Goal: Task Accomplishment & Management: Manage account settings

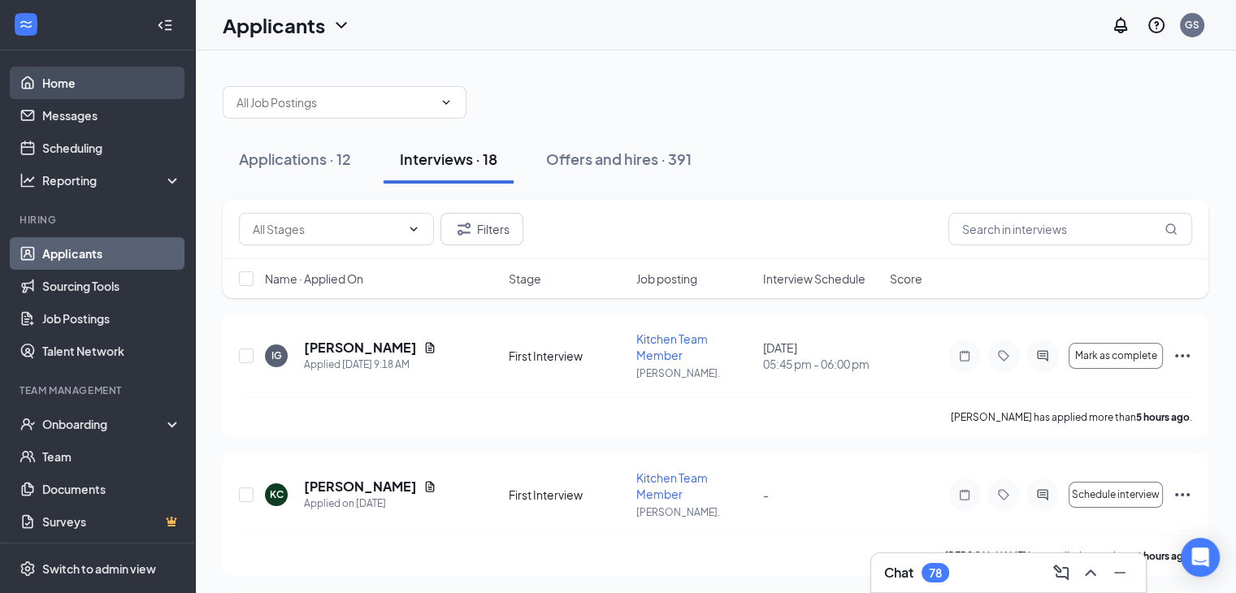
click at [42, 74] on link "Home" at bounding box center [111, 83] width 139 height 32
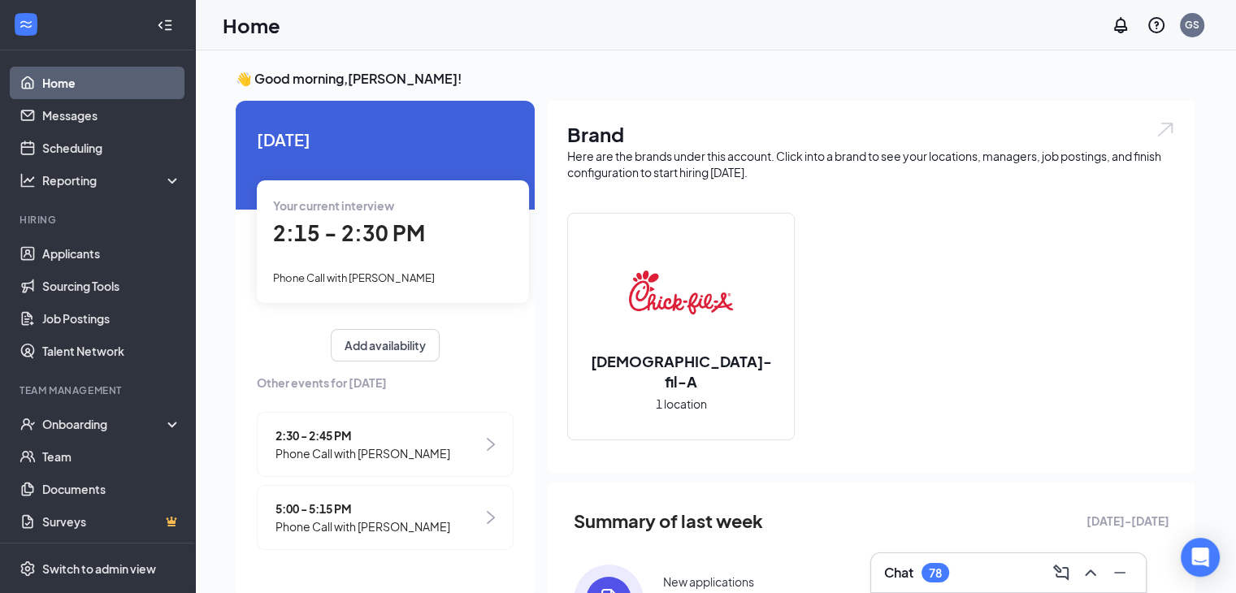
click at [345, 237] on span "2:15 - 2:30 PM" at bounding box center [349, 232] width 152 height 27
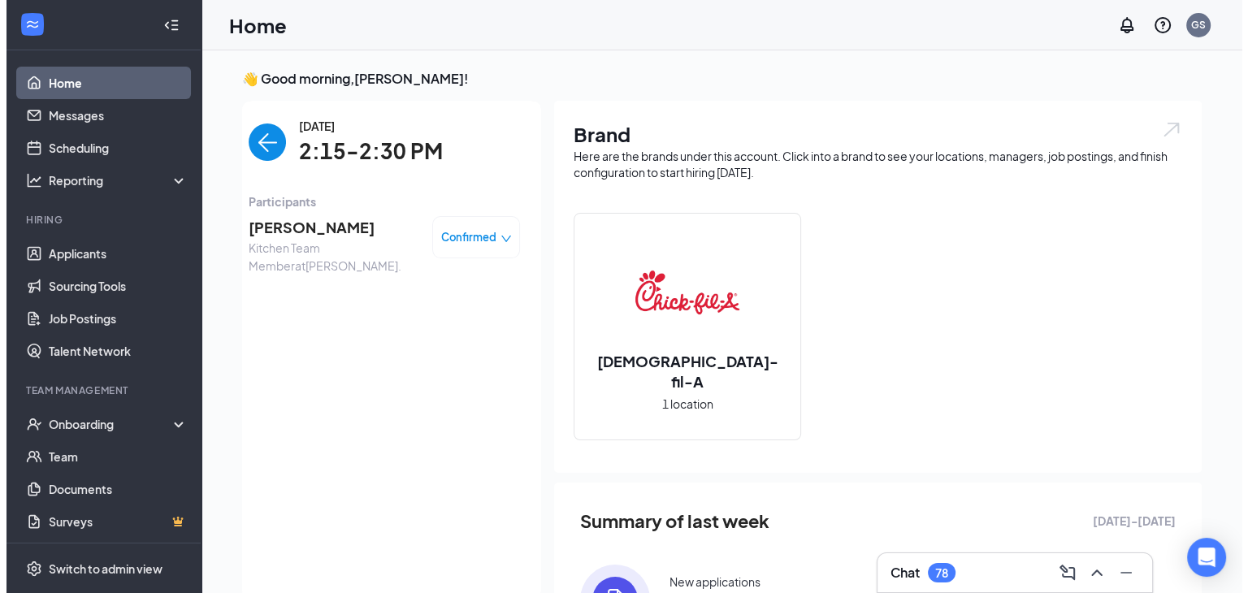
scroll to position [6, 0]
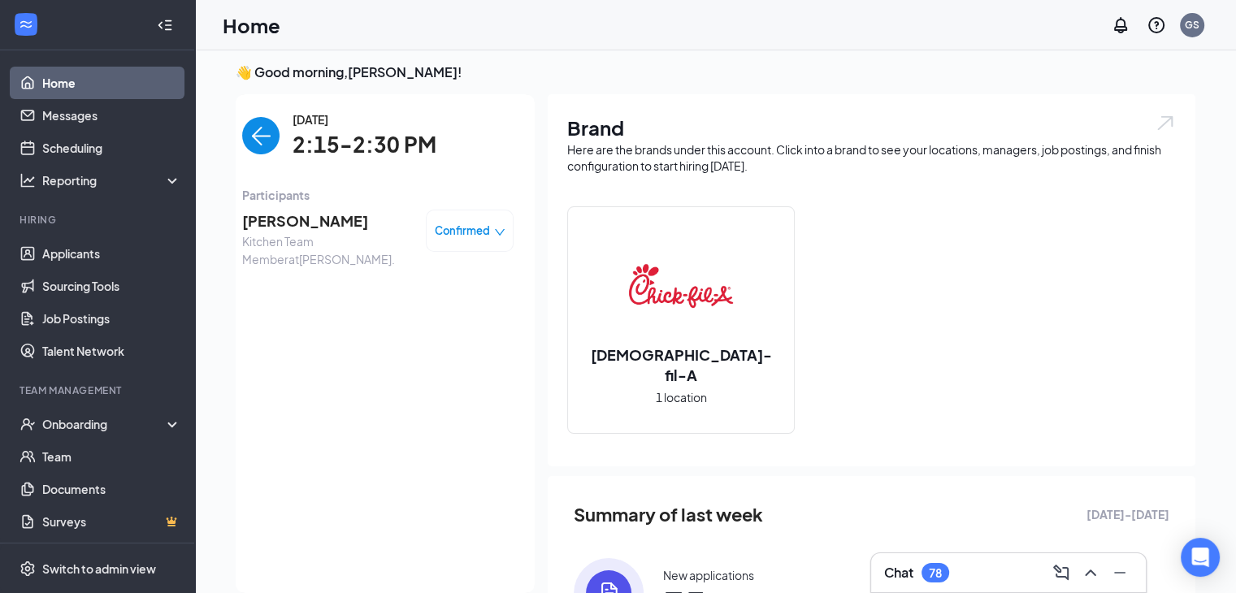
click at [278, 214] on span "[PERSON_NAME]" at bounding box center [327, 221] width 171 height 23
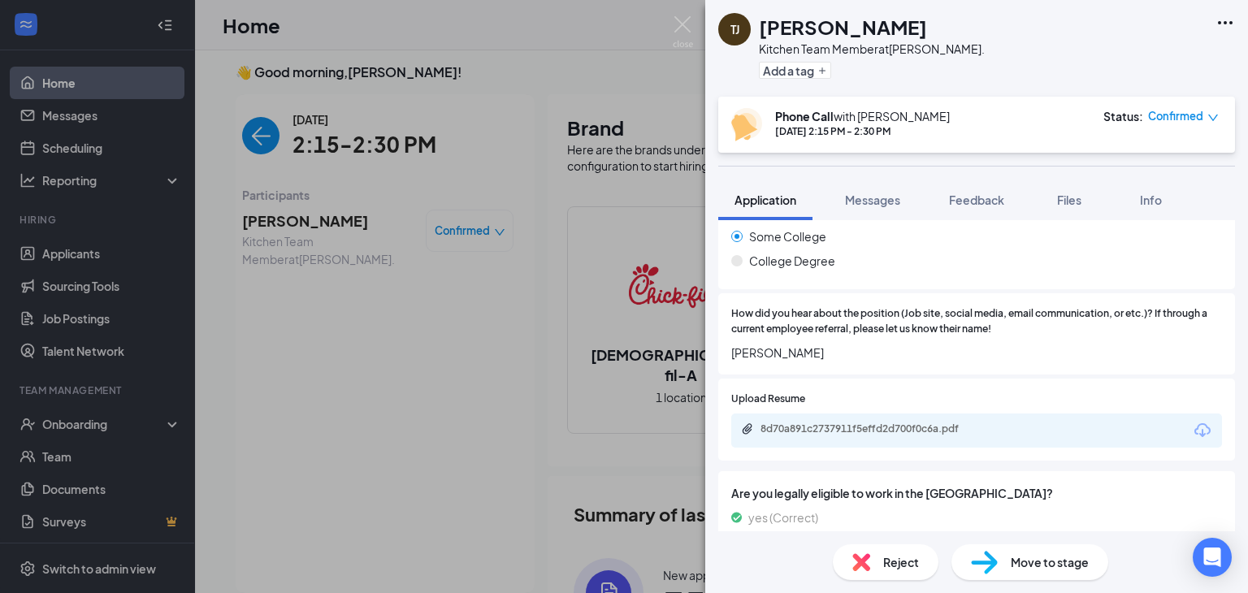
scroll to position [434, 0]
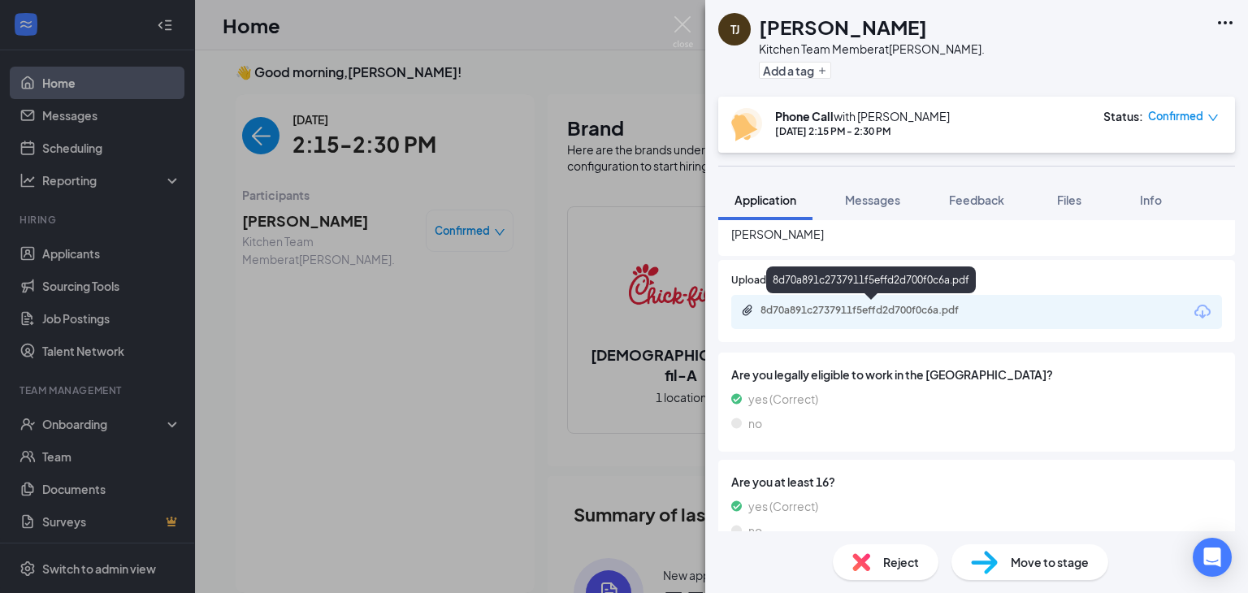
click at [877, 309] on div "8d70a891c2737911f5effd2d700f0c6a.pdf" at bounding box center [873, 310] width 227 height 13
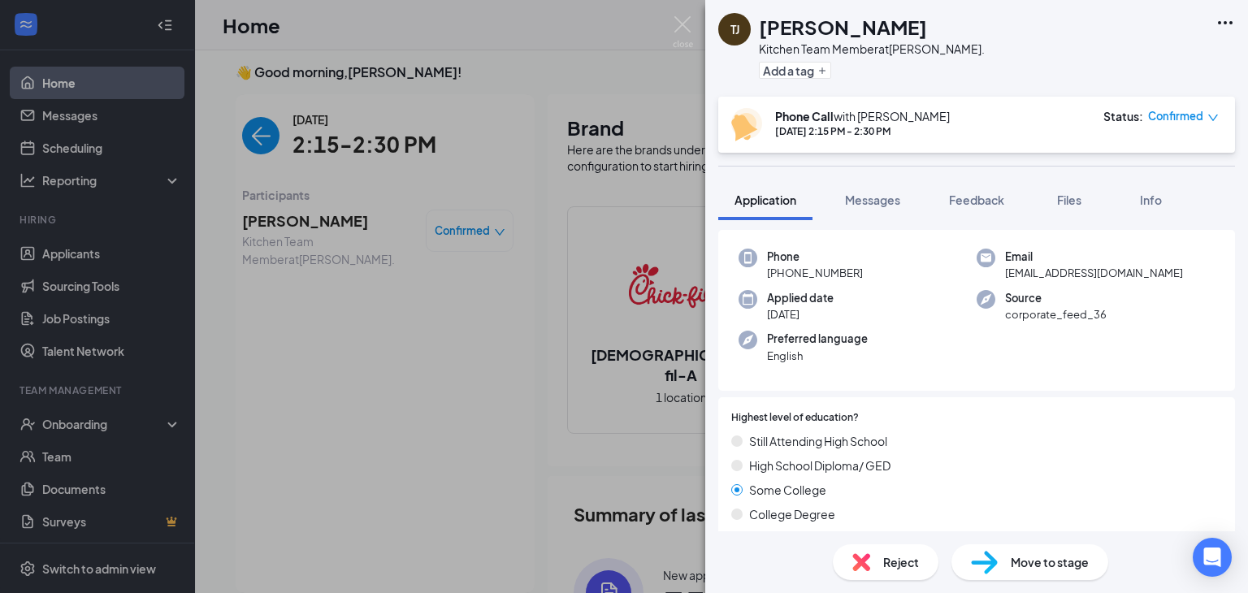
scroll to position [0, 0]
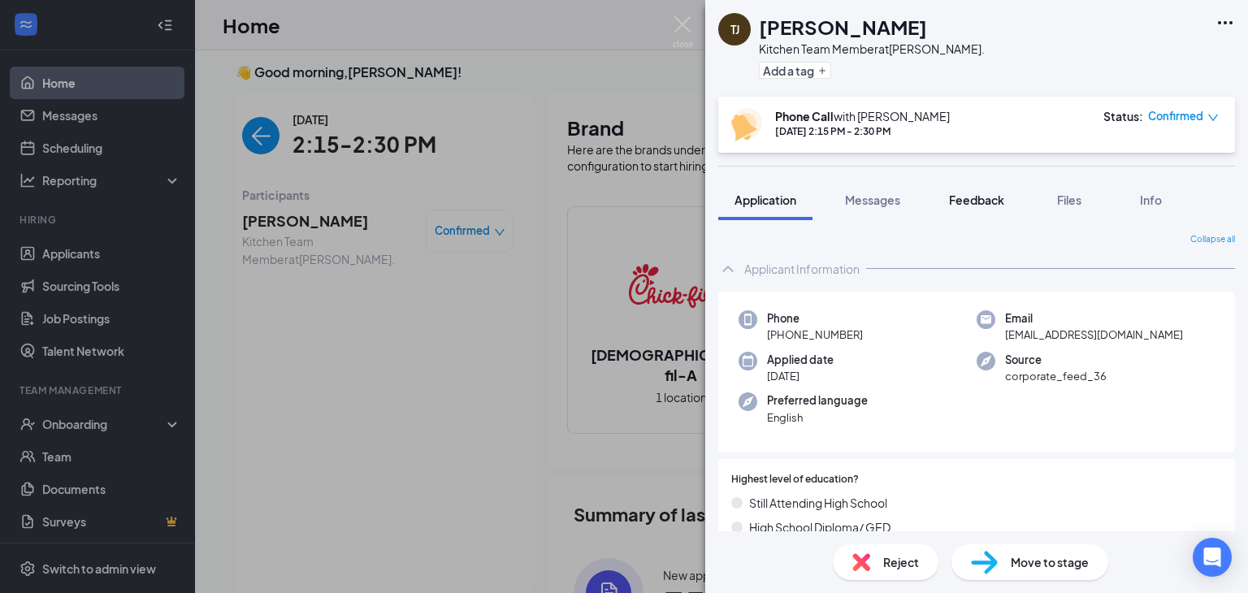
click at [981, 188] on button "Feedback" at bounding box center [977, 200] width 88 height 41
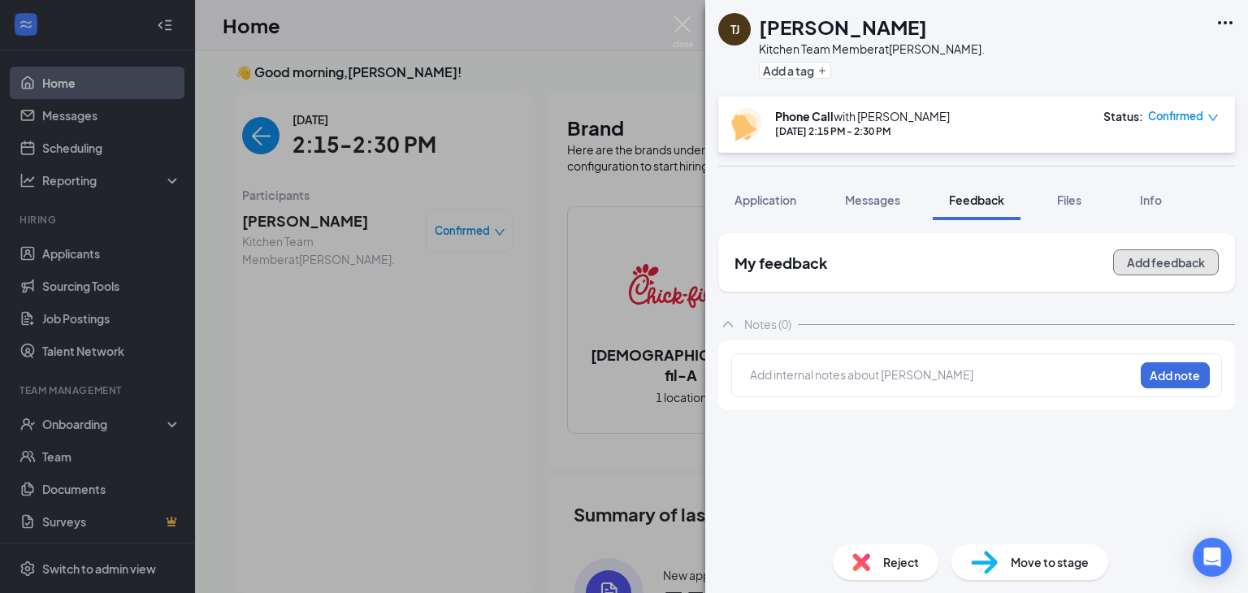
click at [1144, 263] on button "Add feedback" at bounding box center [1166, 262] width 106 height 26
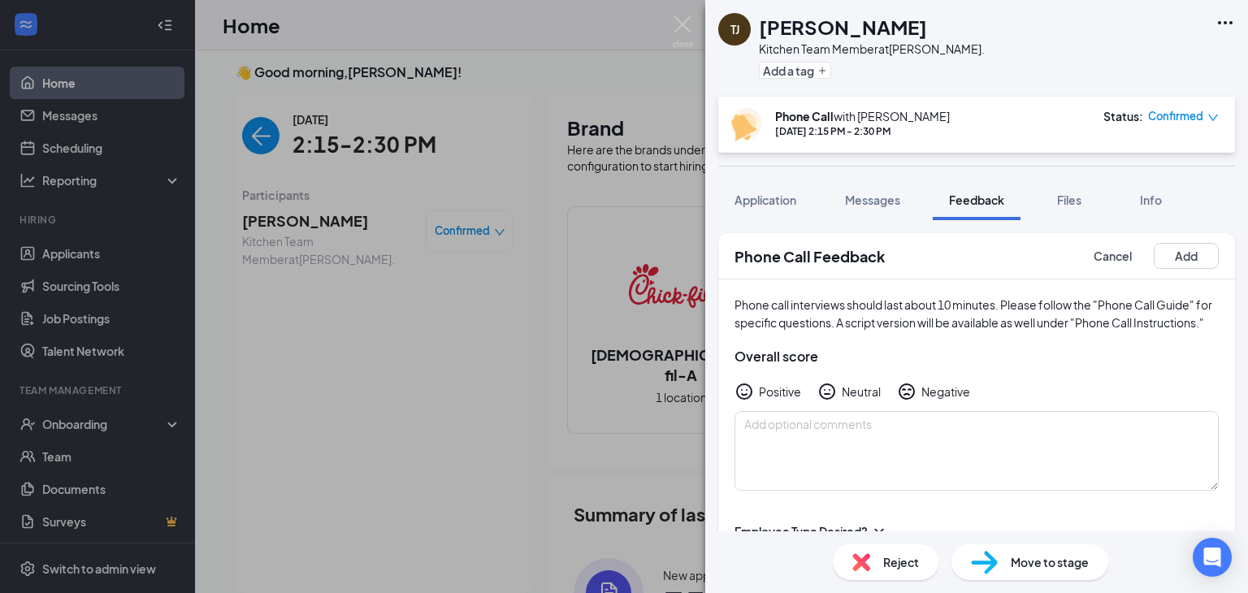
click at [743, 401] on icon "HappyFace" at bounding box center [743, 391] width 19 height 19
click at [787, 454] on textarea at bounding box center [976, 451] width 484 height 80
type textarea "r"
type textarea "Referred by [PERSON_NAME]"
click at [1186, 362] on div "Phone call interviews should last about 10 minutes. Please follow the "Phone Ca…" at bounding box center [976, 392] width 517 height 227
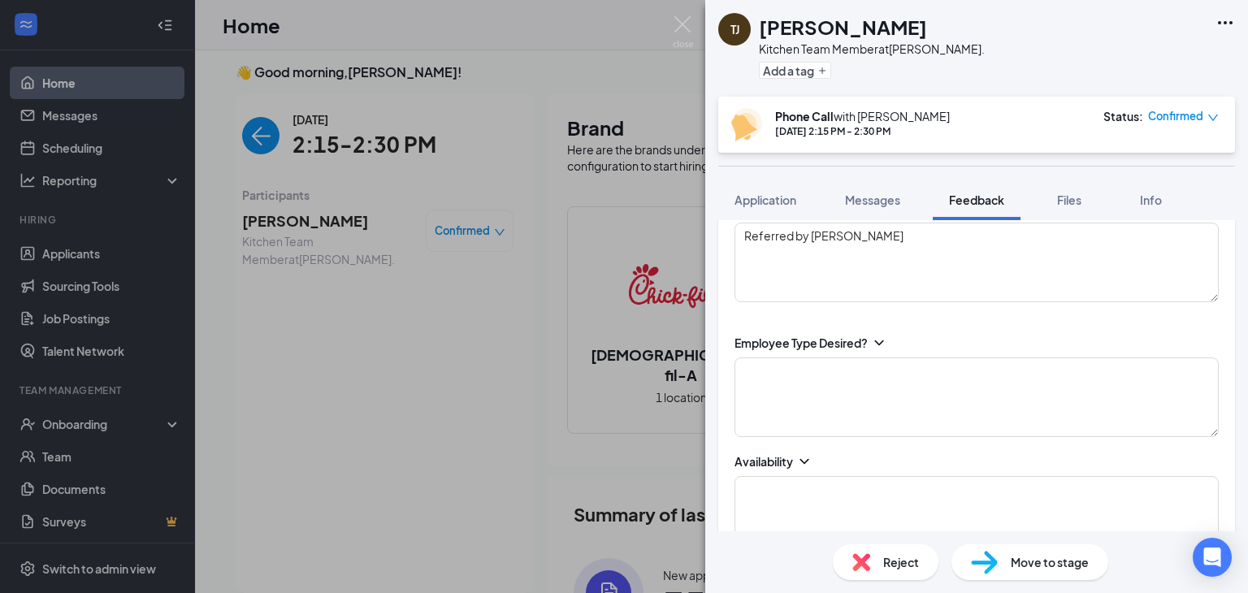
scroll to position [182, 0]
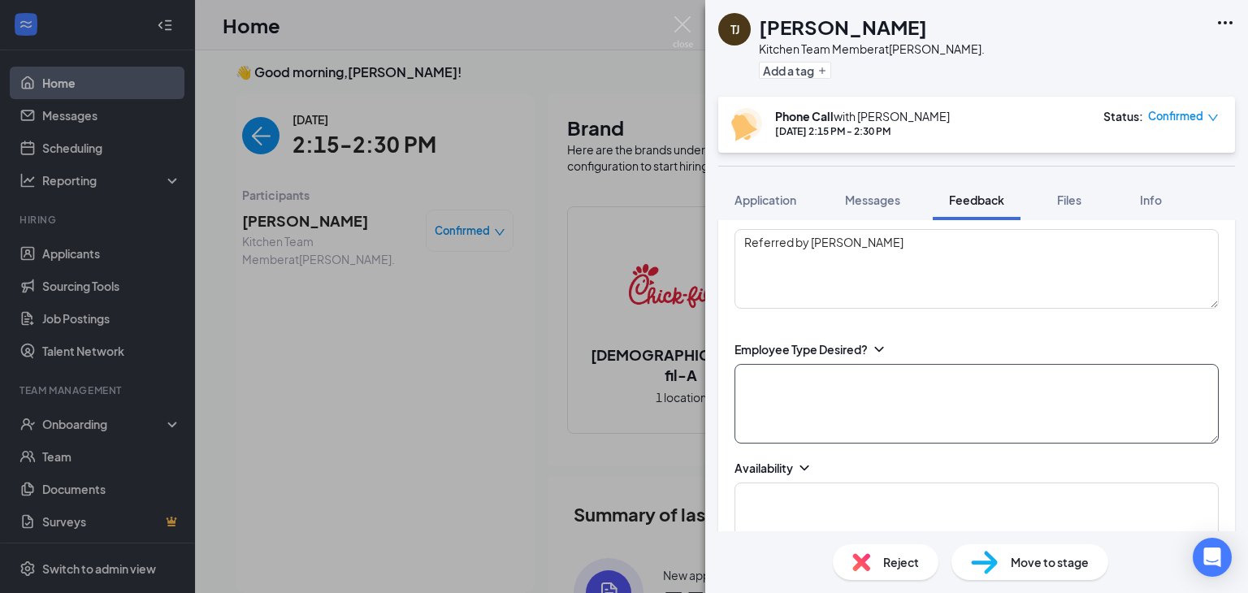
click at [1069, 418] on textarea at bounding box center [976, 404] width 484 height 80
type textarea "FT"
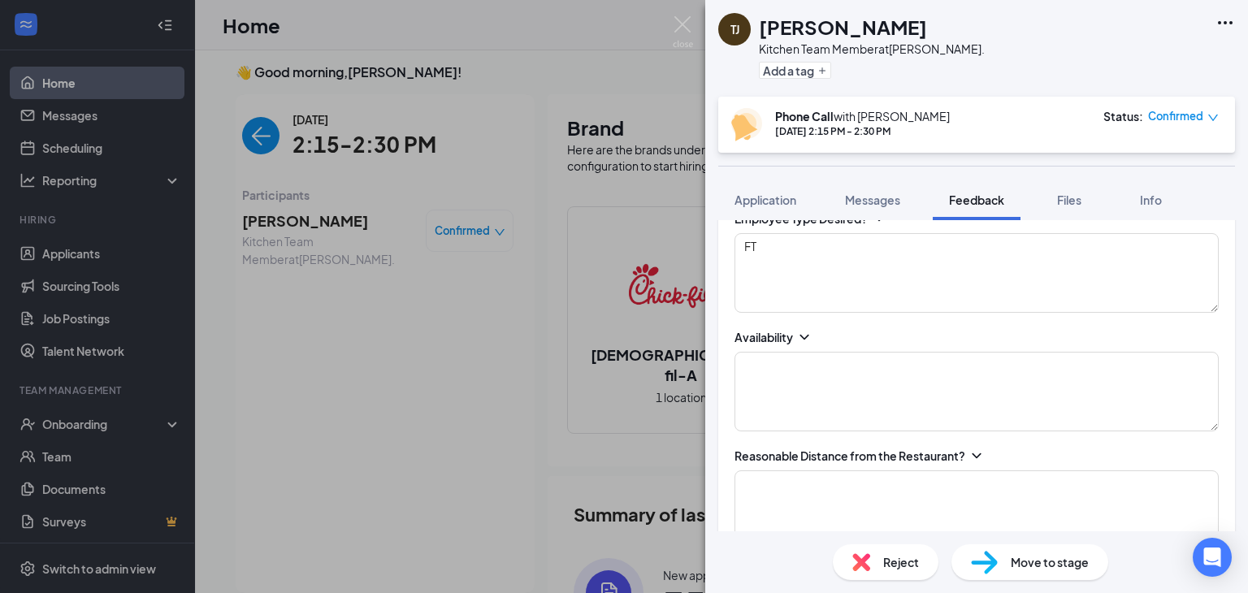
scroll to position [316, 0]
click at [1160, 368] on textarea at bounding box center [976, 389] width 484 height 80
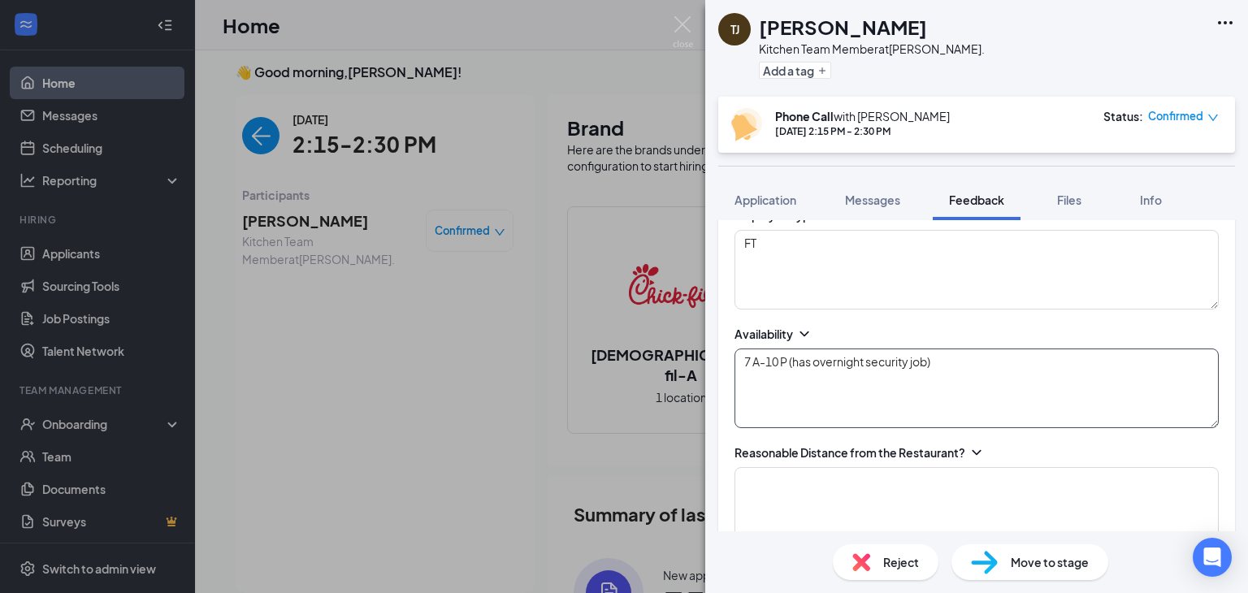
type textarea "7 A-10 P (has overnight security job)"
click at [1093, 461] on div "Reasonable Distance from the Restaurant?" at bounding box center [976, 452] width 484 height 16
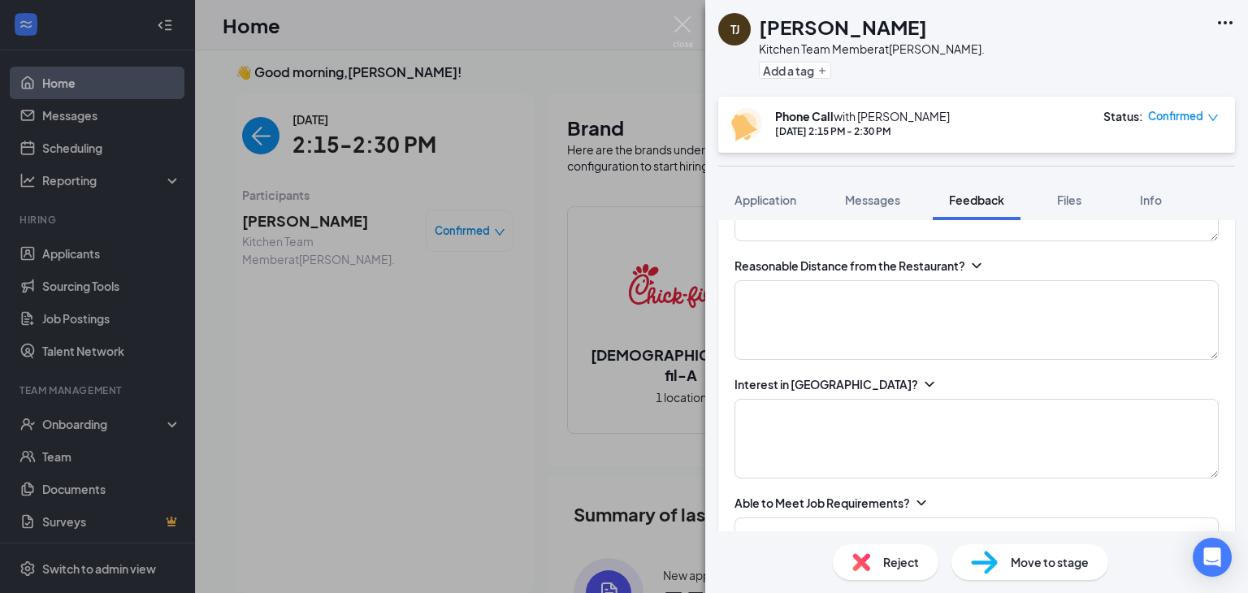
scroll to position [507, 0]
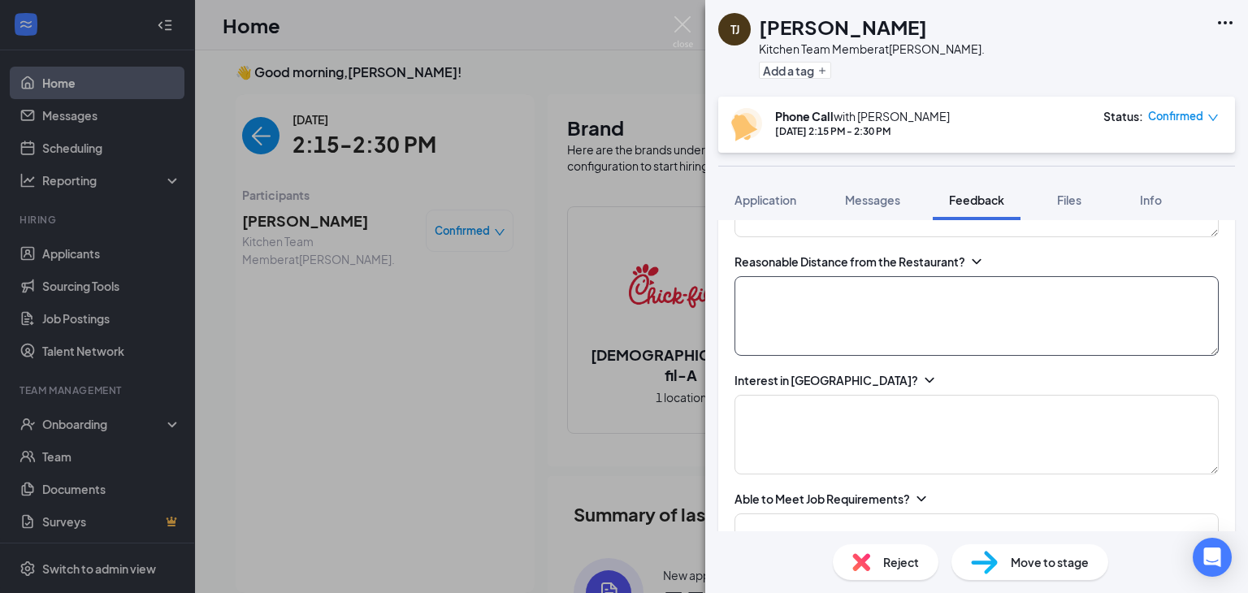
click at [1148, 355] on textarea at bounding box center [976, 316] width 484 height 80
type textarea "Yes, local"
click at [1063, 439] on textarea at bounding box center [976, 435] width 484 height 80
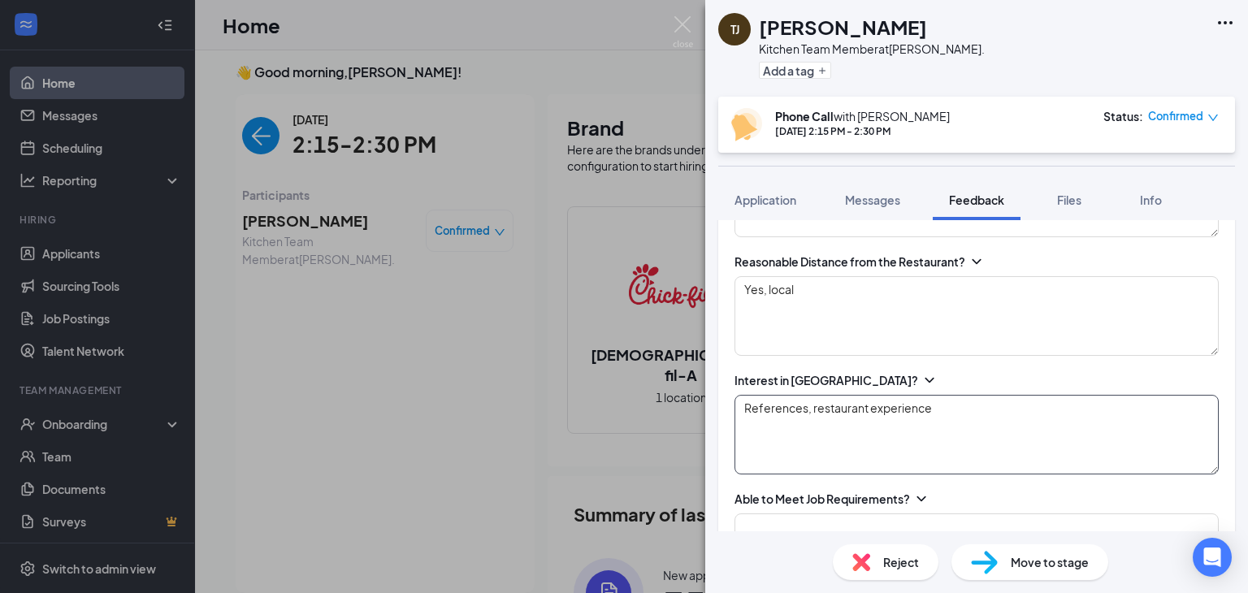
type textarea "References, restaurant experience"
click at [1215, 380] on div "Employee Type Desired? FT Availability 7 A-10 P (has overnight security job) Re…" at bounding box center [976, 520] width 517 height 1040
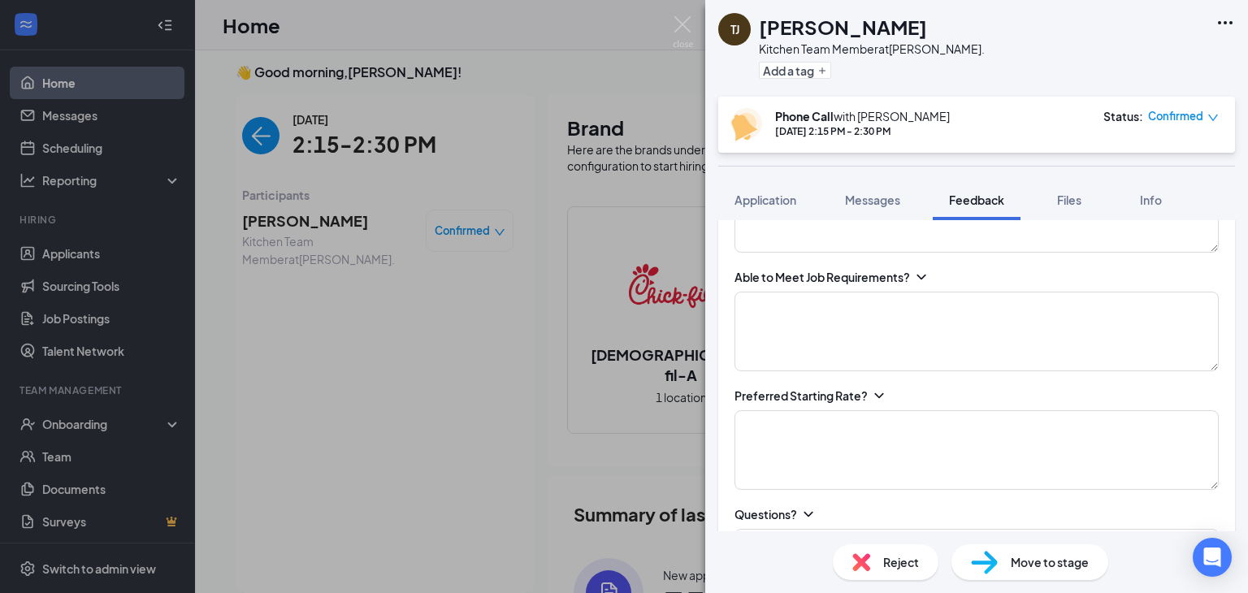
scroll to position [739, 0]
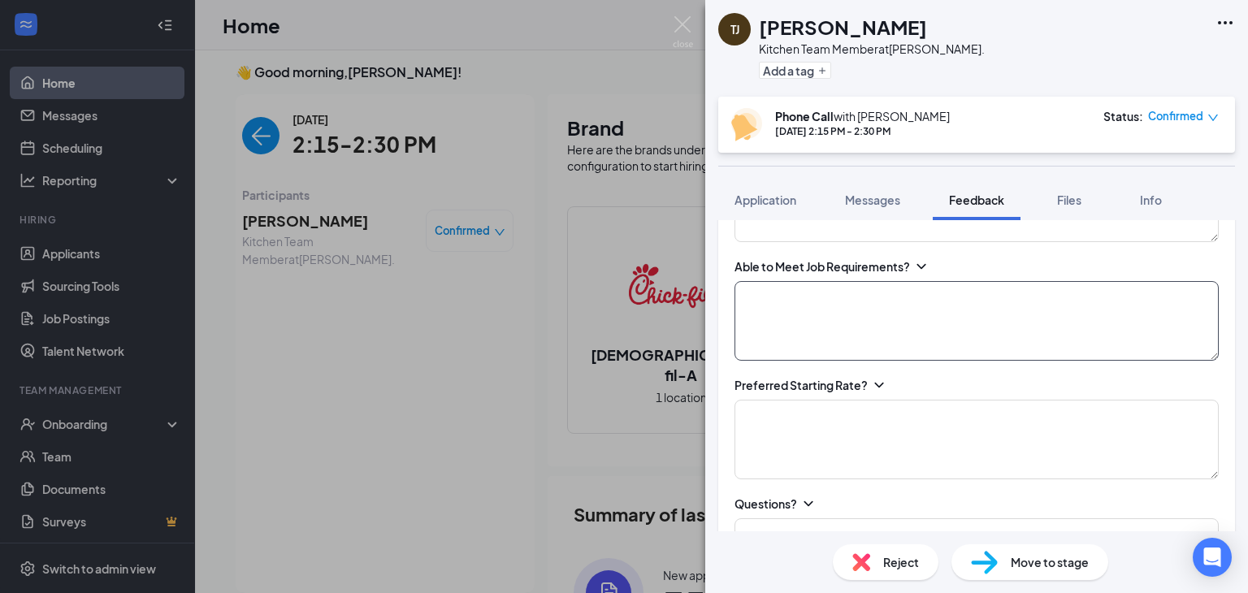
click at [1019, 357] on textarea at bounding box center [976, 321] width 484 height 80
type textarea "Seemingly, yes"
click at [1012, 454] on textarea at bounding box center [976, 440] width 484 height 80
type textarea "$16.0"
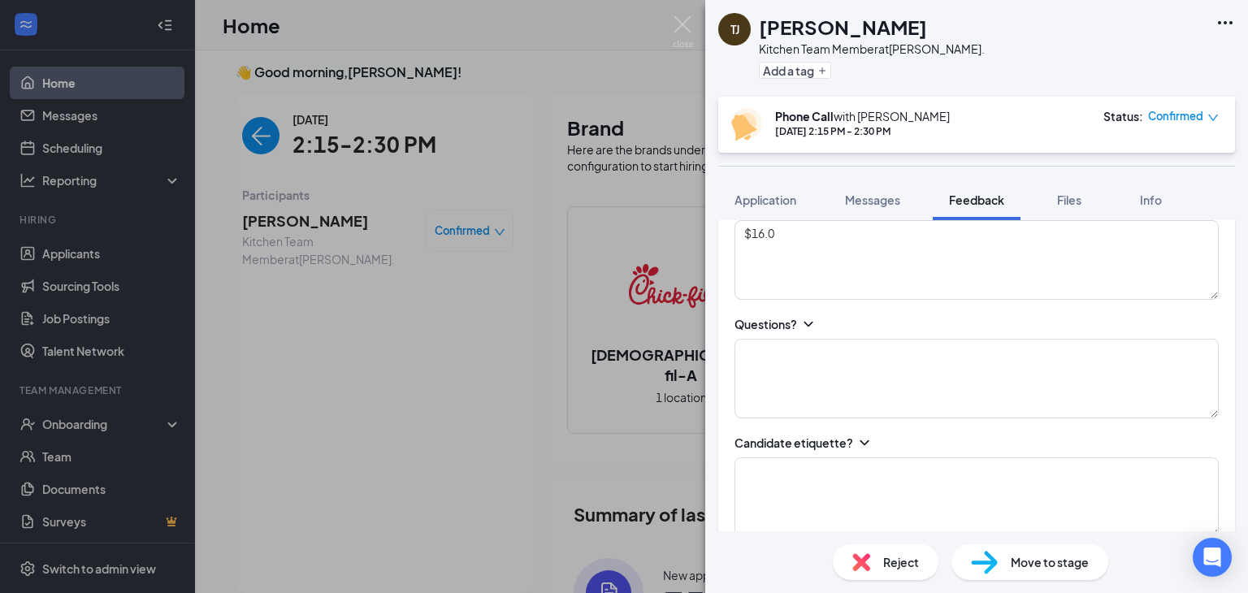
scroll to position [932, 0]
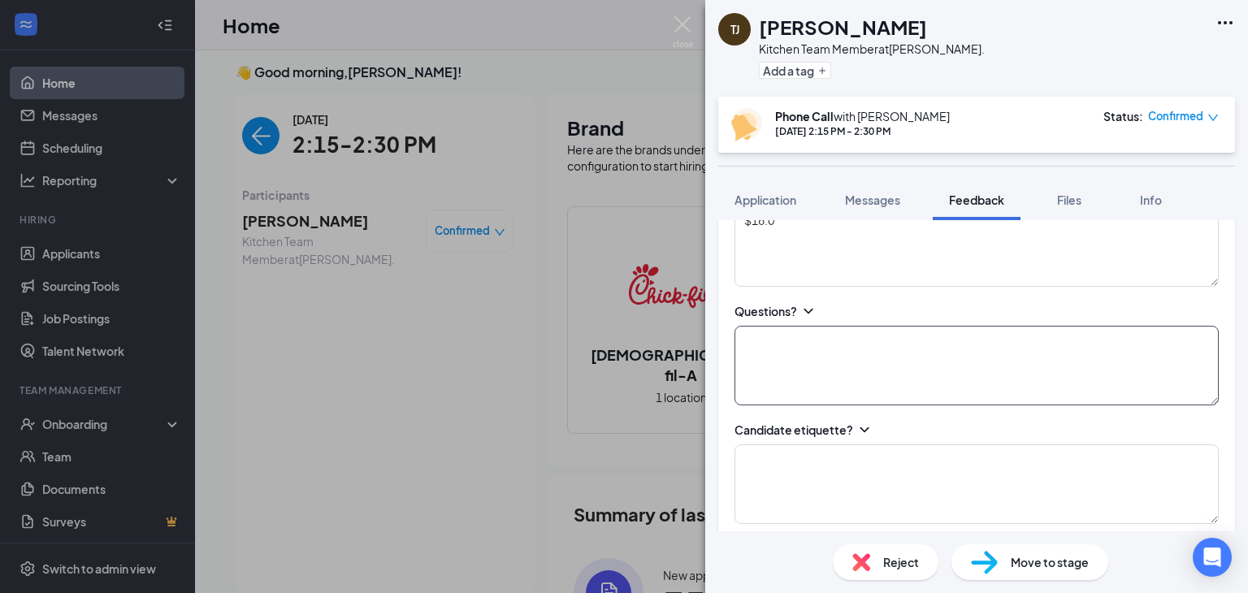
click at [1168, 390] on textarea at bounding box center [976, 366] width 484 height 80
type textarea "None"
click at [1104, 493] on textarea at bounding box center [976, 484] width 484 height 80
type textarea "Positive"
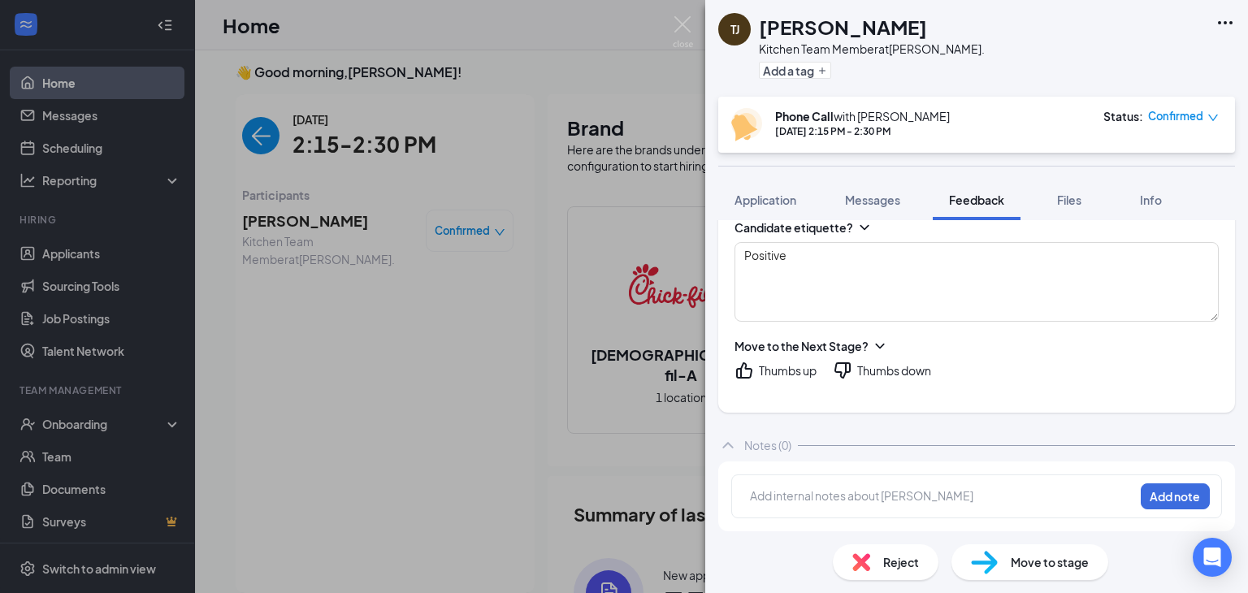
click at [782, 369] on div "Thumbs up" at bounding box center [788, 370] width 58 height 16
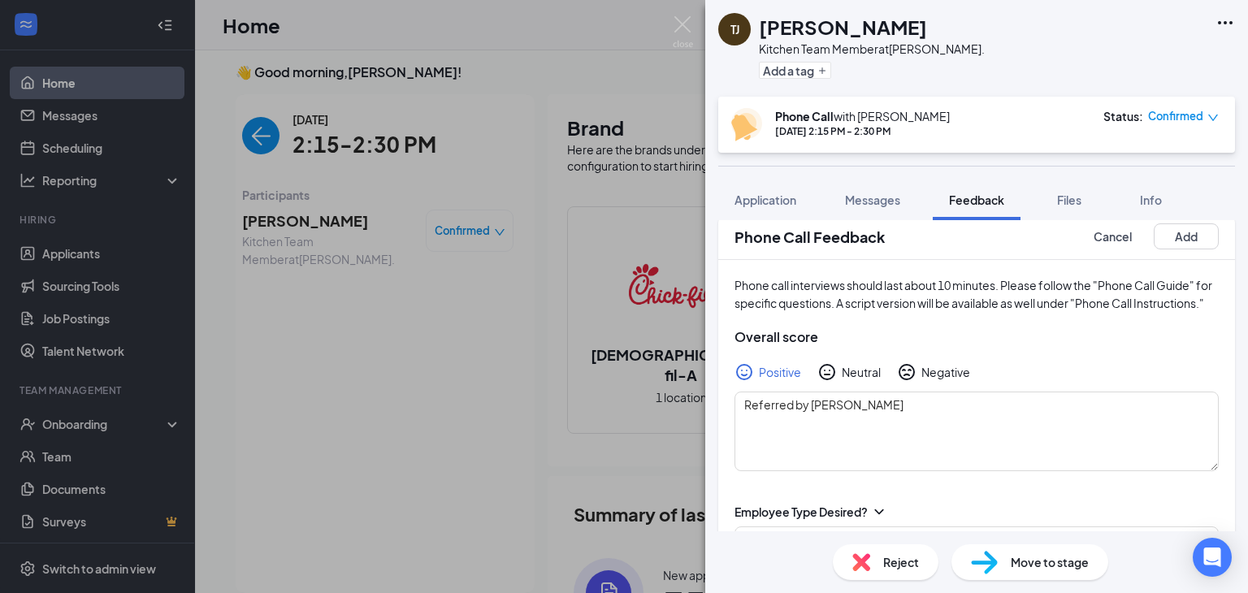
scroll to position [0, 0]
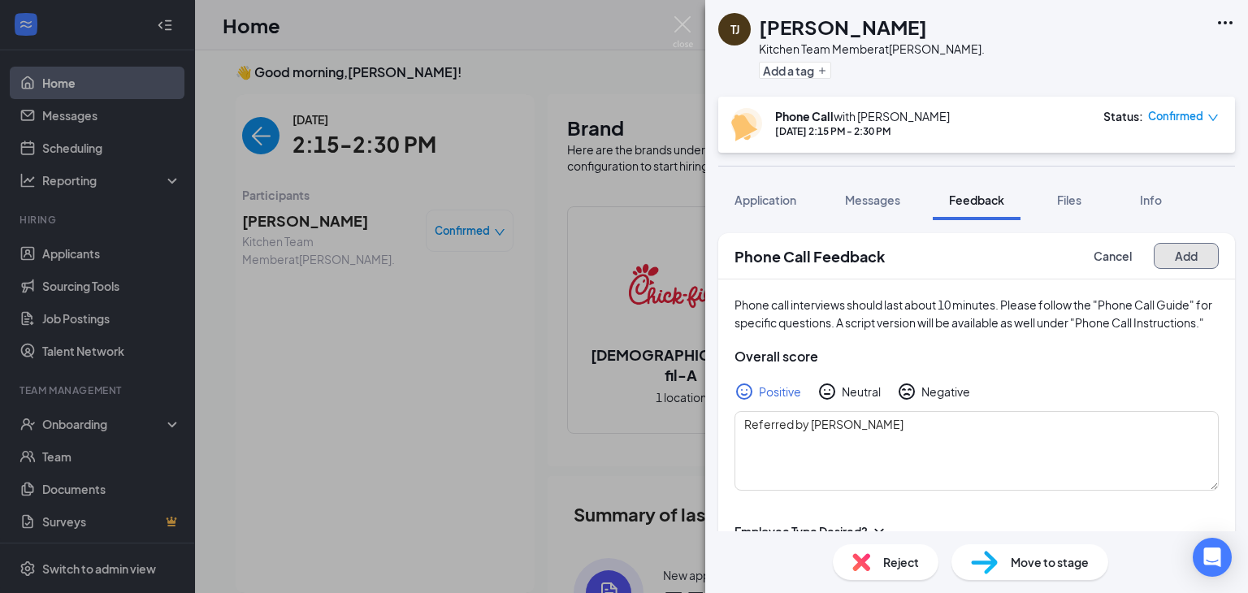
click at [1176, 251] on button "Add" at bounding box center [1186, 256] width 65 height 26
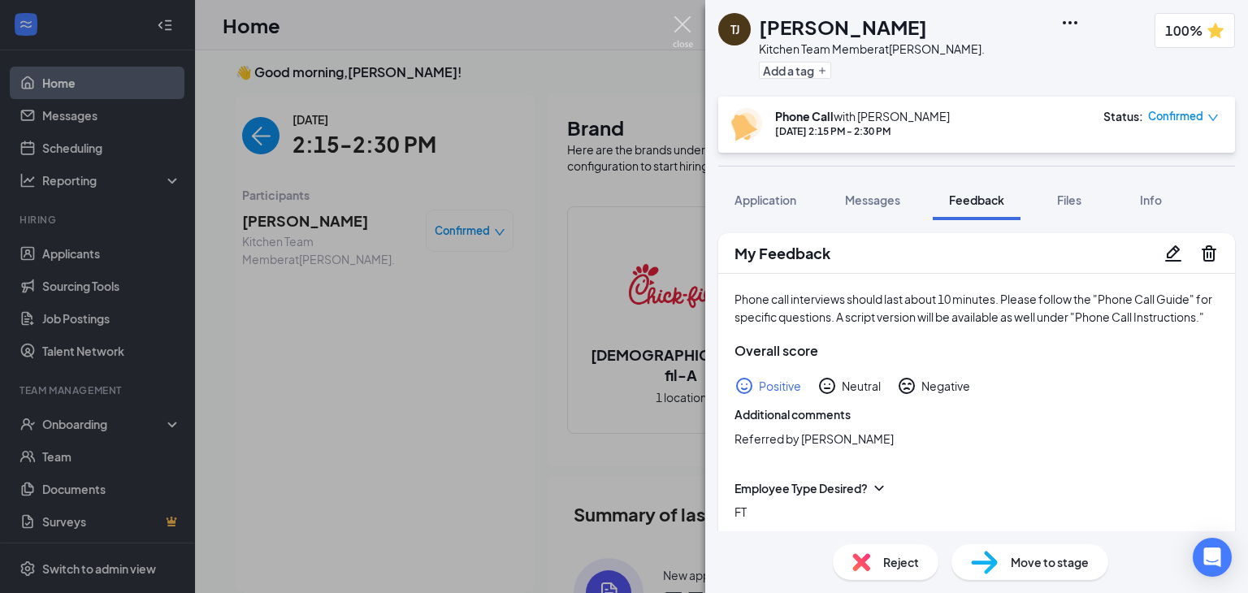
click at [690, 28] on img at bounding box center [683, 32] width 20 height 32
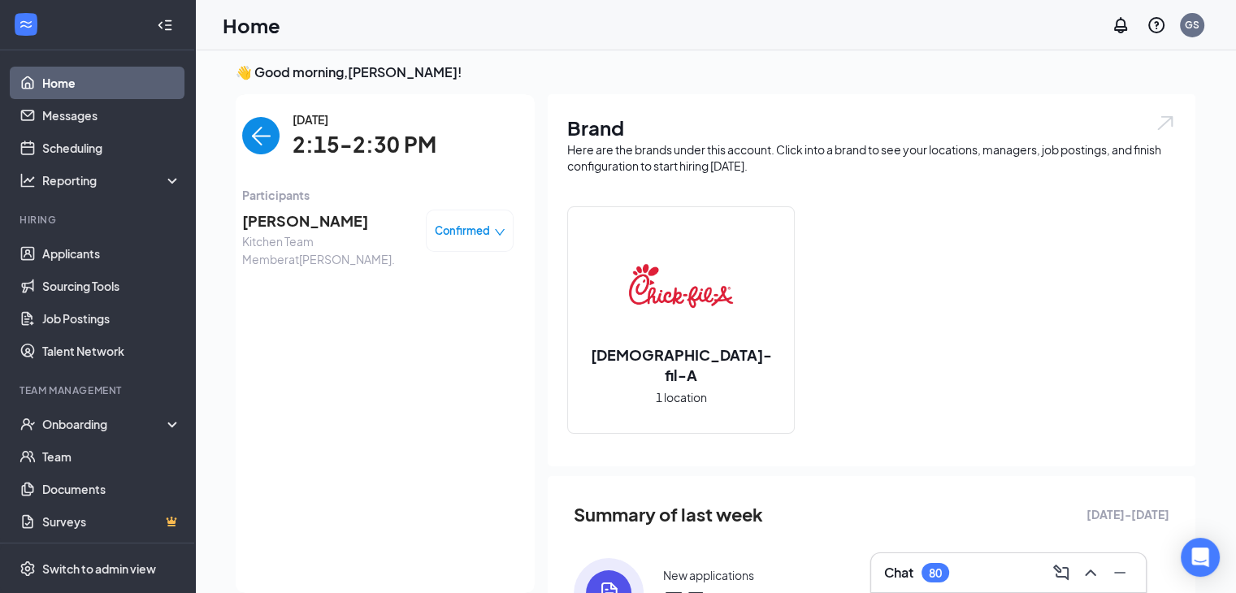
click at [253, 141] on img "back-button" at bounding box center [260, 135] width 37 height 37
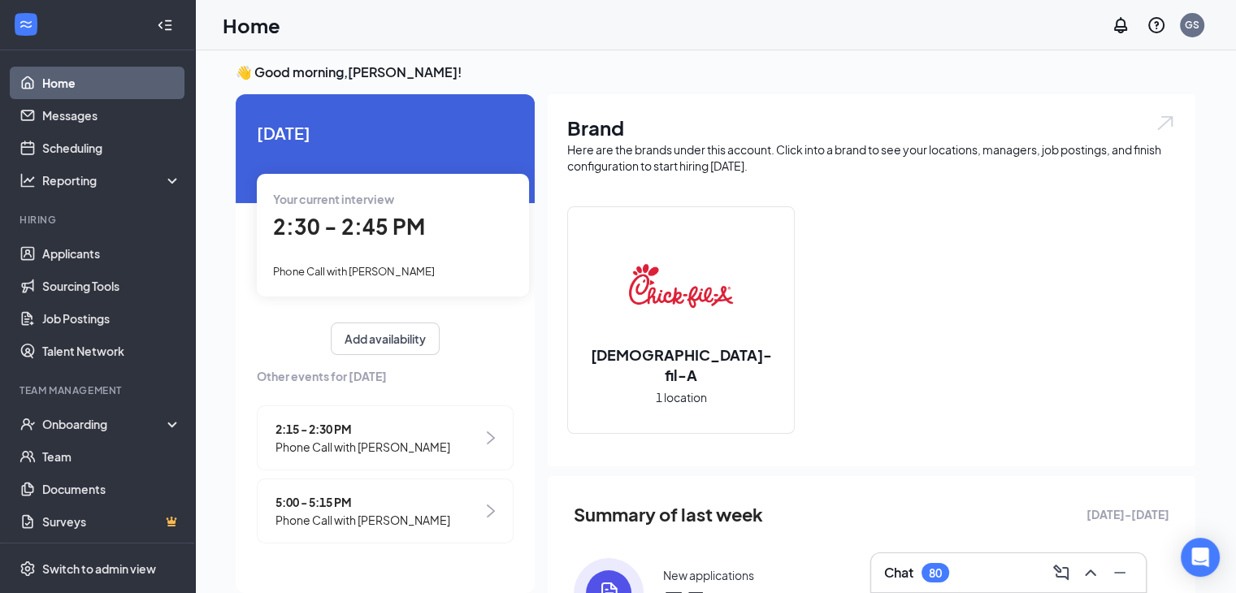
click at [400, 242] on div "2:30 - 2:45 PM" at bounding box center [393, 226] width 240 height 33
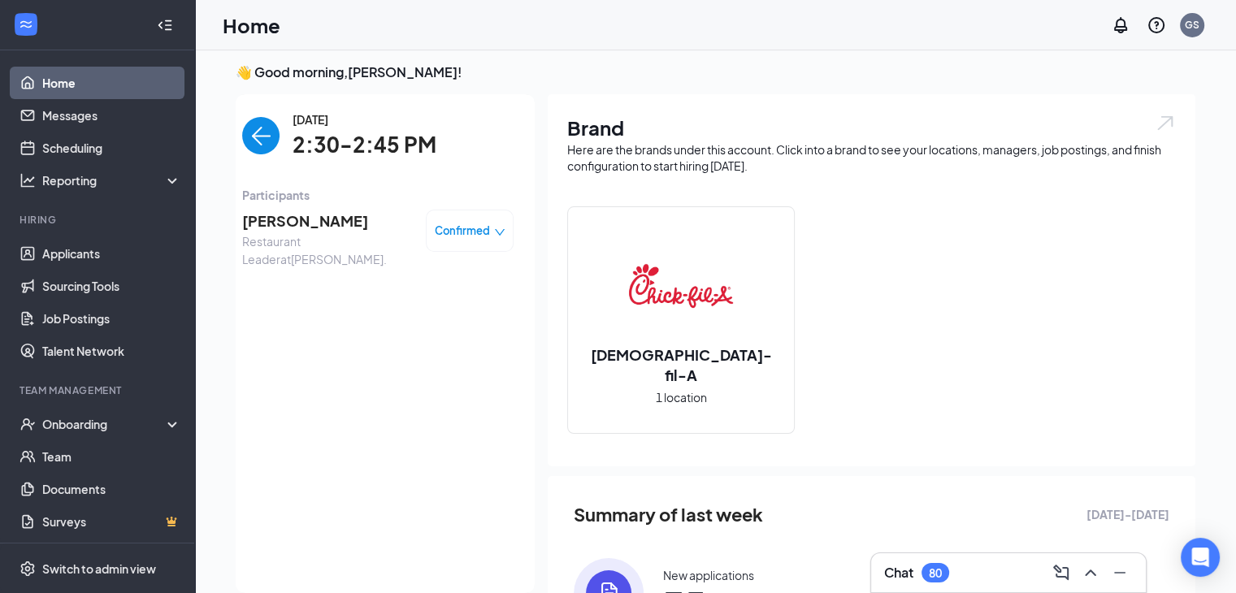
click at [275, 223] on span "[PERSON_NAME]" at bounding box center [327, 221] width 171 height 23
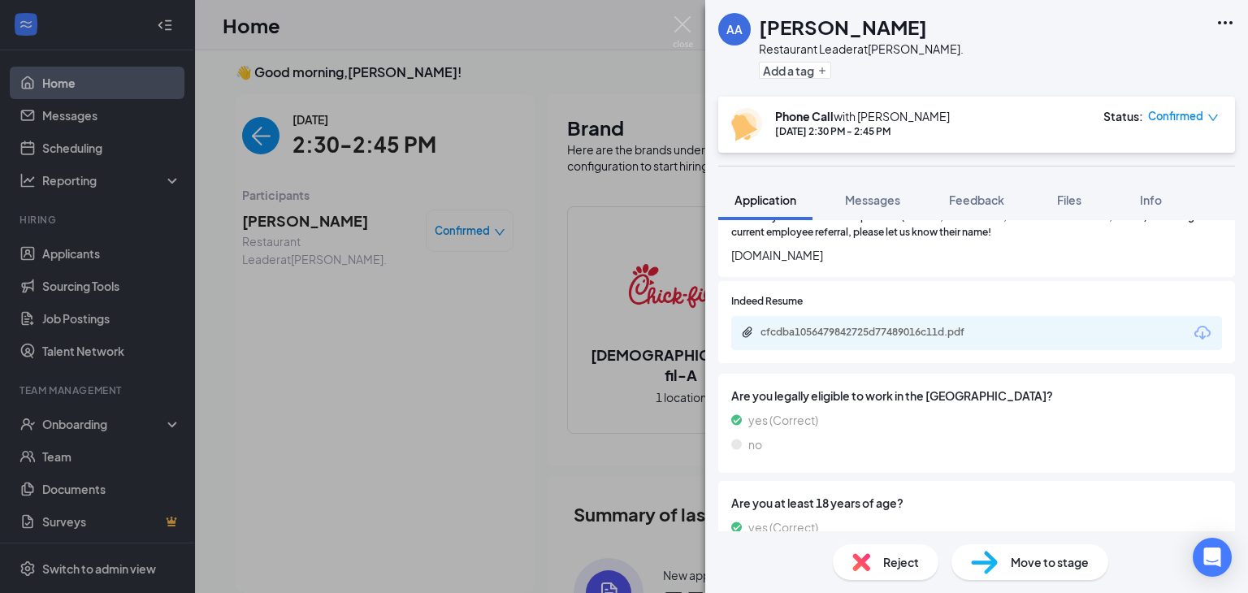
scroll to position [906, 0]
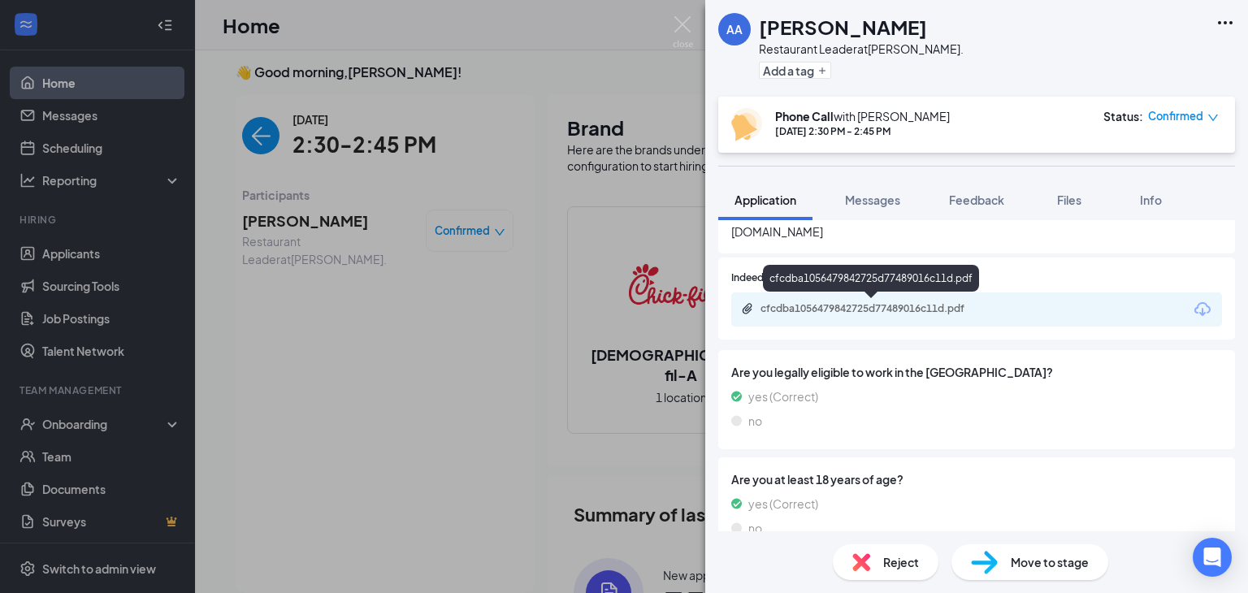
click at [942, 303] on div "cfcdba1056479842725d77489016c11d.pdf" at bounding box center [873, 308] width 227 height 13
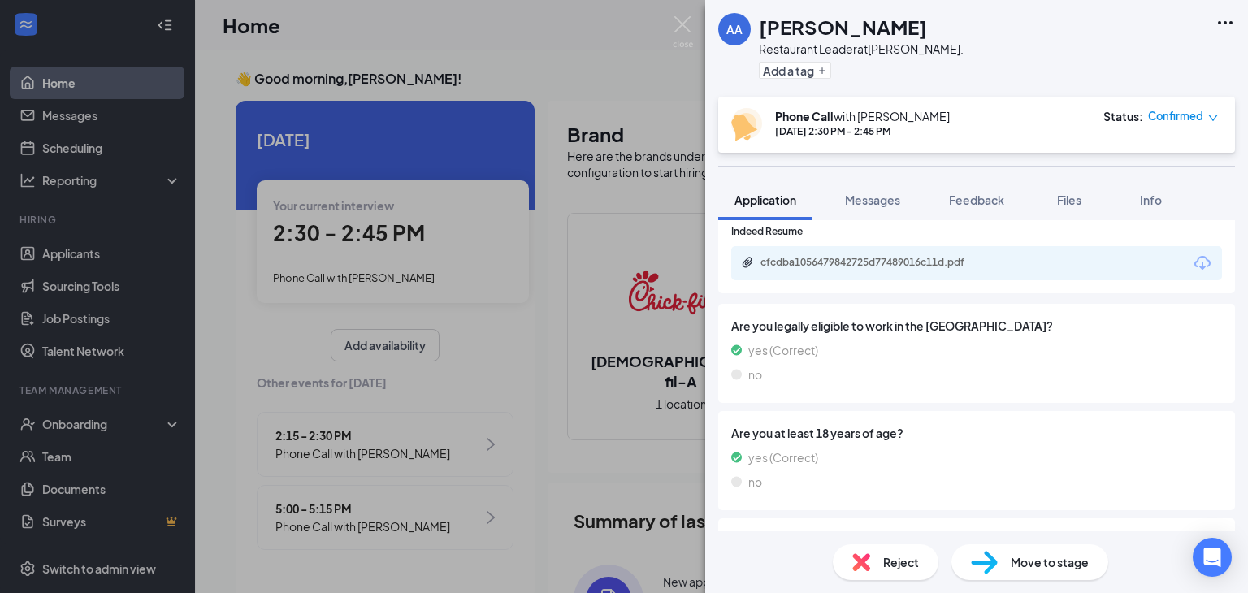
scroll to position [959, 0]
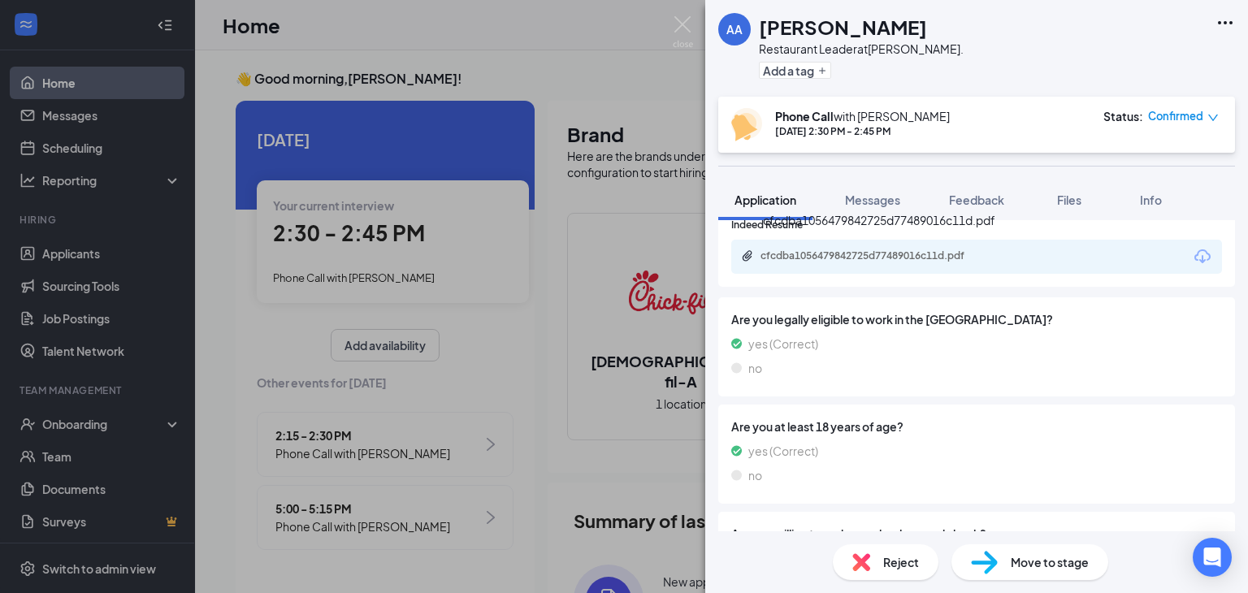
click at [933, 258] on div "cfcdba1056479842725d77489016c11d.pdf" at bounding box center [873, 255] width 227 height 13
click at [1003, 194] on span "Feedback" at bounding box center [976, 200] width 55 height 15
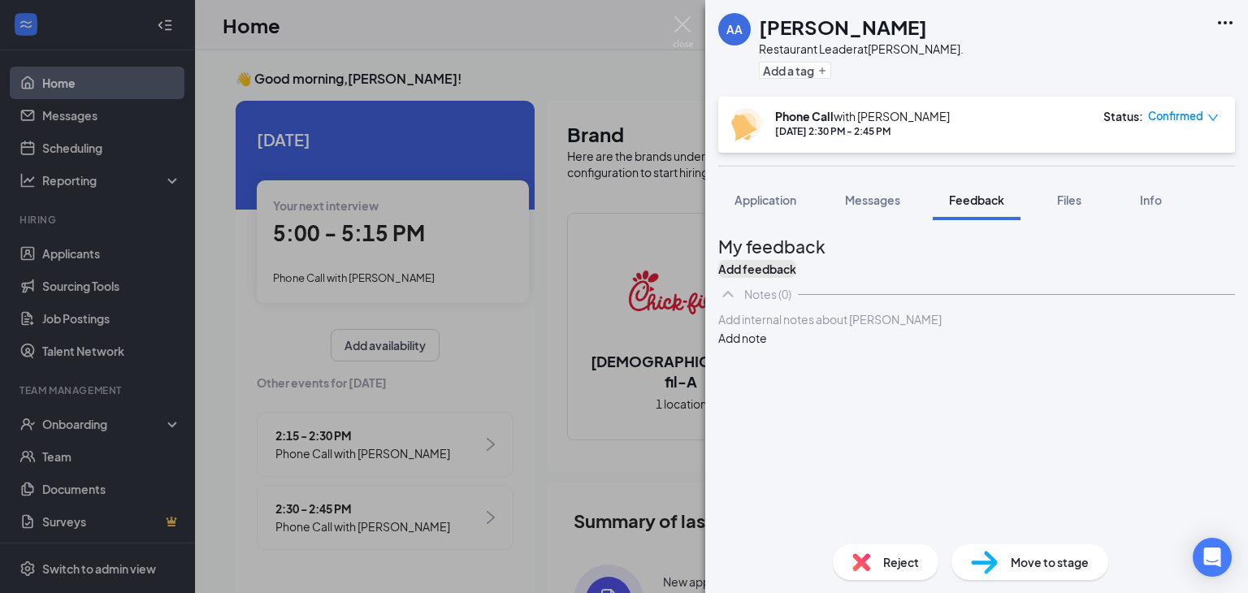
click at [796, 260] on button "Add feedback" at bounding box center [757, 269] width 78 height 18
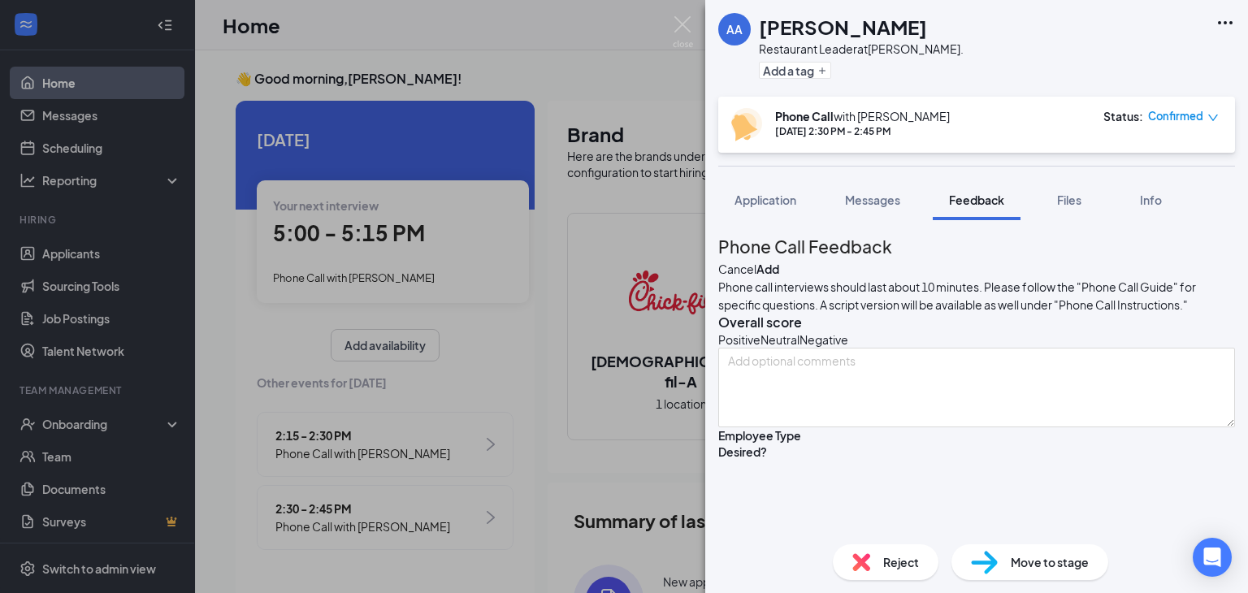
click at [718, 348] on icon "HappyFace" at bounding box center [718, 339] width 0 height 16
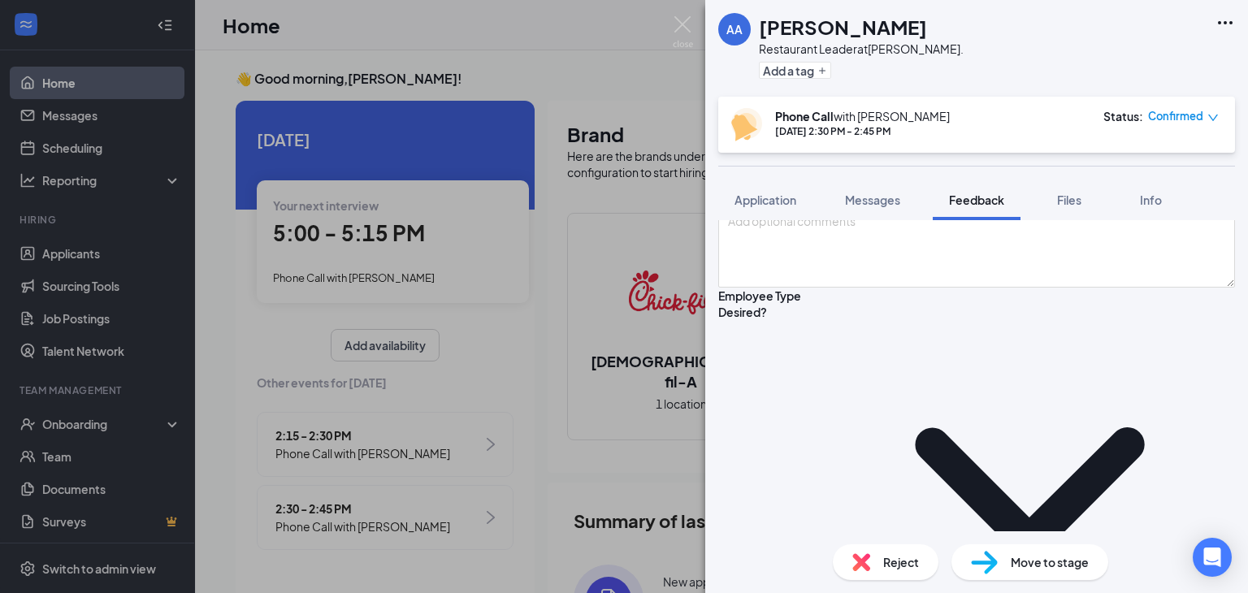
scroll to position [135, 0]
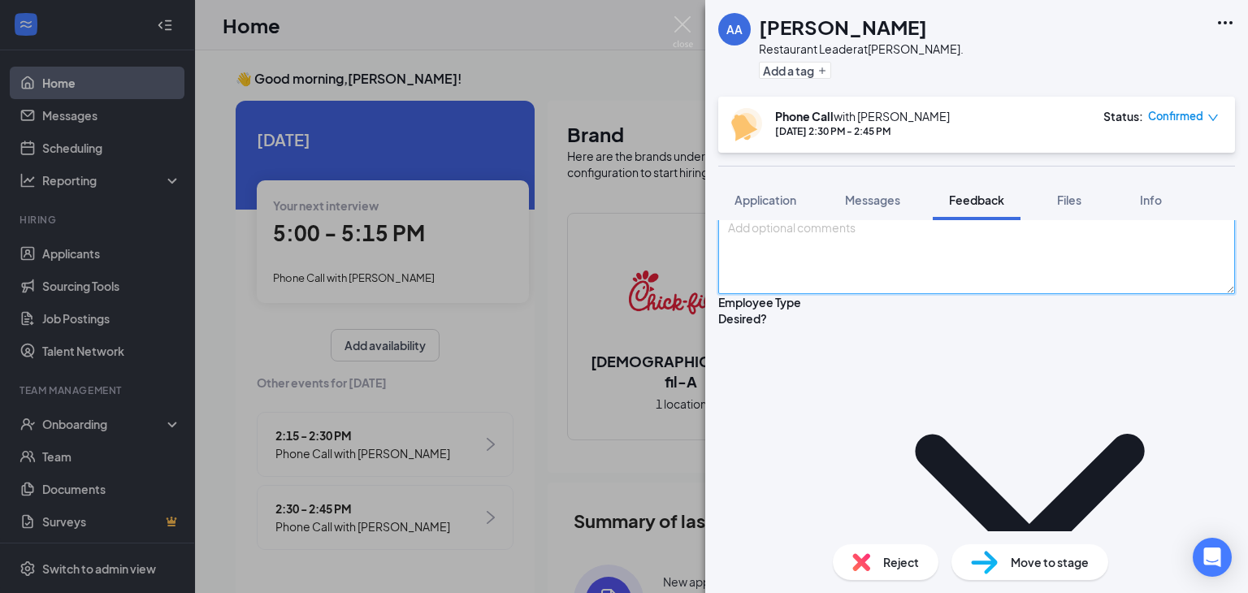
click at [1108, 294] on textarea at bounding box center [976, 254] width 517 height 80
type textarea "Eager, talkative"
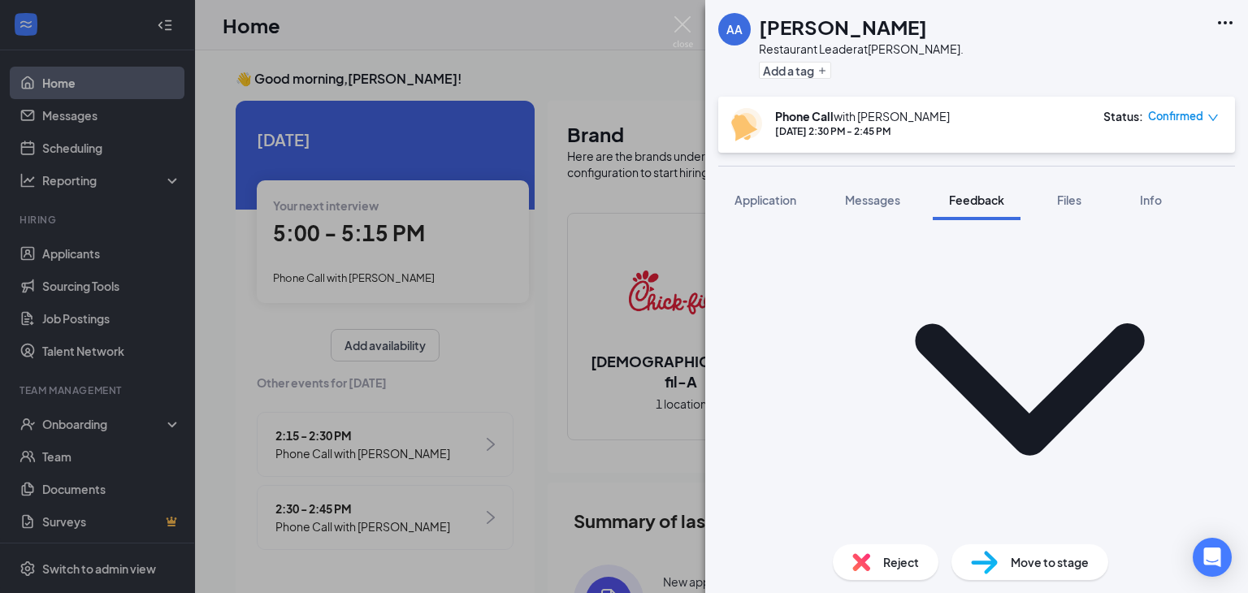
scroll to position [270, 0]
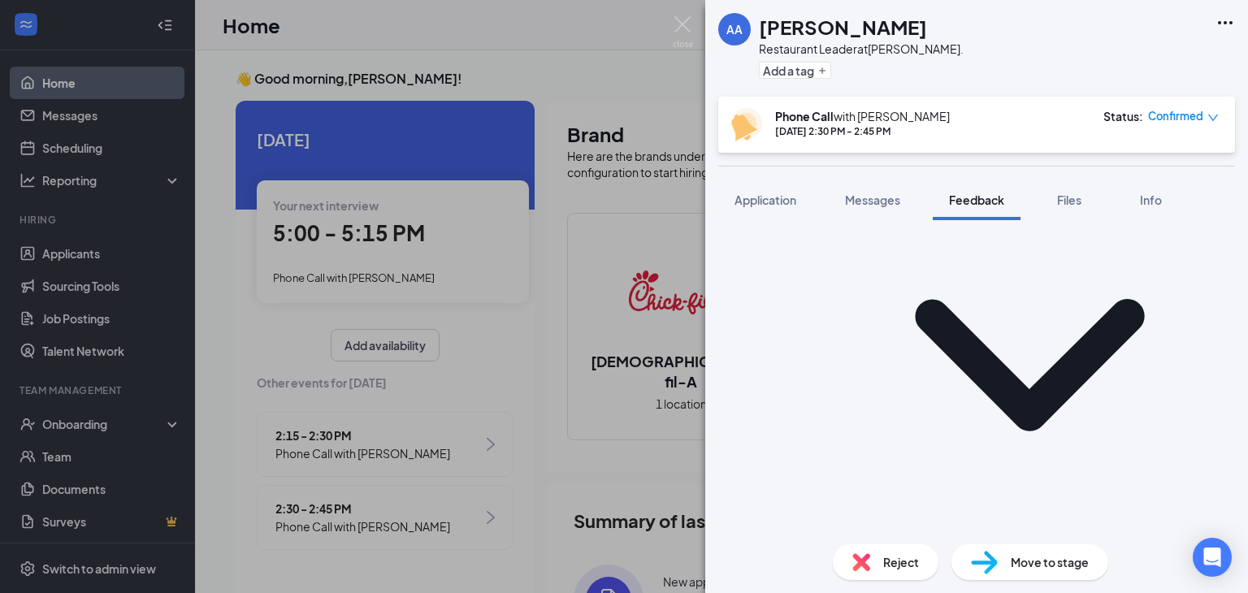
type textarea "FT, may balance two jobs depending on our starting pay"
type textarea "Open"
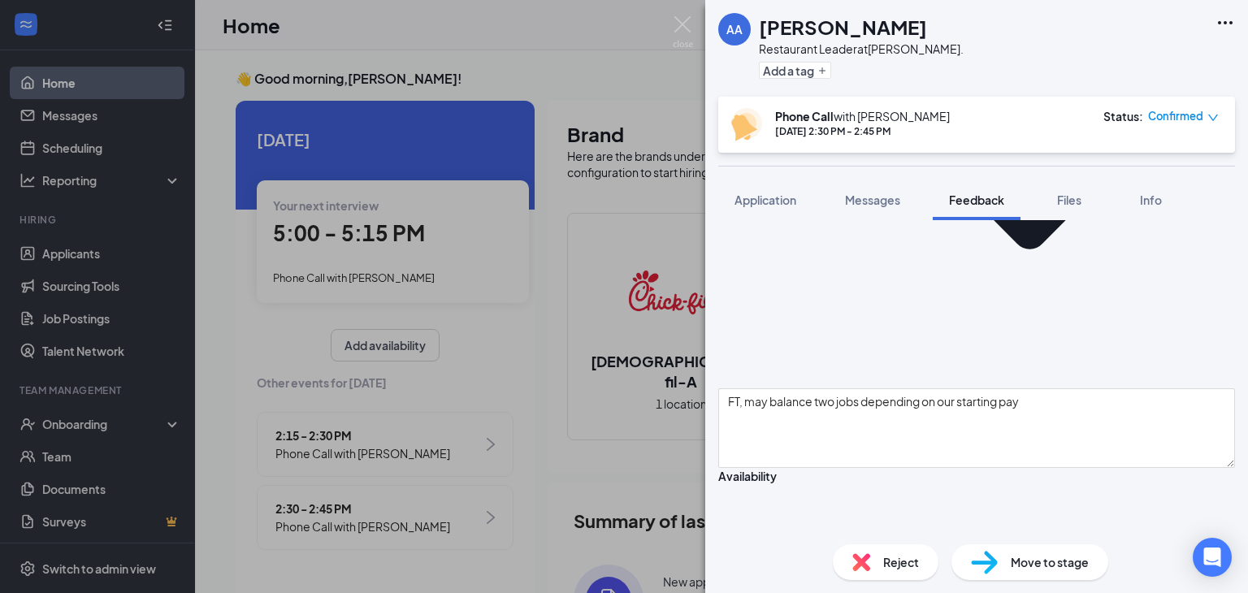
scroll to position [475, 0]
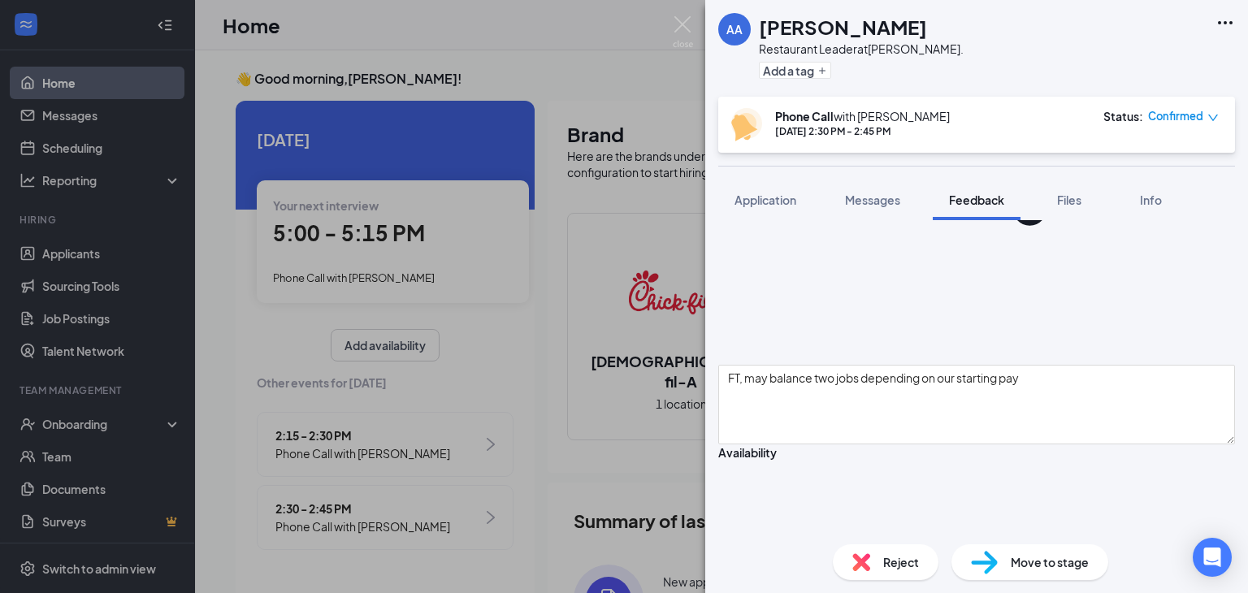
type textarea "Yes, local"
type textarea "Local customer"
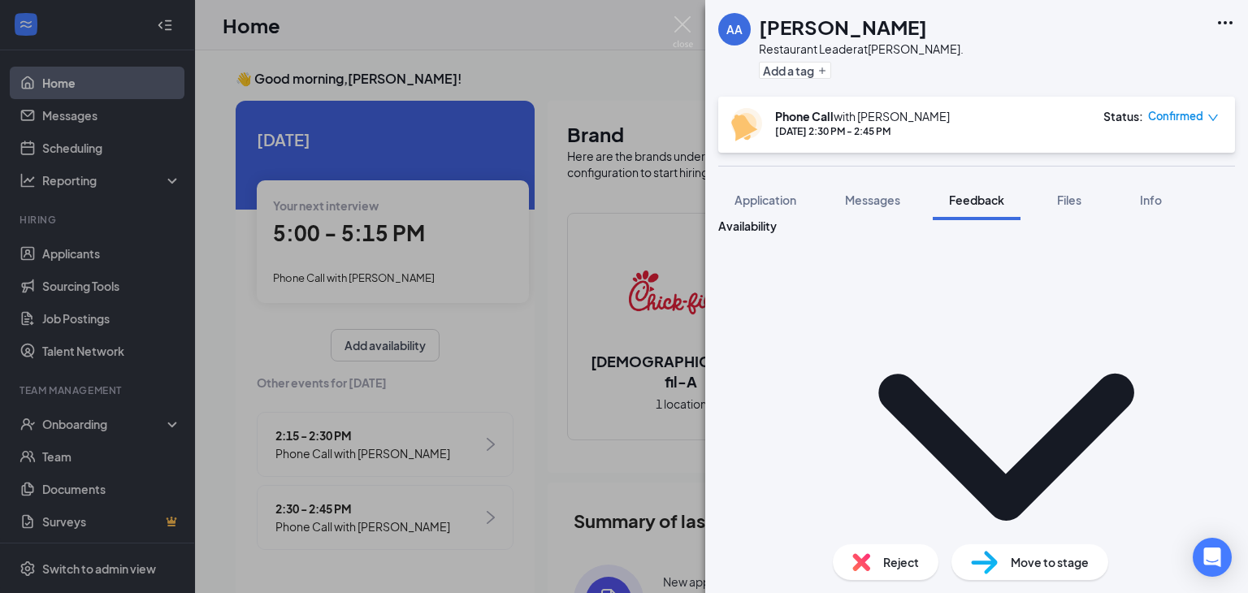
scroll to position [732, 0]
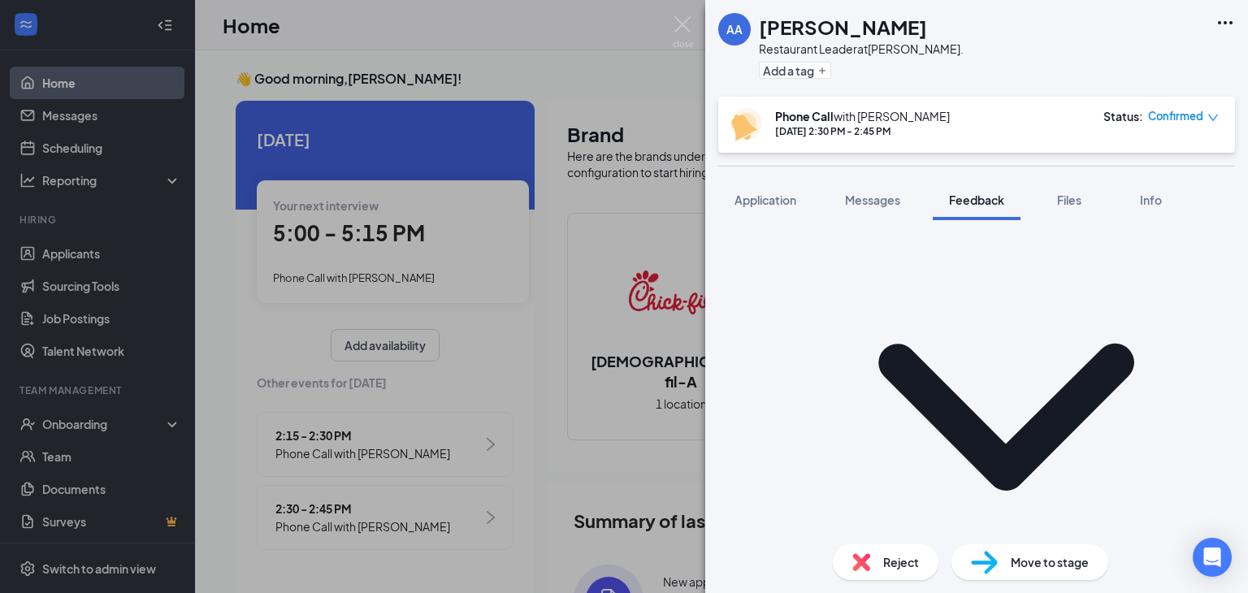
type textarea "Seemingly yes. Customer service experience, minimal restaurant experience"
type textarea "15 or more"
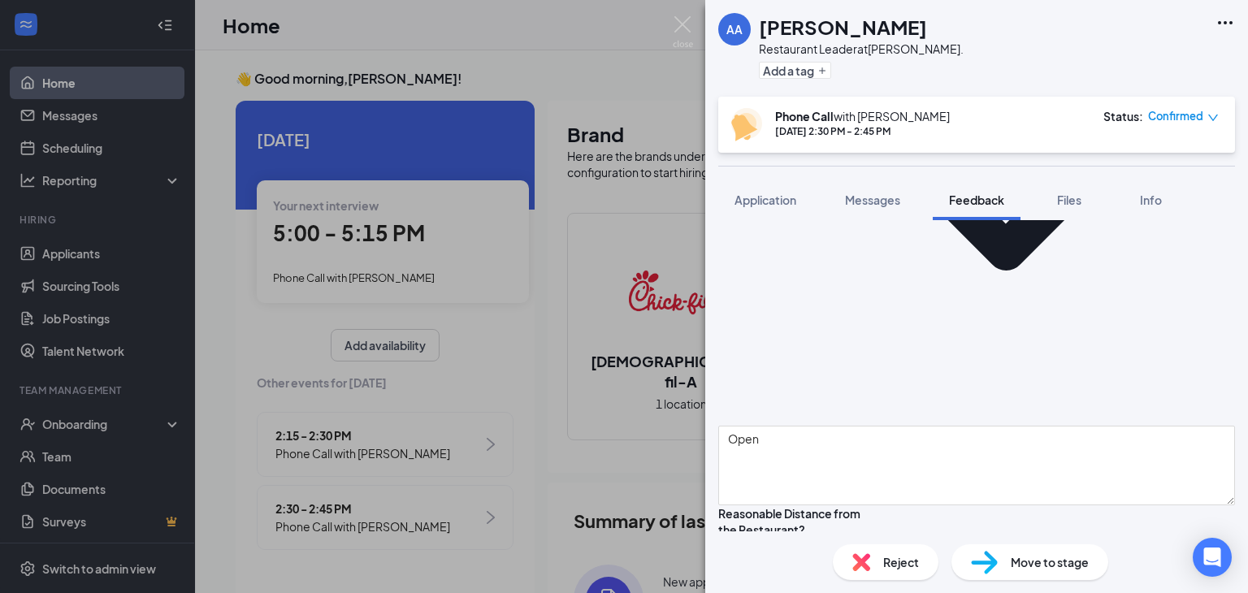
scroll to position [955, 0]
type textarea "None"
type textarea "Eager. Recommending an in person interview to get a better feel for the candida…"
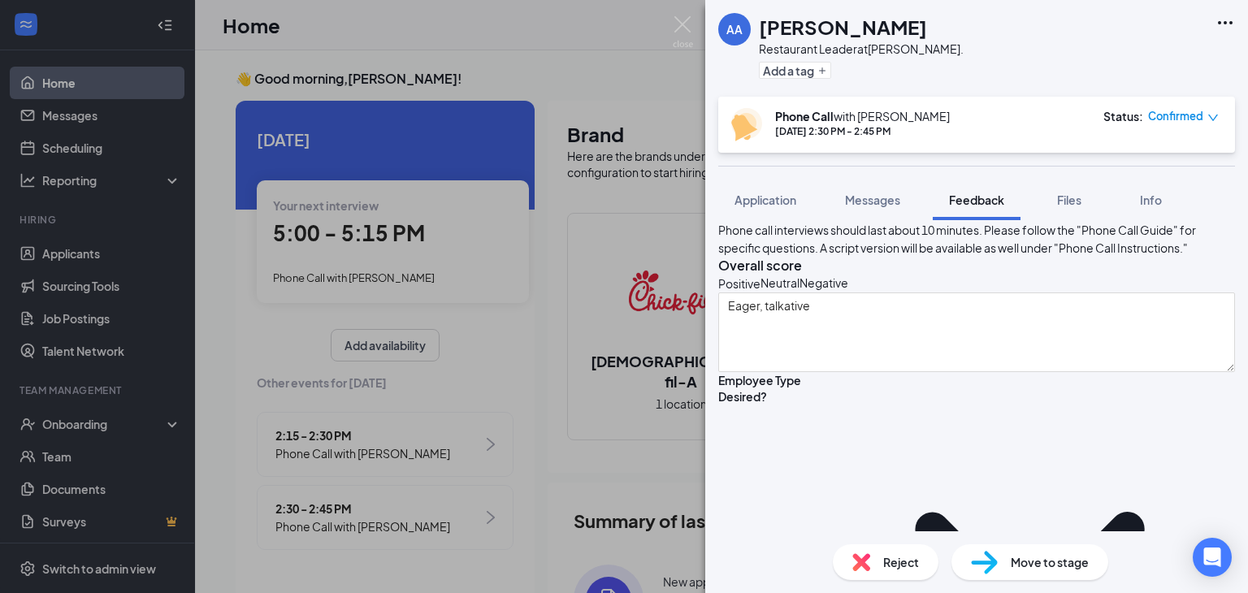
scroll to position [0, 0]
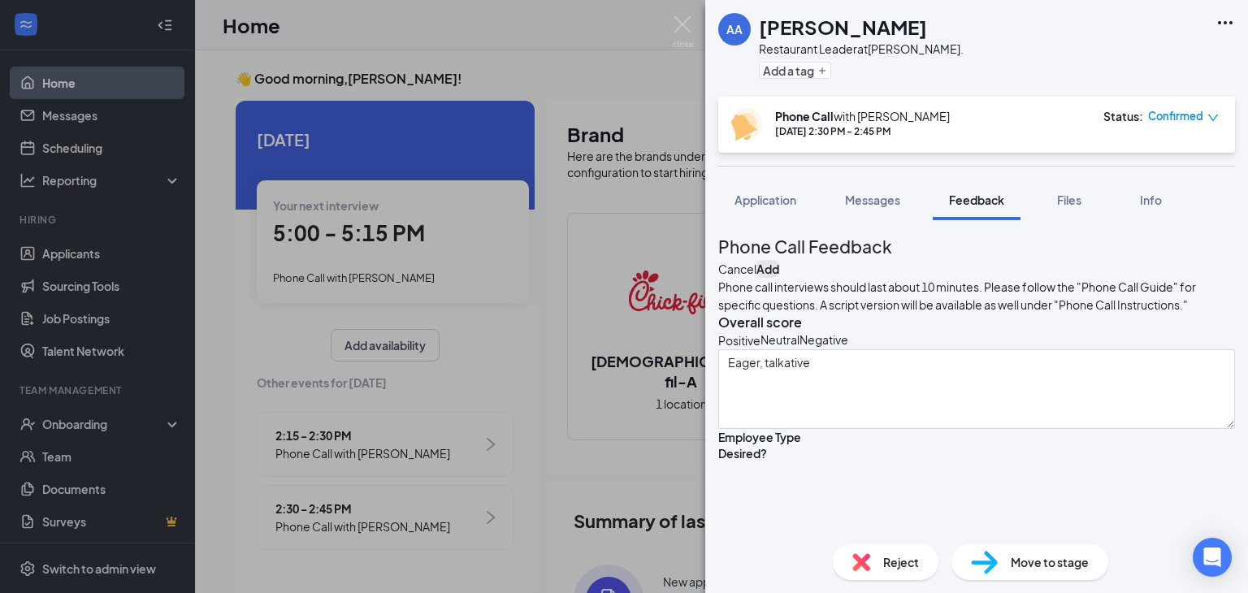
click at [779, 262] on button "Add" at bounding box center [767, 269] width 23 height 18
drag, startPoint x: 1189, startPoint y: 262, endPoint x: 1194, endPoint y: 255, distance: 8.8
click at [779, 260] on button "Add" at bounding box center [767, 269] width 23 height 18
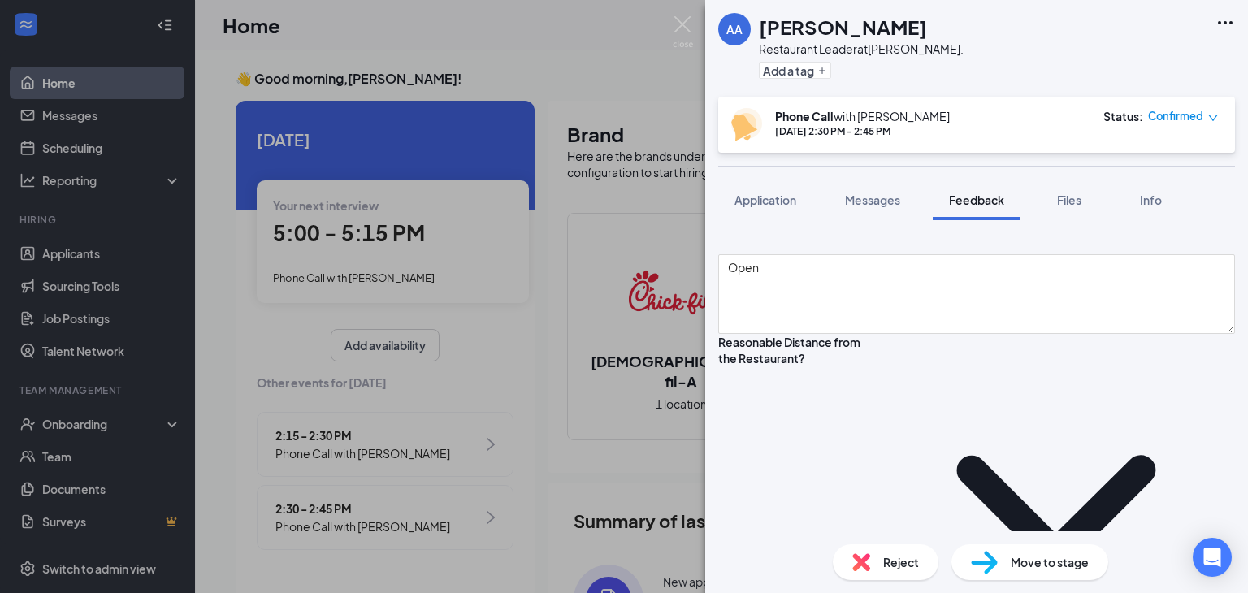
scroll to position [1154, 0]
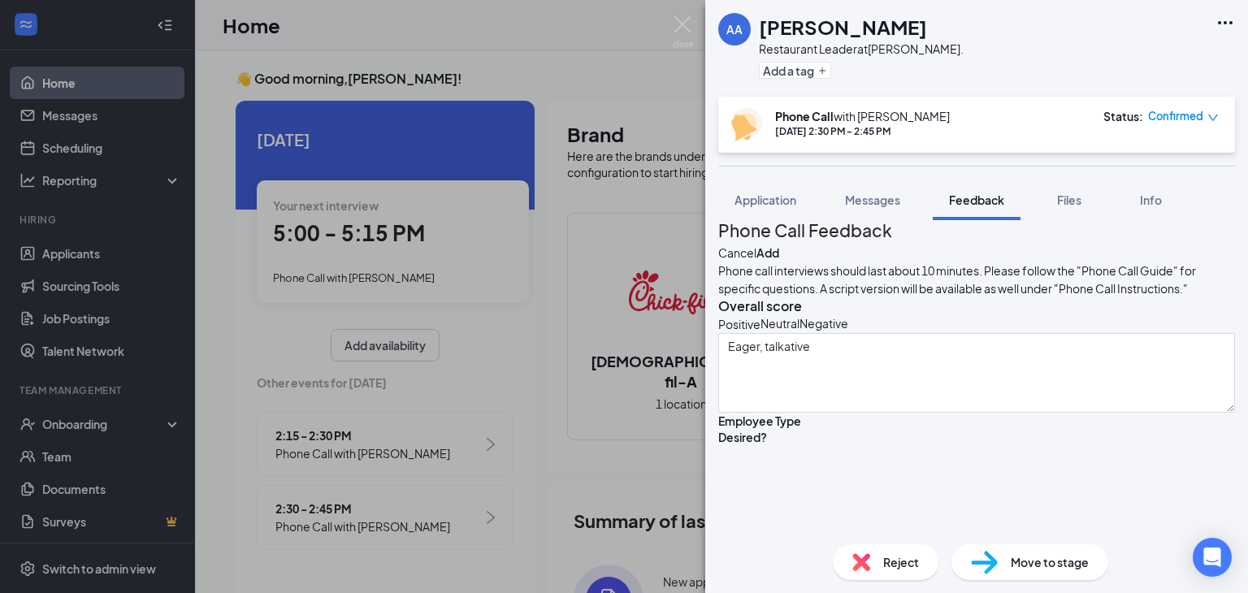
scroll to position [0, 0]
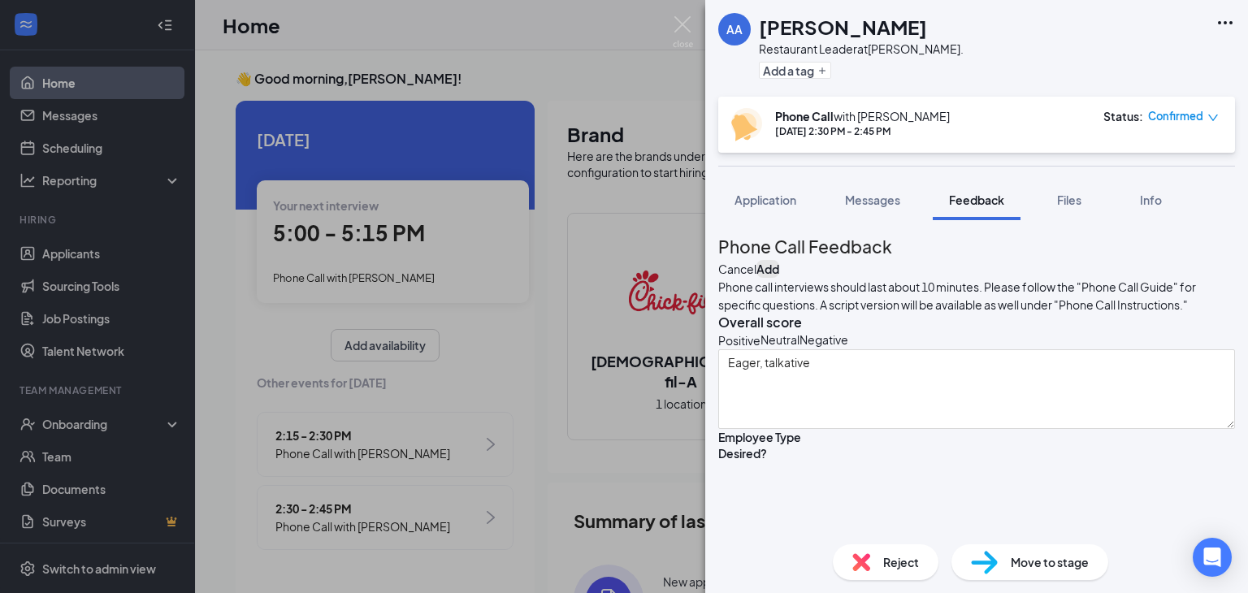
click at [779, 260] on button "Add" at bounding box center [767, 269] width 23 height 18
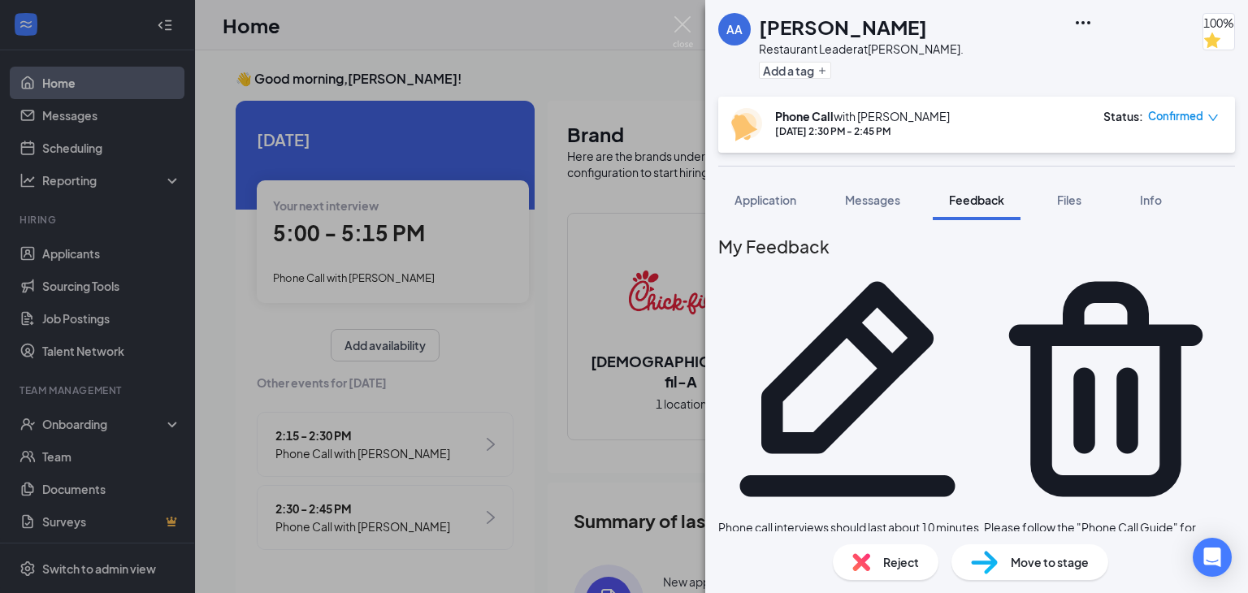
click at [1059, 556] on span "Move to stage" at bounding box center [1050, 562] width 78 height 18
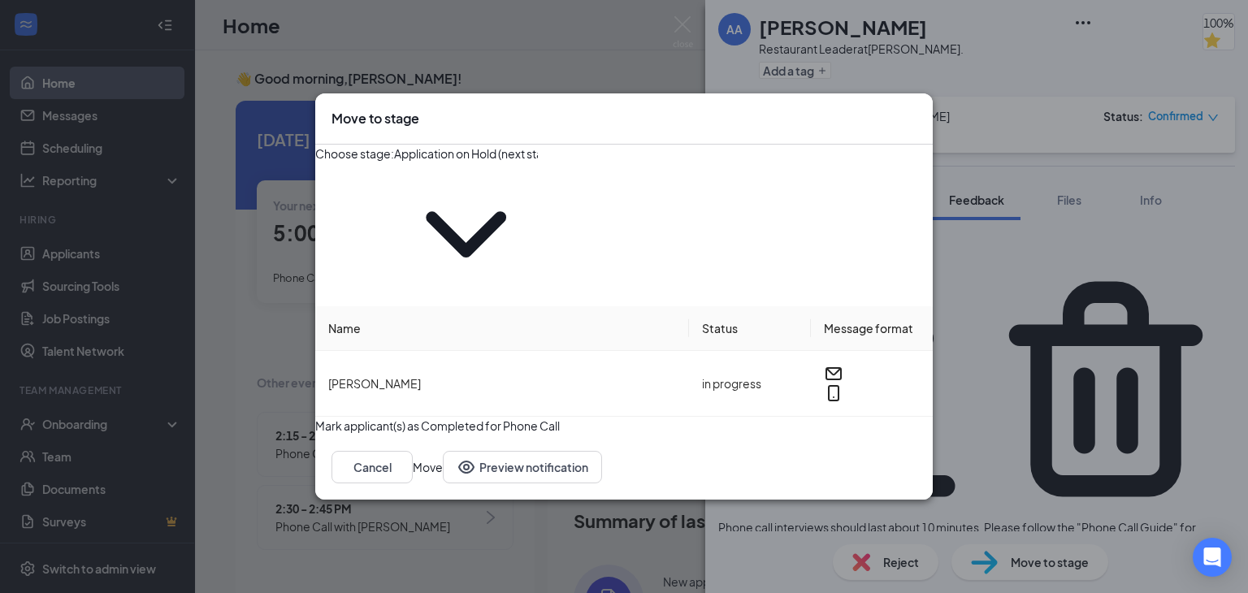
click at [538, 214] on span "Application on Hold (next stage)" at bounding box center [466, 226] width 144 height 160
click at [506, 212] on icon "ChevronDown" at bounding box center [466, 234] width 80 height 46
click at [538, 162] on input "Application on Hold (next stage)" at bounding box center [466, 154] width 144 height 18
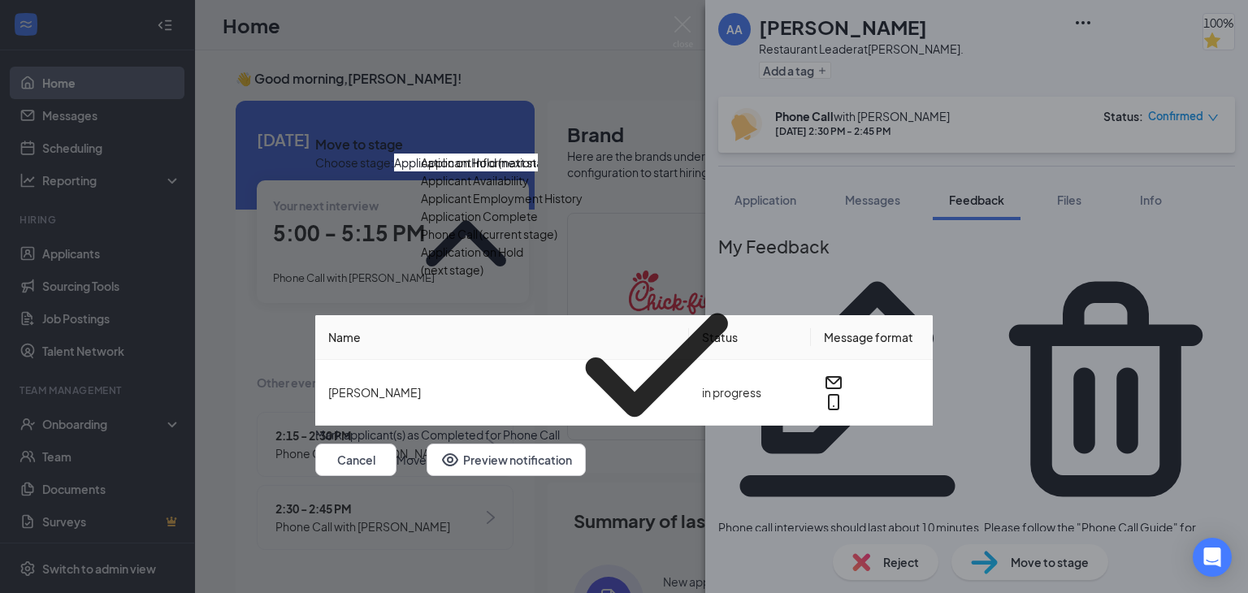
scroll to position [108, 0]
click at [495, 487] on div "First Interview" at bounding box center [458, 496] width 74 height 18
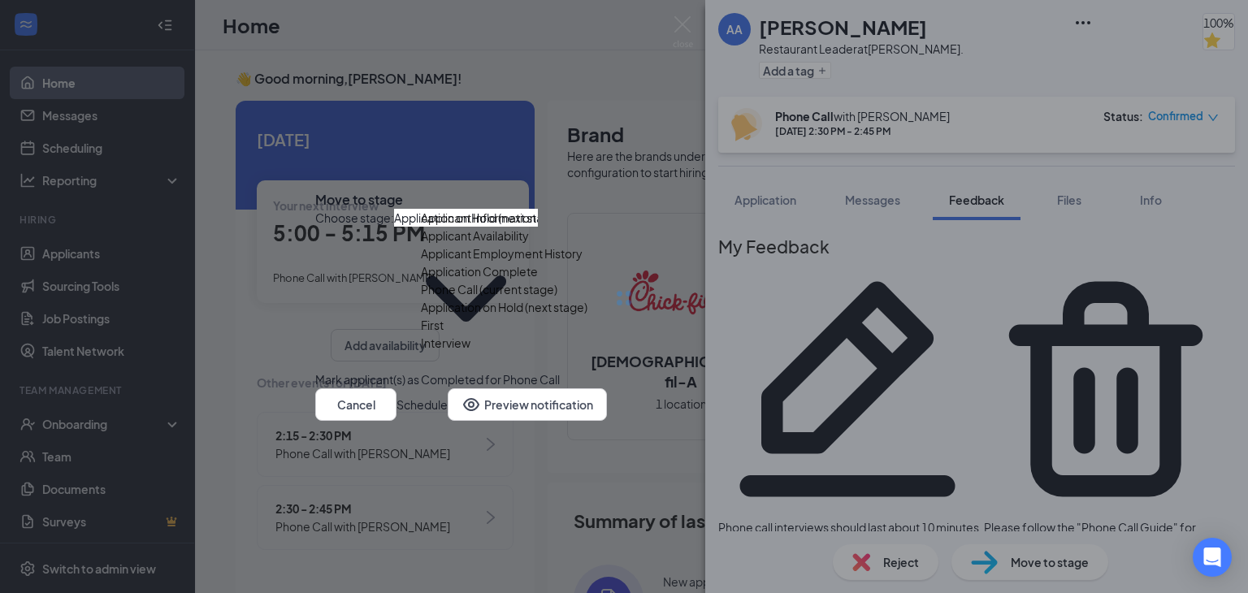
type input "First Interview"
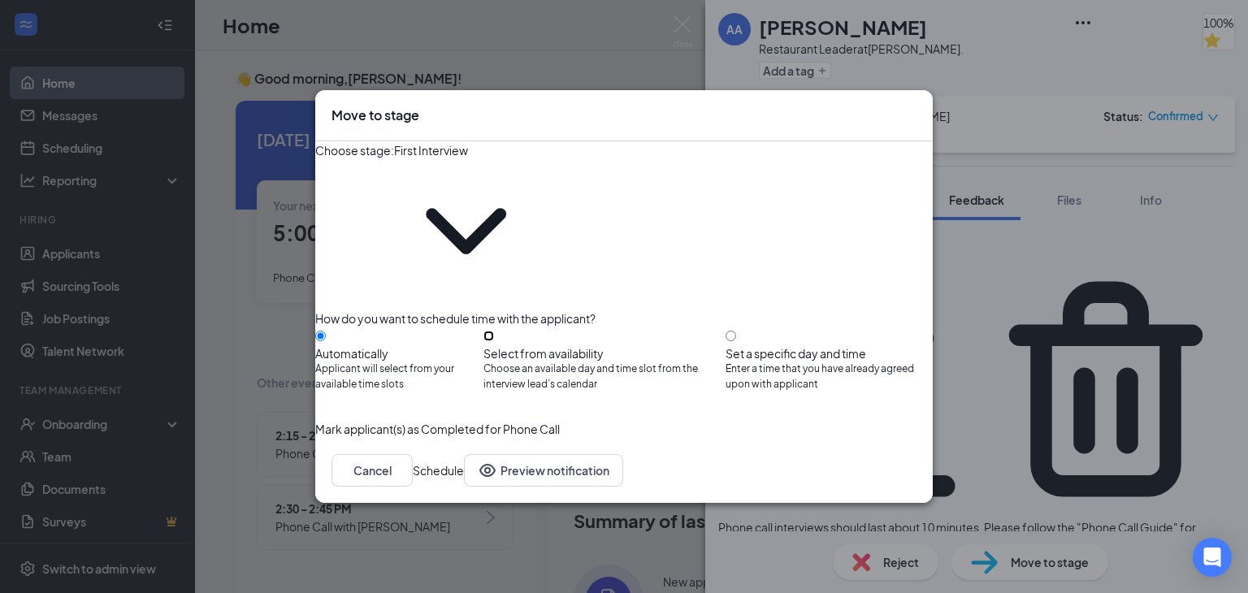
click at [494, 331] on input "Select from availability Choose an available day and time slot from the intervi…" at bounding box center [488, 336] width 11 height 11
radio input "true"
radio input "false"
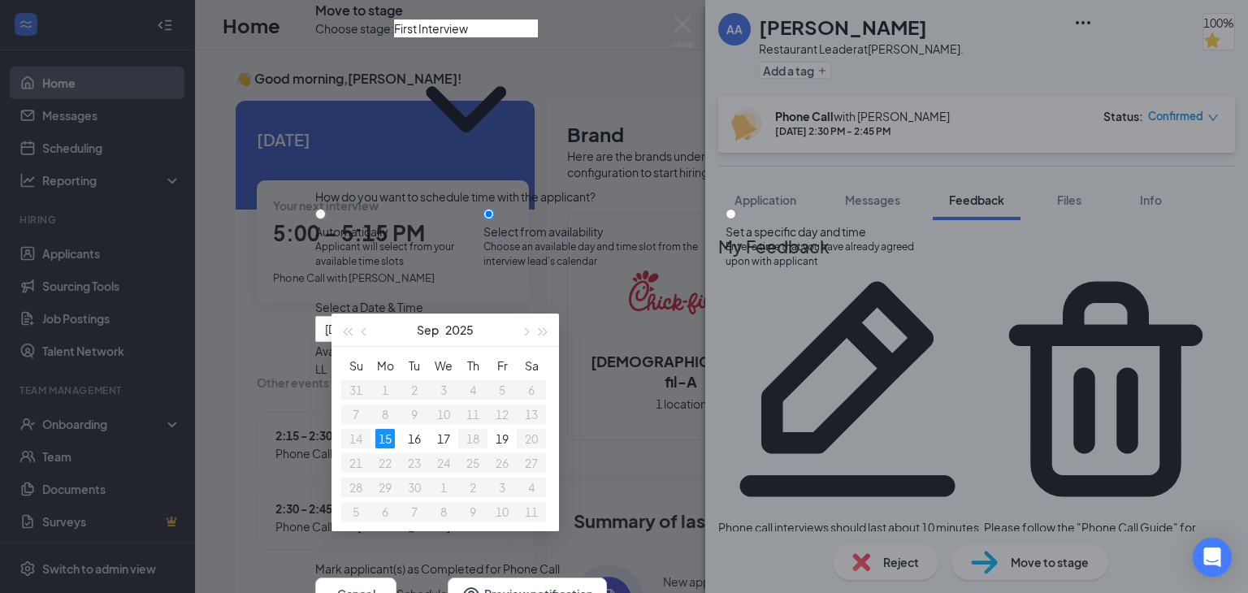
click at [626, 431] on div "Available time slots on LL LL 5:15PM - 5:30PM 5:30PM - 5:45PM 5:45PM - 6:00PM" at bounding box center [470, 386] width 311 height 89
click at [661, 298] on div "Select a Date & Time" at bounding box center [623, 307] width 617 height 18
click at [417, 442] on div "16" at bounding box center [414, 438] width 19 height 19
click at [440, 443] on div "17" at bounding box center [443, 438] width 19 height 19
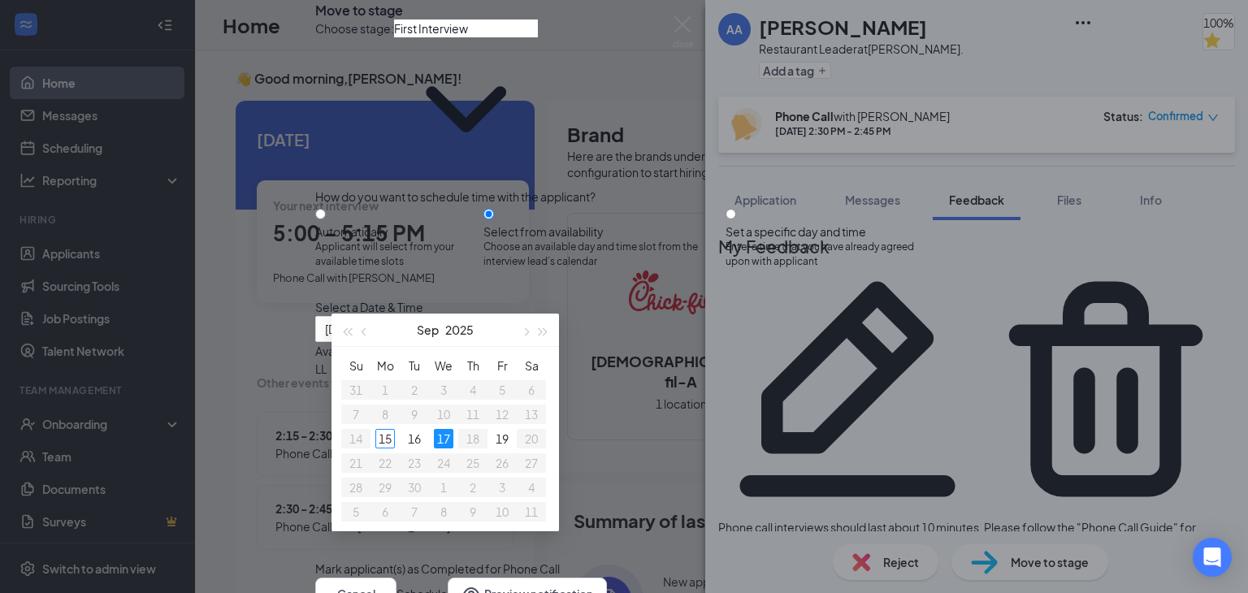
type input "Sep 17, 2025"
click at [626, 431] on div "9:15AM - 9:30AM" at bounding box center [470, 440] width 311 height 18
click at [594, 300] on div "Select a Date & Time" at bounding box center [623, 307] width 617 height 18
click at [736, 209] on input "Set a specific day and time Enter a time that you have already agreed upon with…" at bounding box center [730, 214] width 11 height 11
radio input "true"
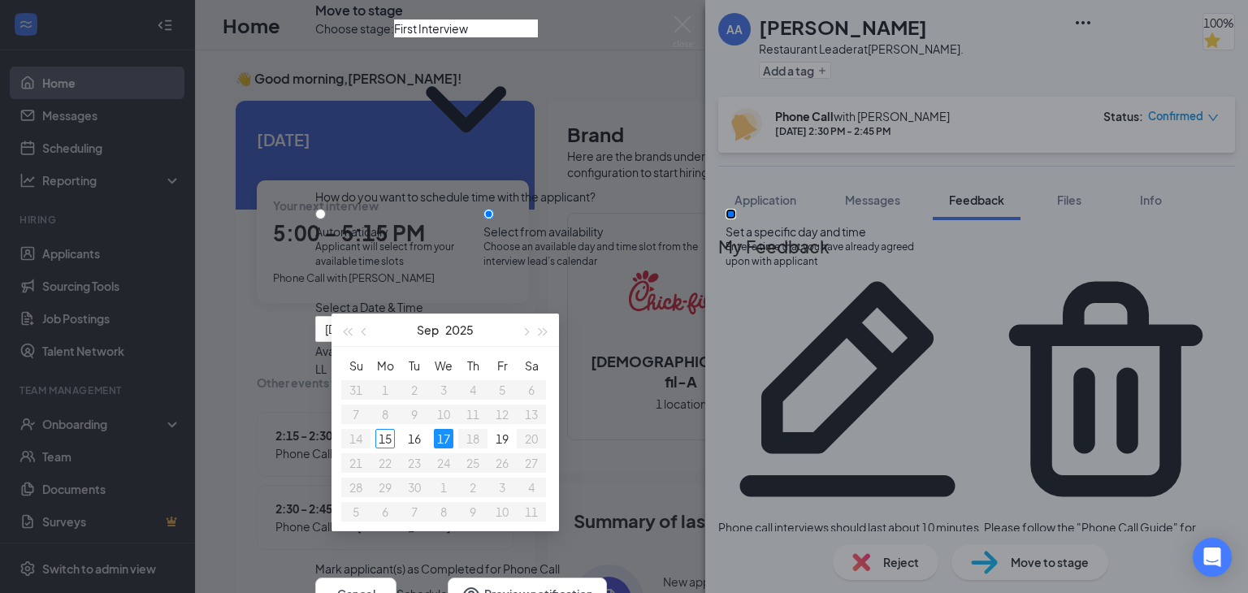
radio input "false"
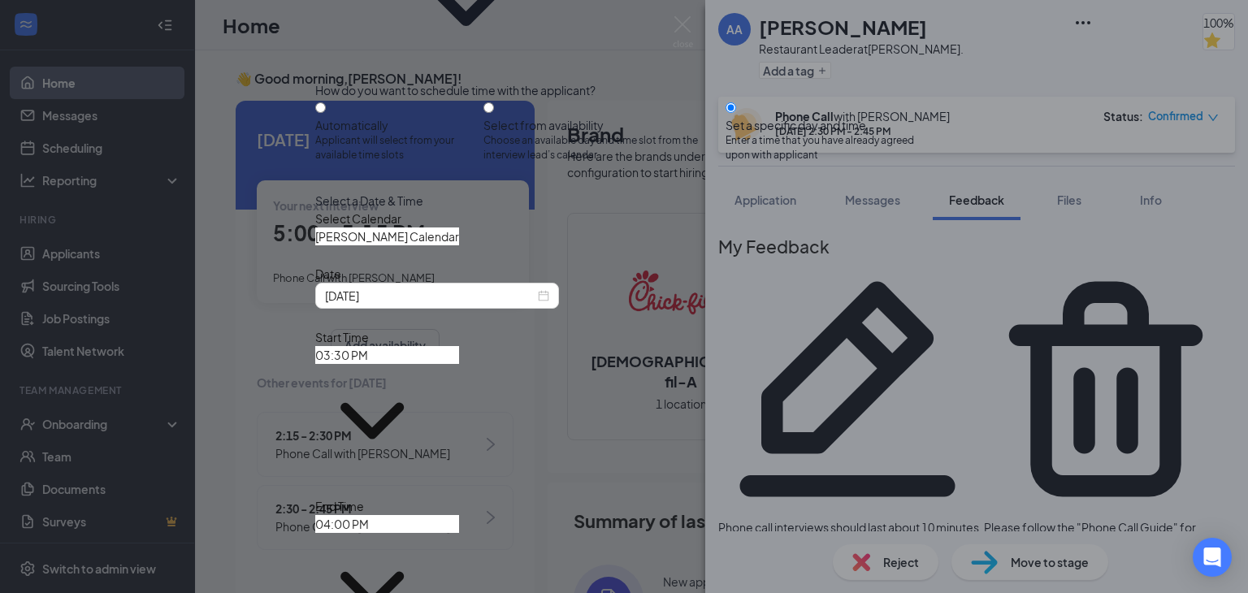
click at [459, 245] on input "Gaston Smith's Calendar" at bounding box center [387, 236] width 144 height 18
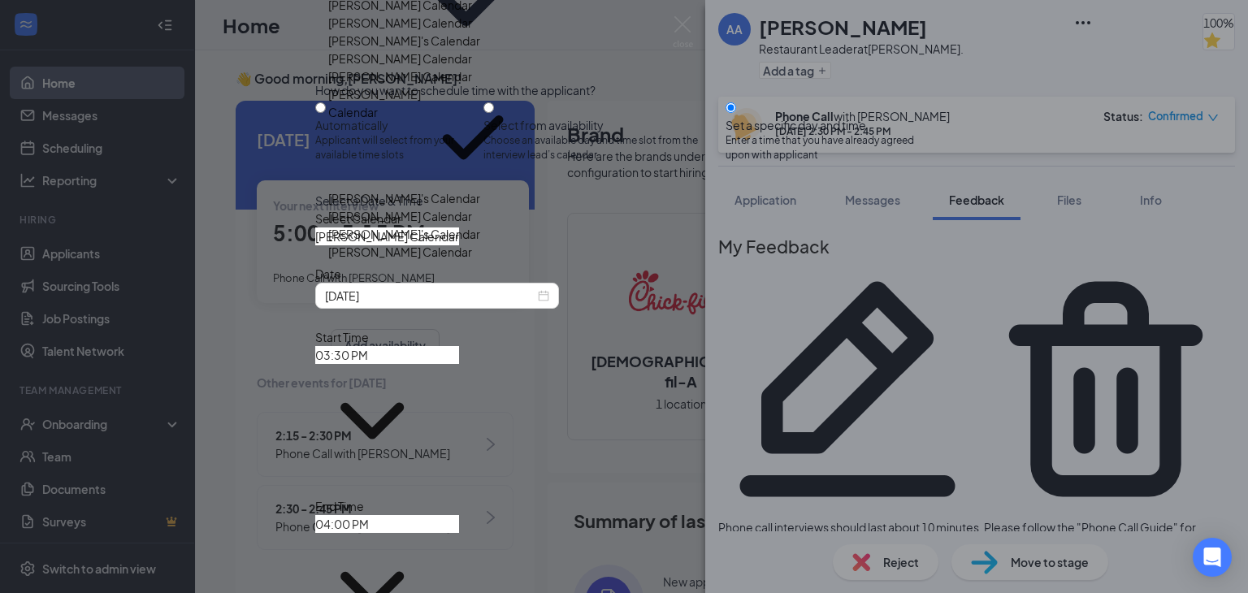
click at [472, 14] on div "Abram Waller's Calendar" at bounding box center [400, 5] width 144 height 18
type input "Abram Waller's Calendar"
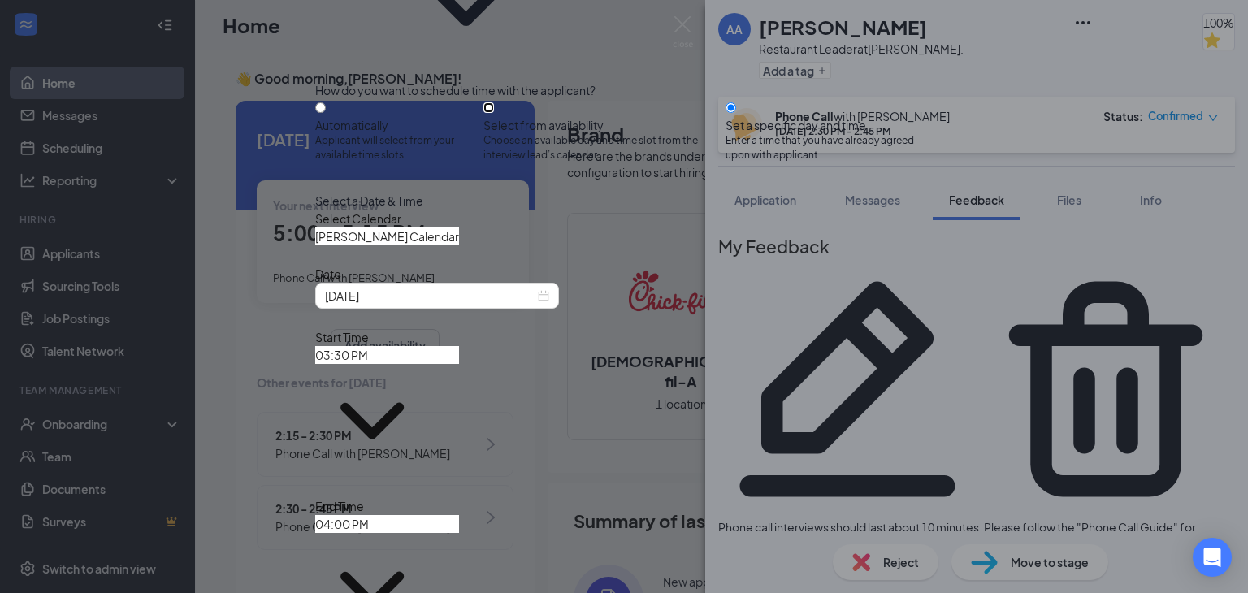
click at [494, 113] on input "Select from availability Choose an available day and time slot from the intervi…" at bounding box center [488, 107] width 11 height 11
radio input "true"
radio input "false"
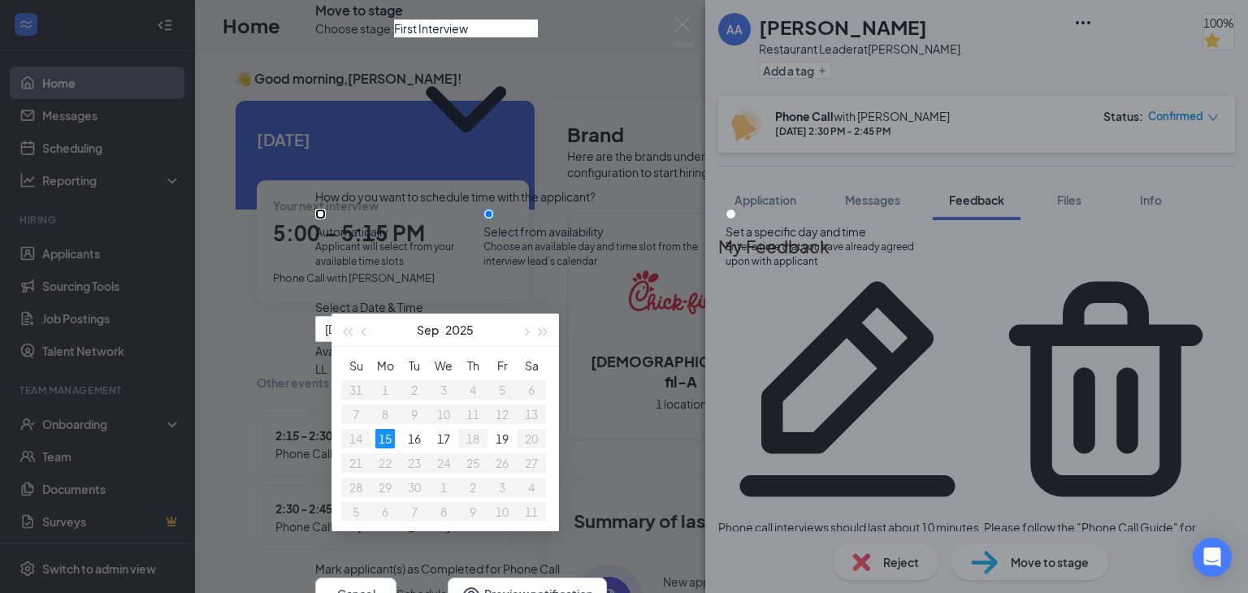
click at [326, 209] on input "Automatically Applicant will select from your available time slots" at bounding box center [320, 214] width 11 height 11
radio input "true"
radio input "false"
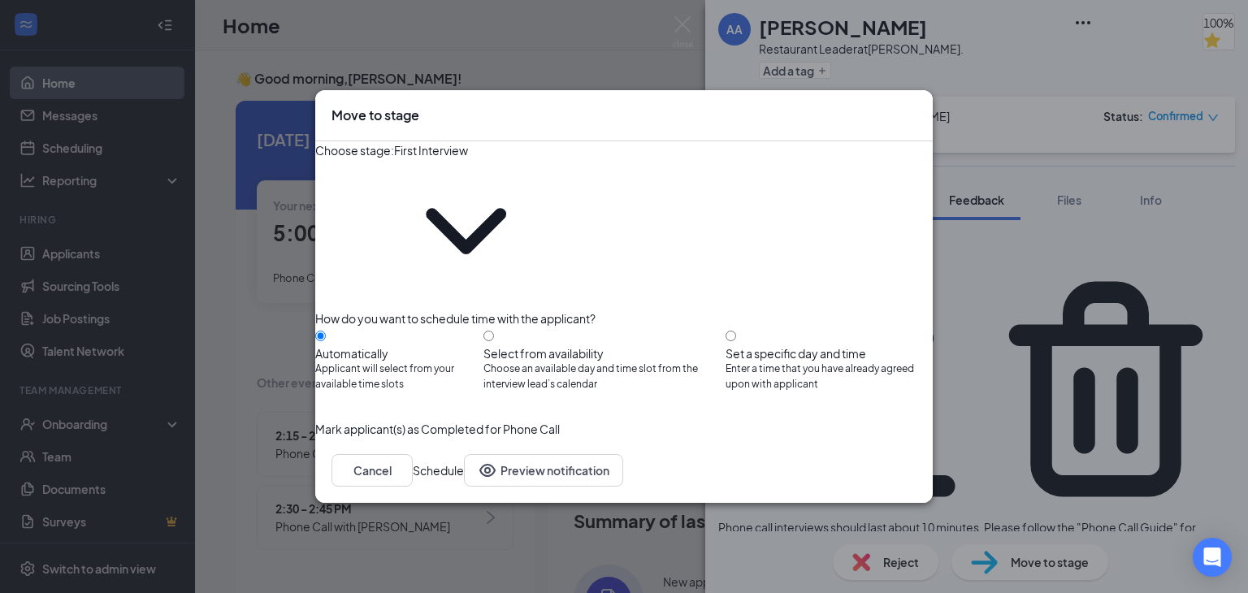
click at [916, 106] on icon "Cross" at bounding box center [916, 106] width 0 height 0
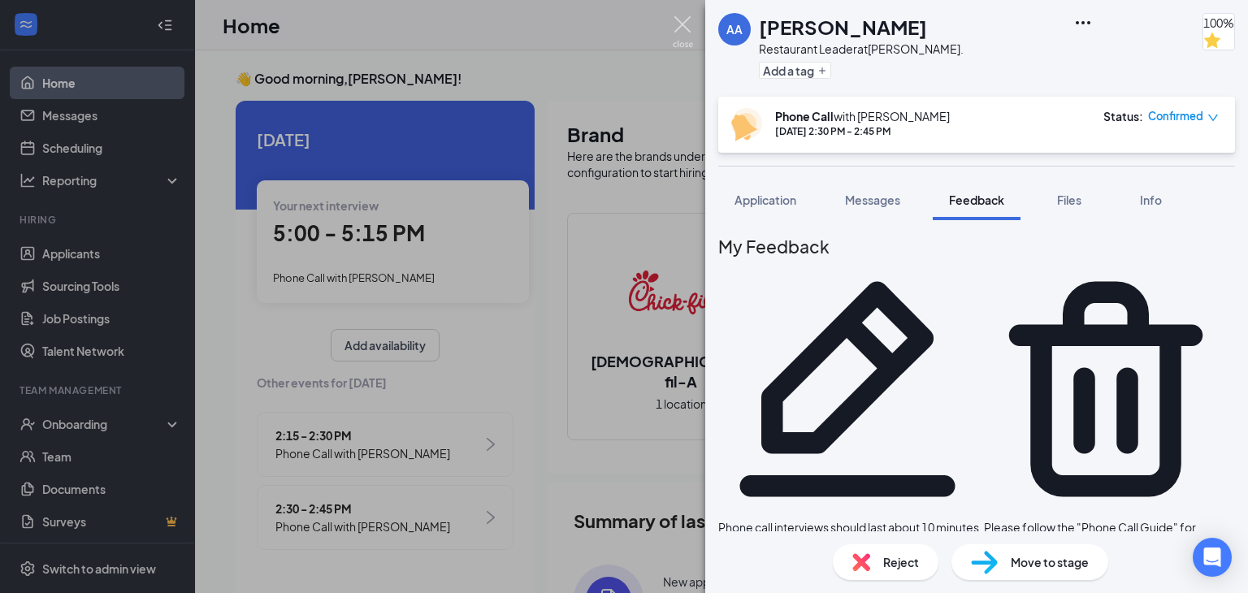
click at [678, 30] on img at bounding box center [683, 32] width 20 height 32
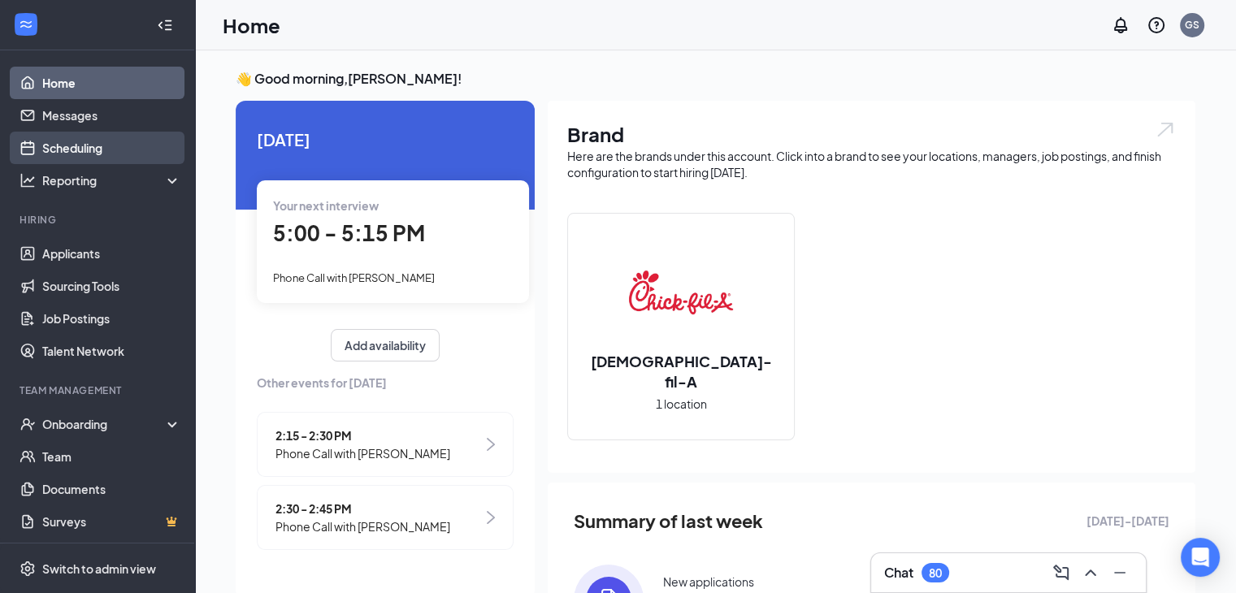
click at [81, 146] on link "Scheduling" at bounding box center [111, 148] width 139 height 32
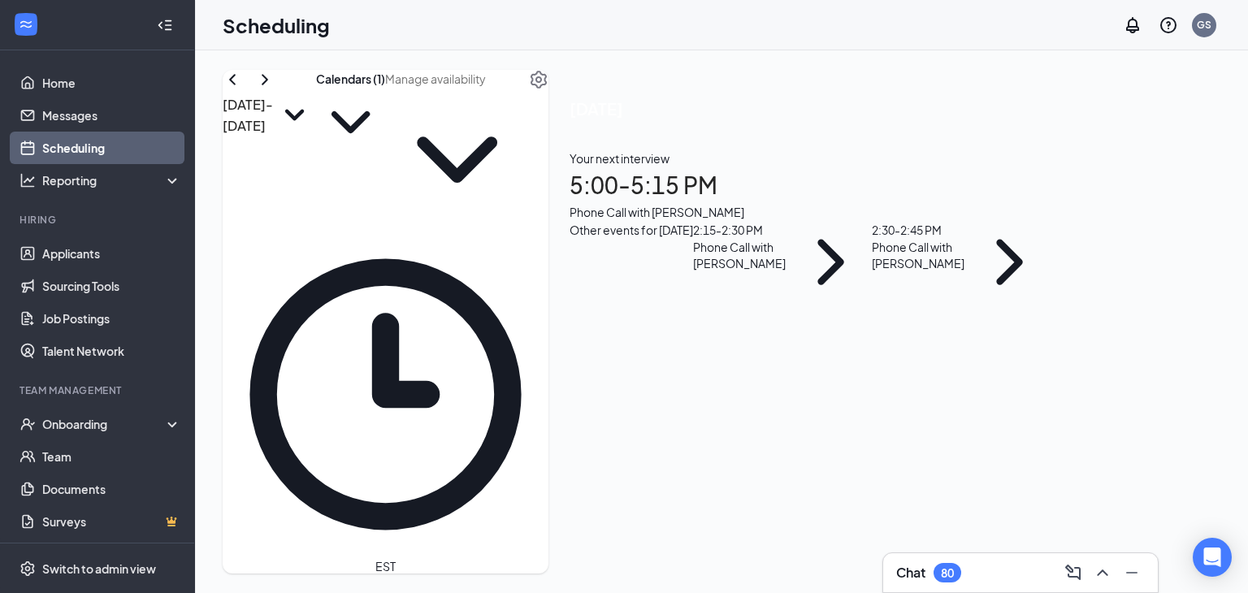
scroll to position [799, 0]
click at [385, 107] on button "Calendars (1)" at bounding box center [350, 113] width 69 height 87
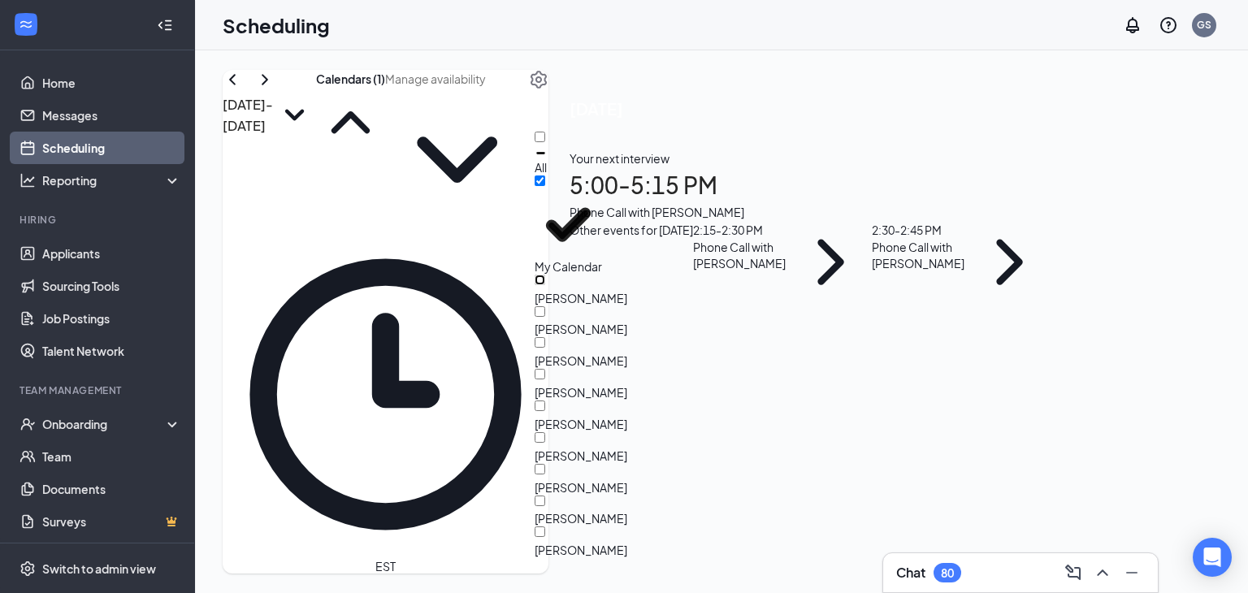
click at [545, 275] on input "Abram Waller" at bounding box center [540, 280] width 11 height 11
checkbox input "true"
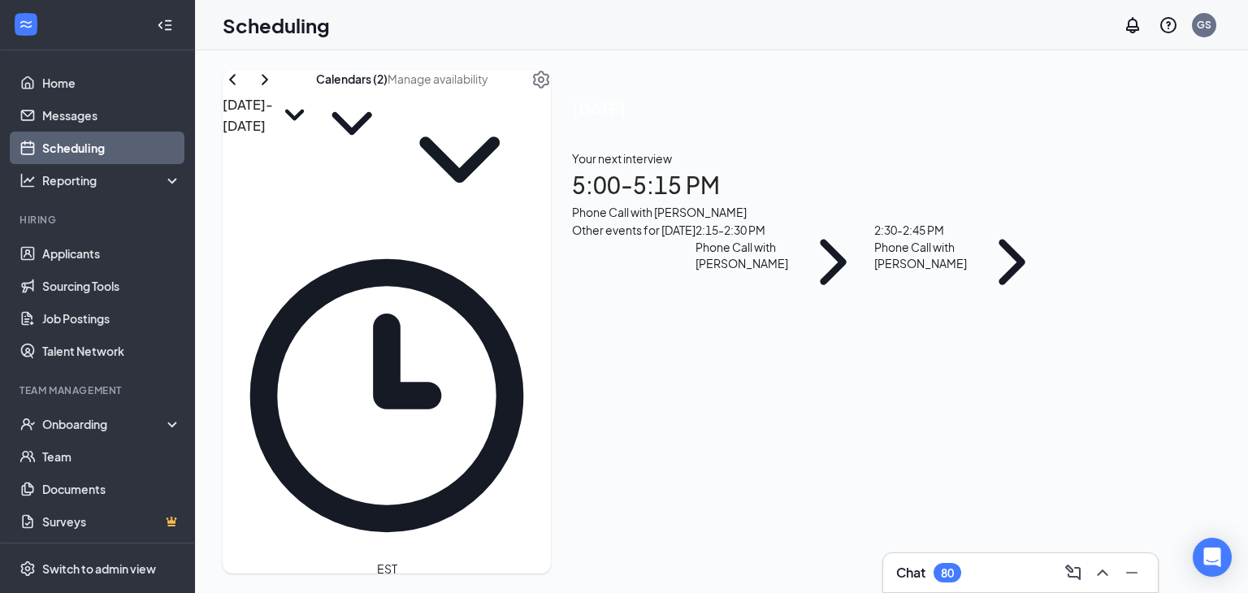
click at [634, 43] on div "Scheduling GS" at bounding box center [721, 25] width 1053 height 50
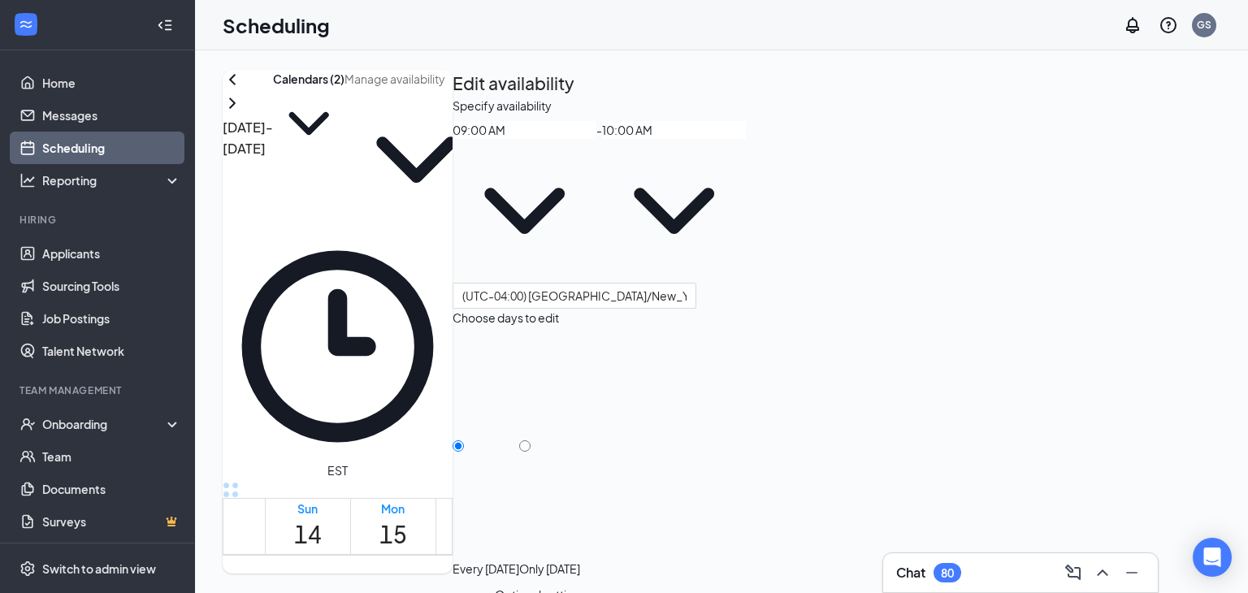
type input "09:00 AM"
type input "10:00 AM"
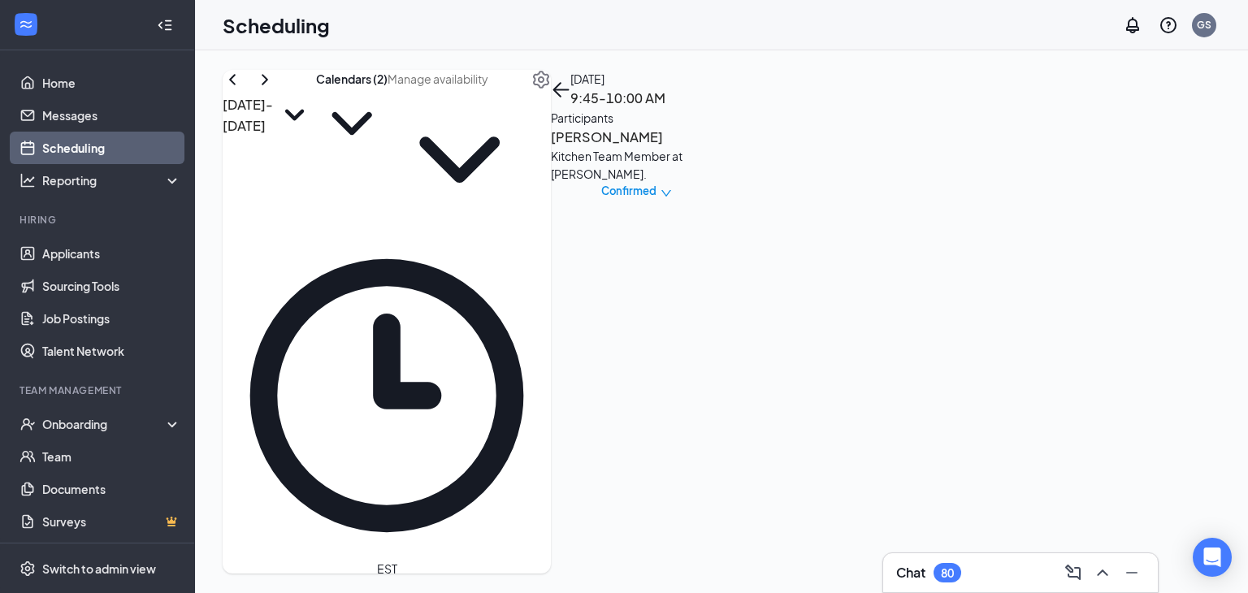
click at [551, 76] on div "Sep 14 - Sep 20 Calendars (2) EST Sun 14 Mon 15 Tue 16 Wed 17 Thu 18 Fri 19 Sat…" at bounding box center [387, 322] width 328 height 504
click at [570, 99] on button "back-button" at bounding box center [560, 89] width 19 height 19
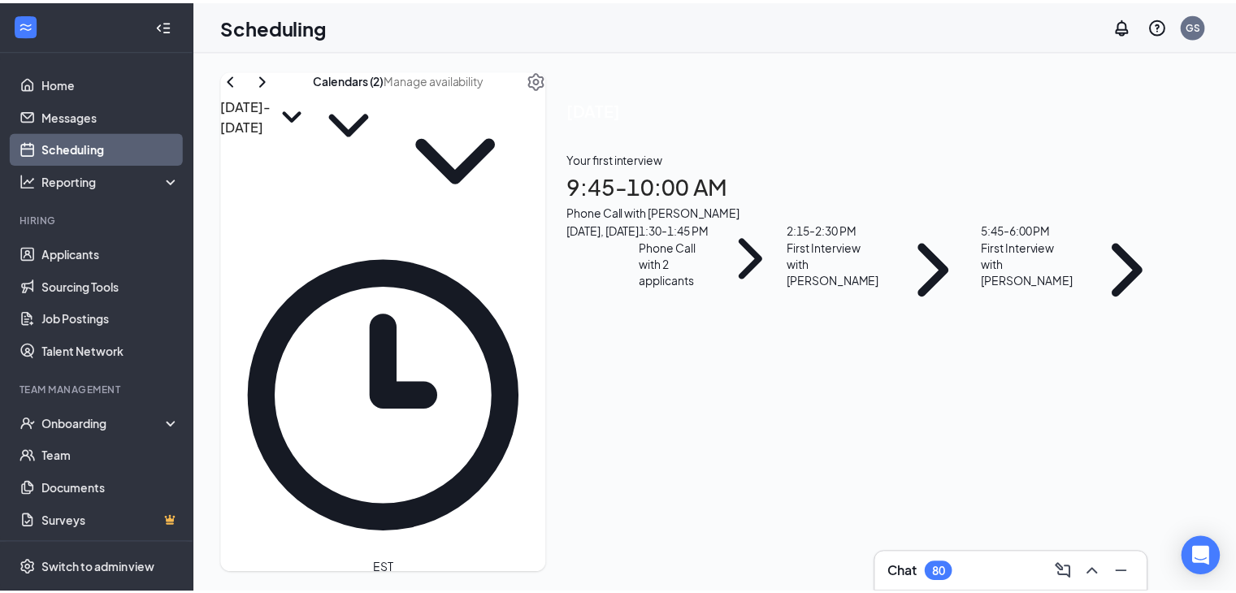
scroll to position [787, 0]
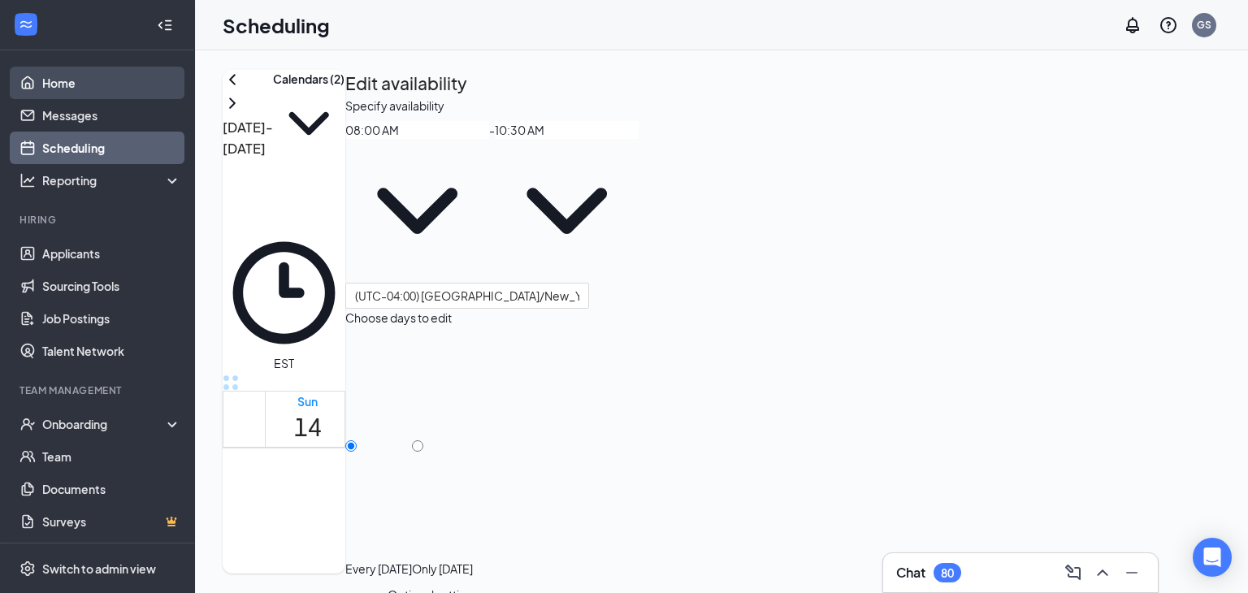
click at [88, 85] on link "Home" at bounding box center [111, 83] width 139 height 32
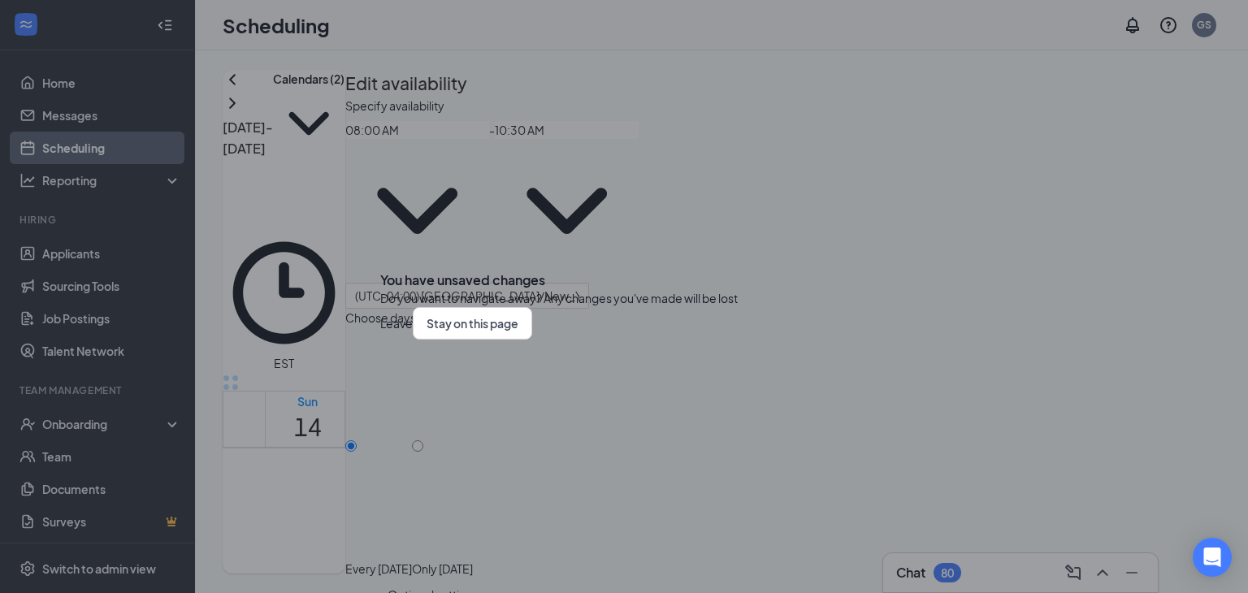
click at [413, 340] on button "Leave" at bounding box center [396, 323] width 32 height 32
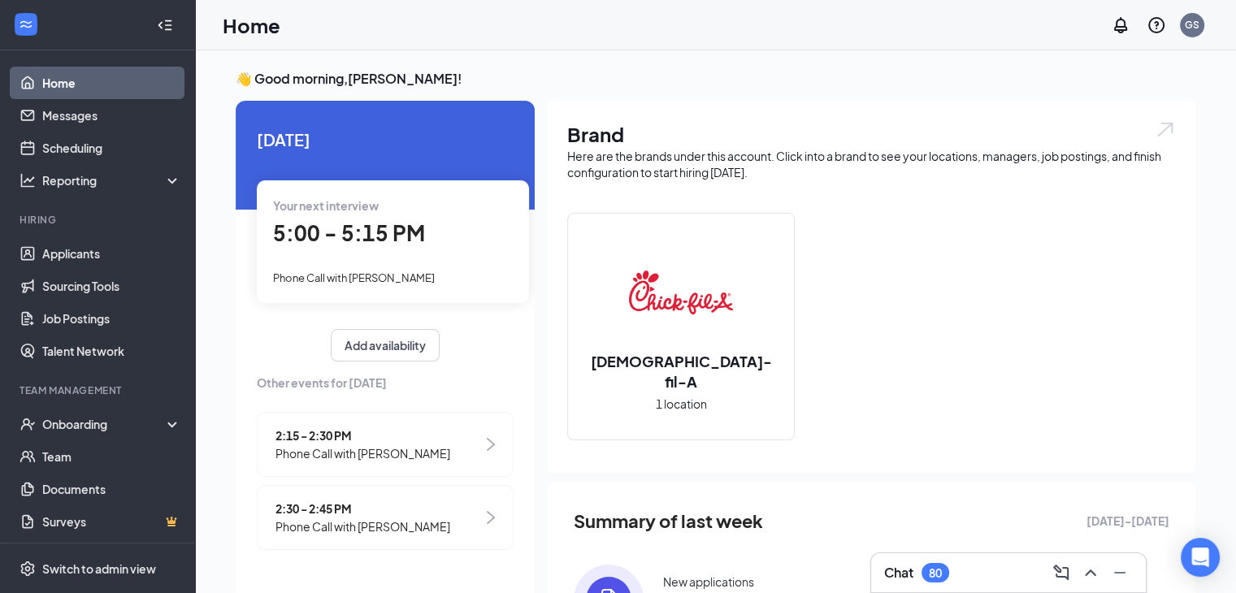
click at [457, 429] on div "2:15 - 2:30 PM Phone Call with Triniti Joyner" at bounding box center [385, 444] width 257 height 65
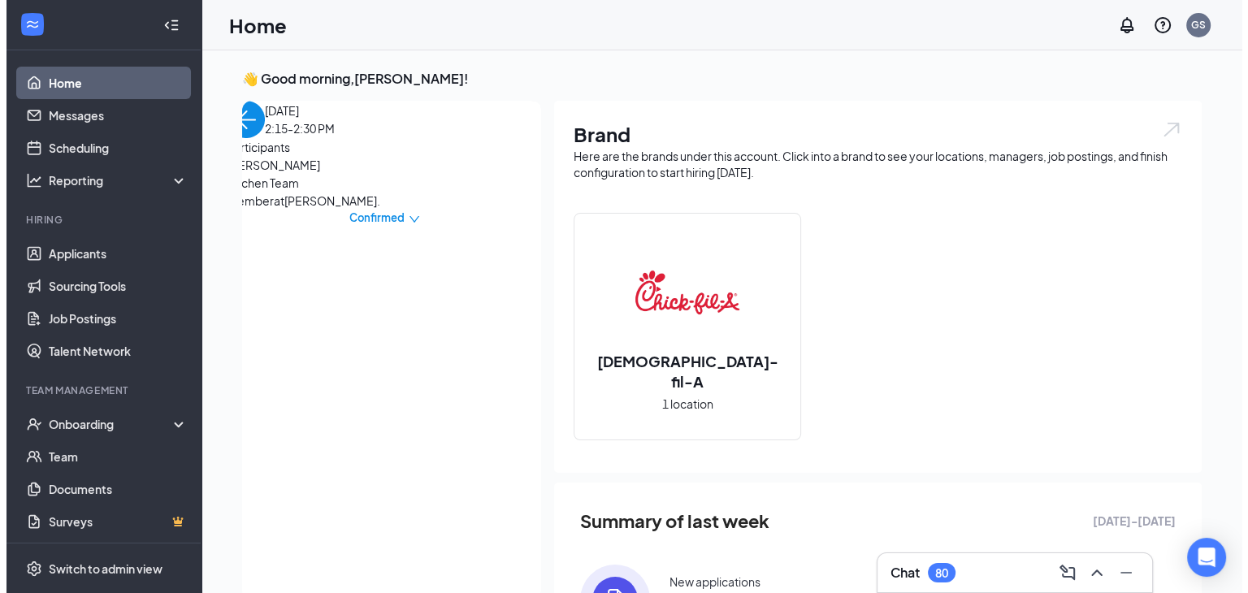
scroll to position [6, 0]
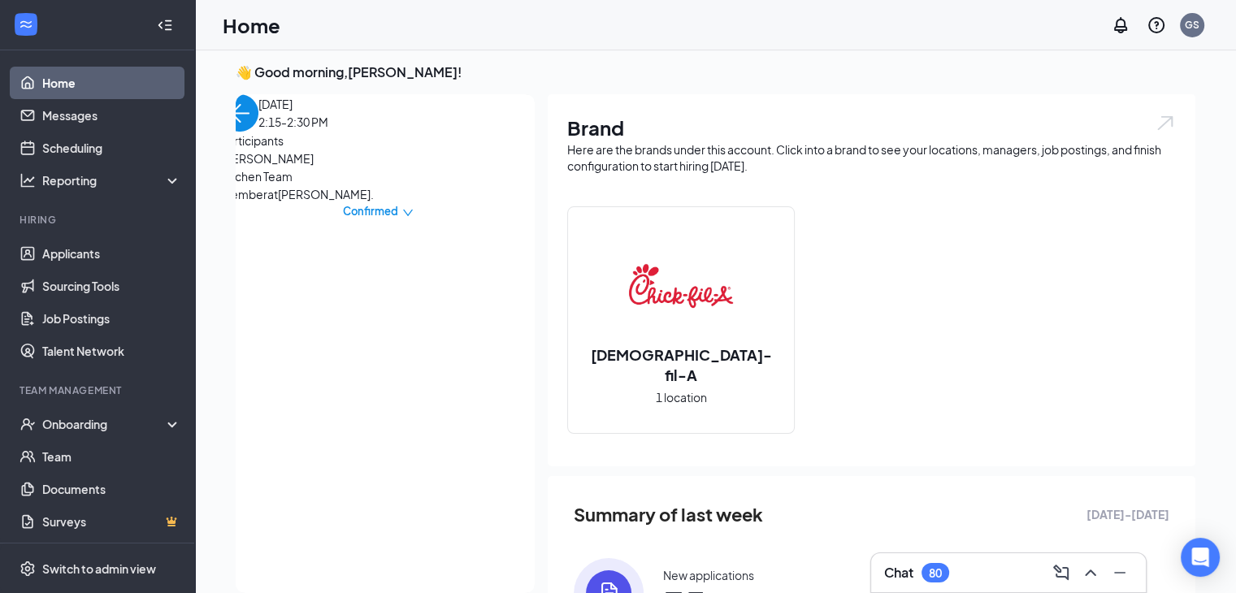
click at [302, 167] on span "[PERSON_NAME]" at bounding box center [306, 158] width 171 height 18
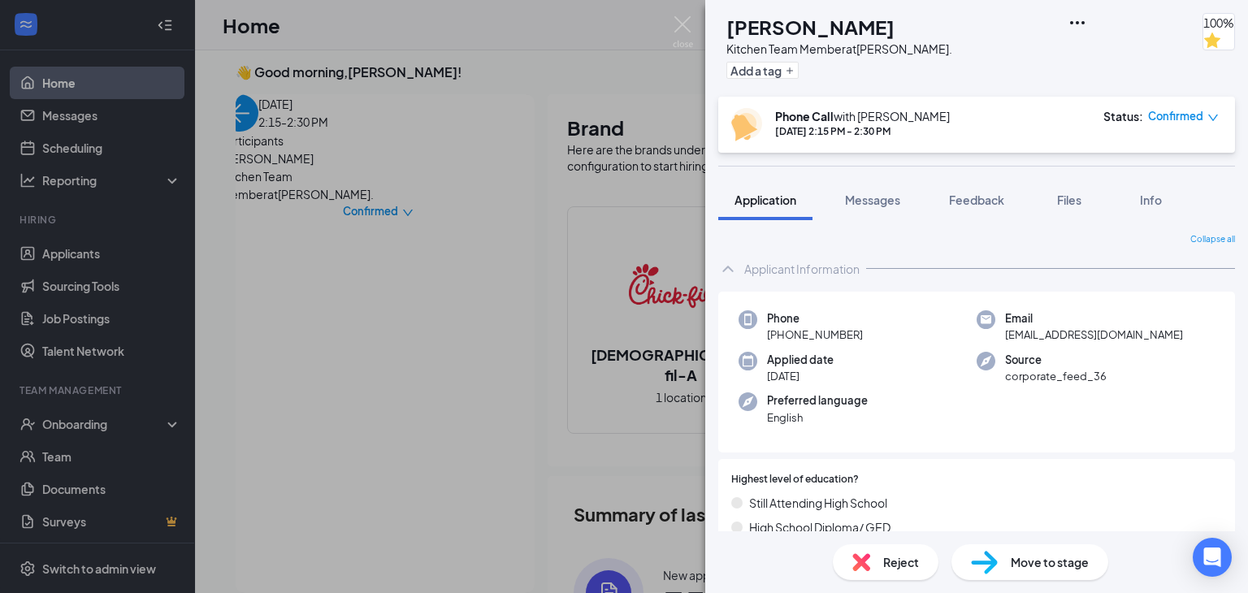
click at [1031, 557] on span "Move to stage" at bounding box center [1050, 562] width 78 height 18
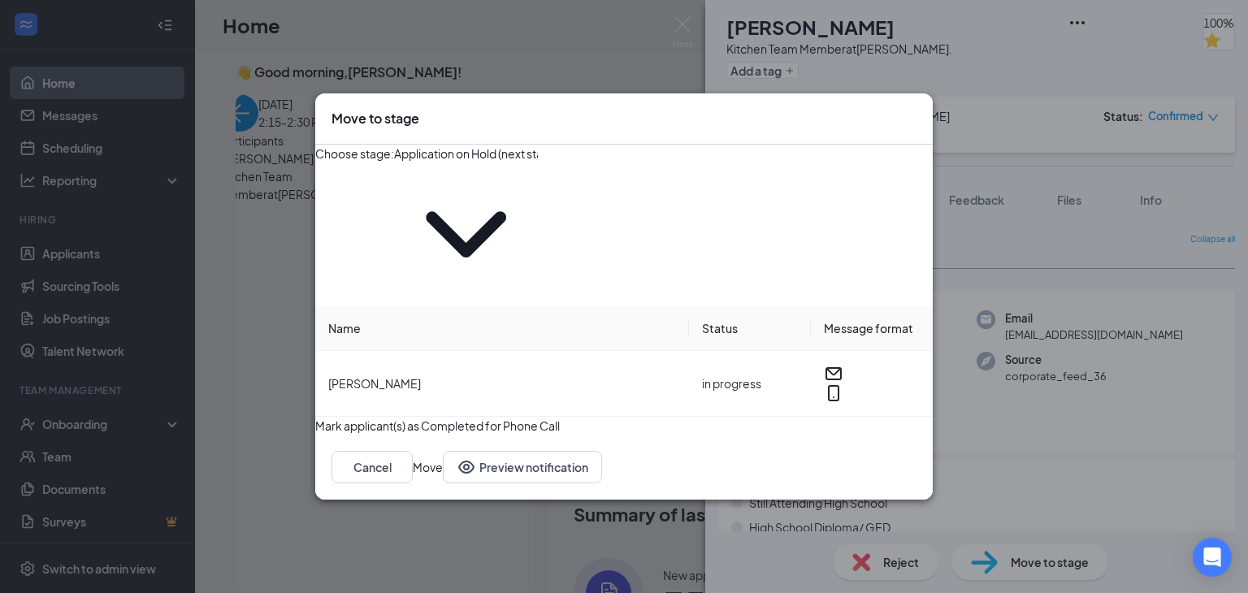
click at [538, 223] on span "Application on Hold (next stage)" at bounding box center [466, 226] width 144 height 160
click at [538, 218] on icon "ChevronDown" at bounding box center [466, 234] width 144 height 144
click at [538, 162] on input "Application on Hold (next stage)" at bounding box center [466, 154] width 144 height 18
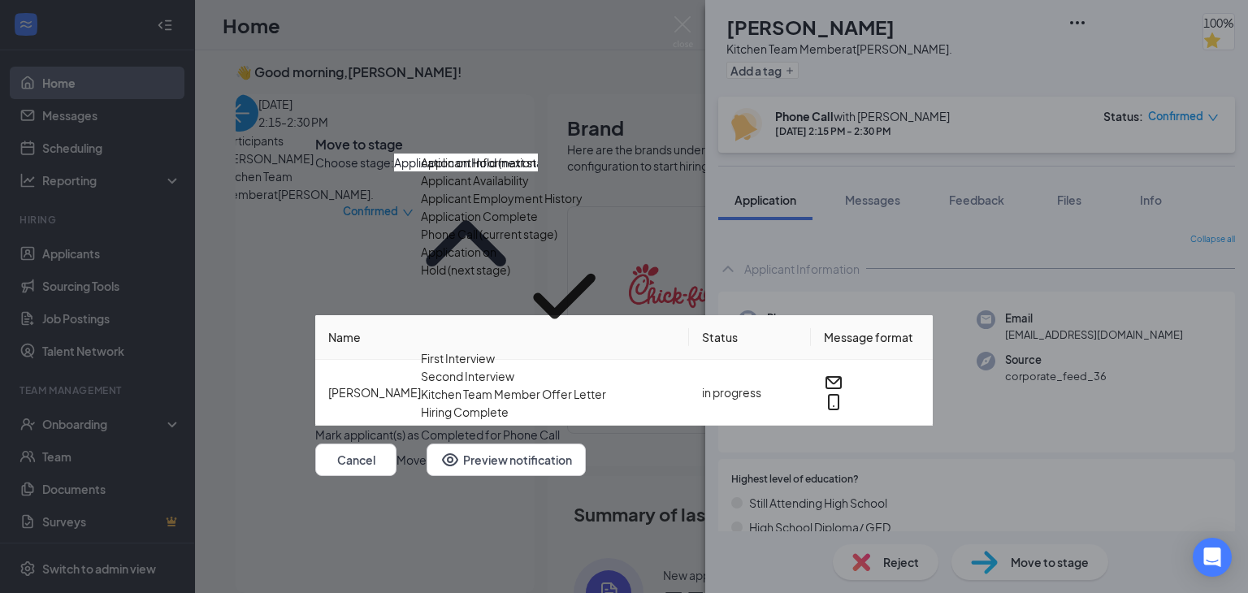
scroll to position [130, 0]
click at [495, 349] on div "First Interview" at bounding box center [458, 358] width 74 height 18
type input "First Interview"
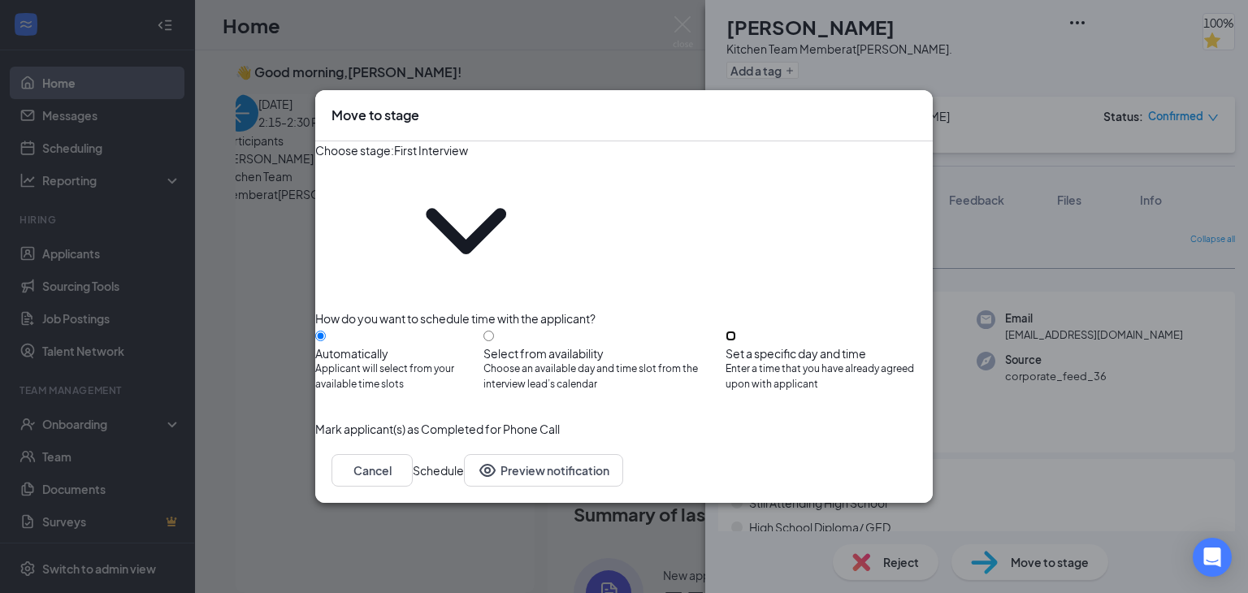
click at [736, 331] on input "Set a specific day and time Enter a time that you have already agreed upon with…" at bounding box center [730, 336] width 11 height 11
radio input "true"
radio input "false"
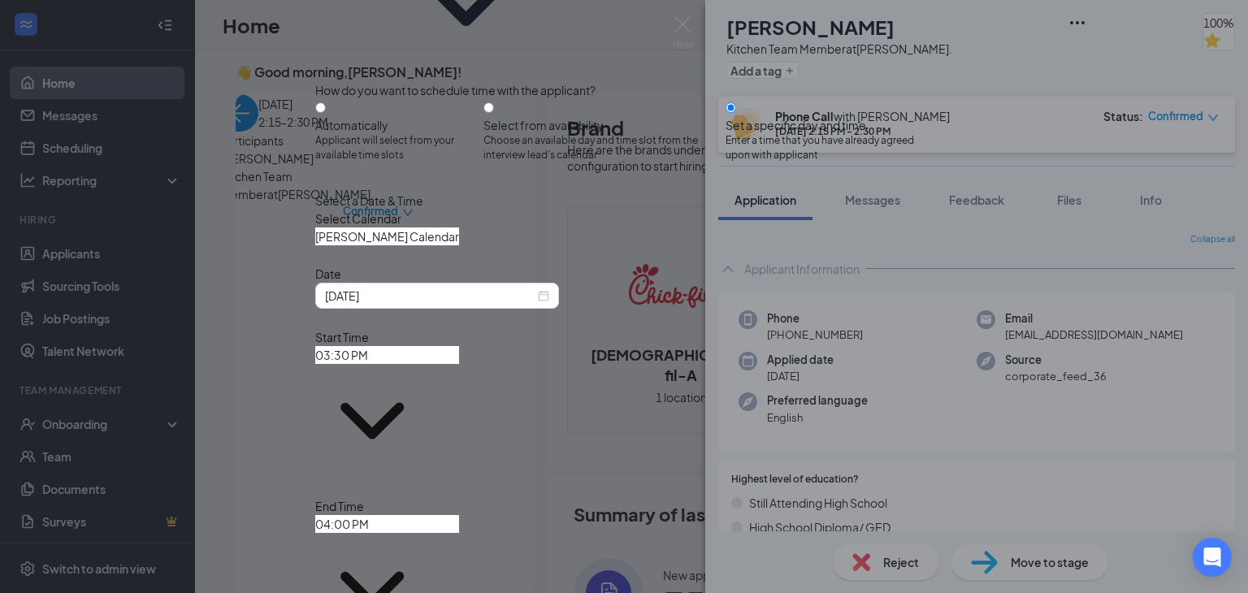
click at [427, 245] on input "Gaston Smith's Calendar" at bounding box center [387, 236] width 144 height 18
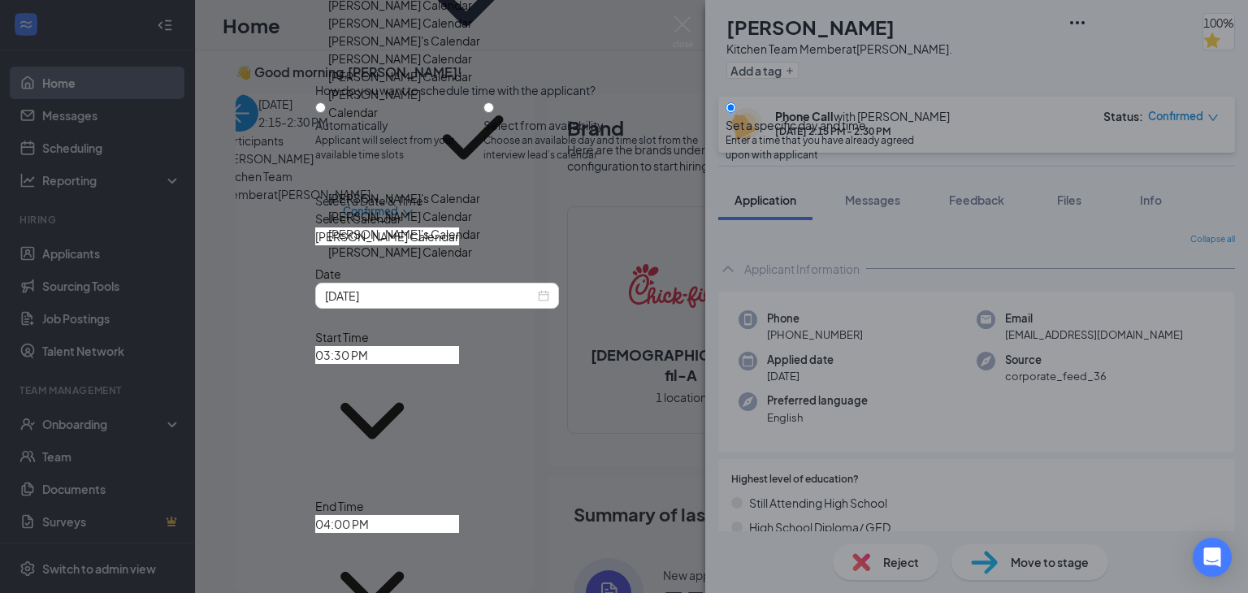
click at [457, 14] on div "Abram Waller's Calendar" at bounding box center [400, 5] width 144 height 18
type input "Abram Waller's Calendar"
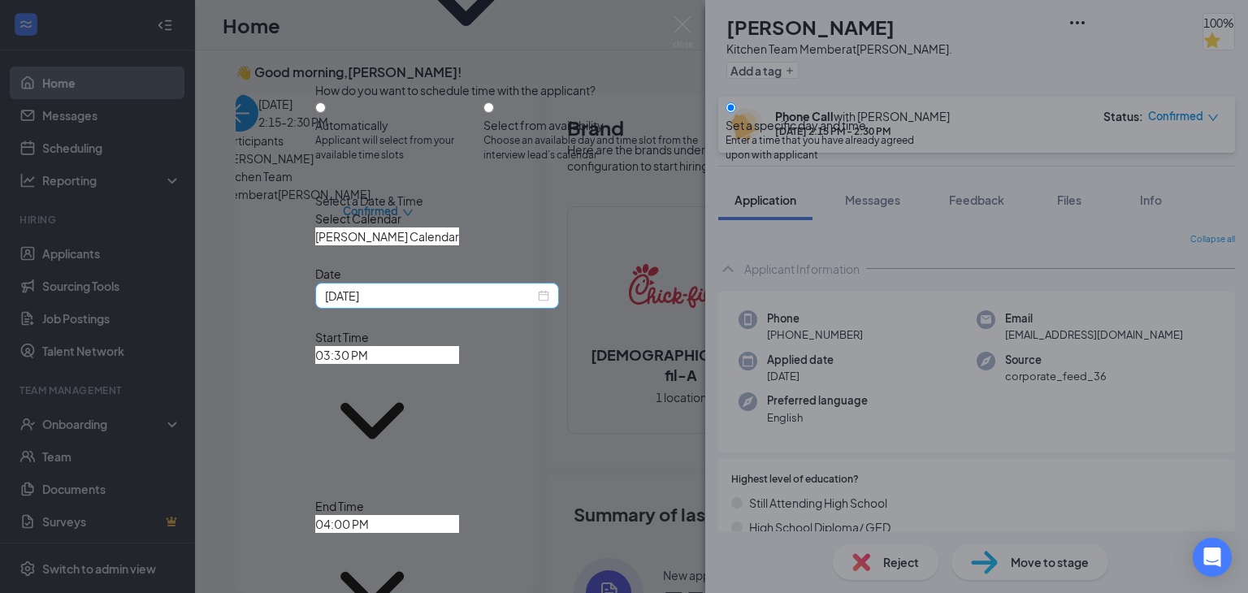
click at [549, 305] on div "Sep 15, 2025" at bounding box center [437, 296] width 224 height 18
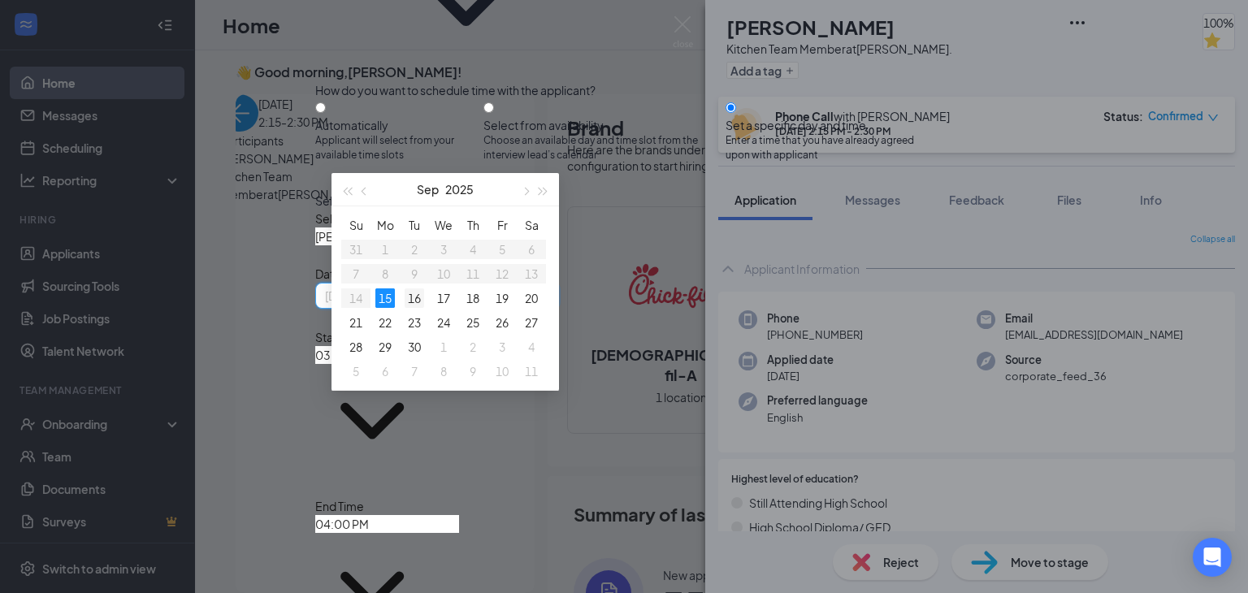
type input "Sep 16, 2025"
click at [416, 301] on div "16" at bounding box center [414, 297] width 19 height 19
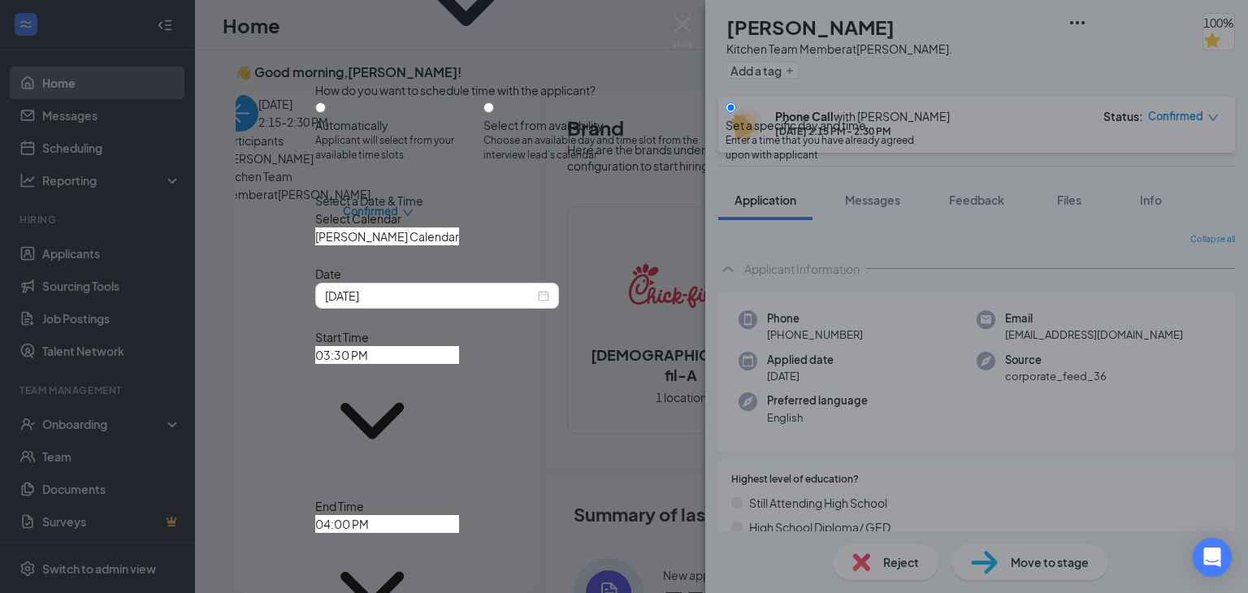
click at [459, 364] on input "03:30 PM" at bounding box center [387, 355] width 144 height 18
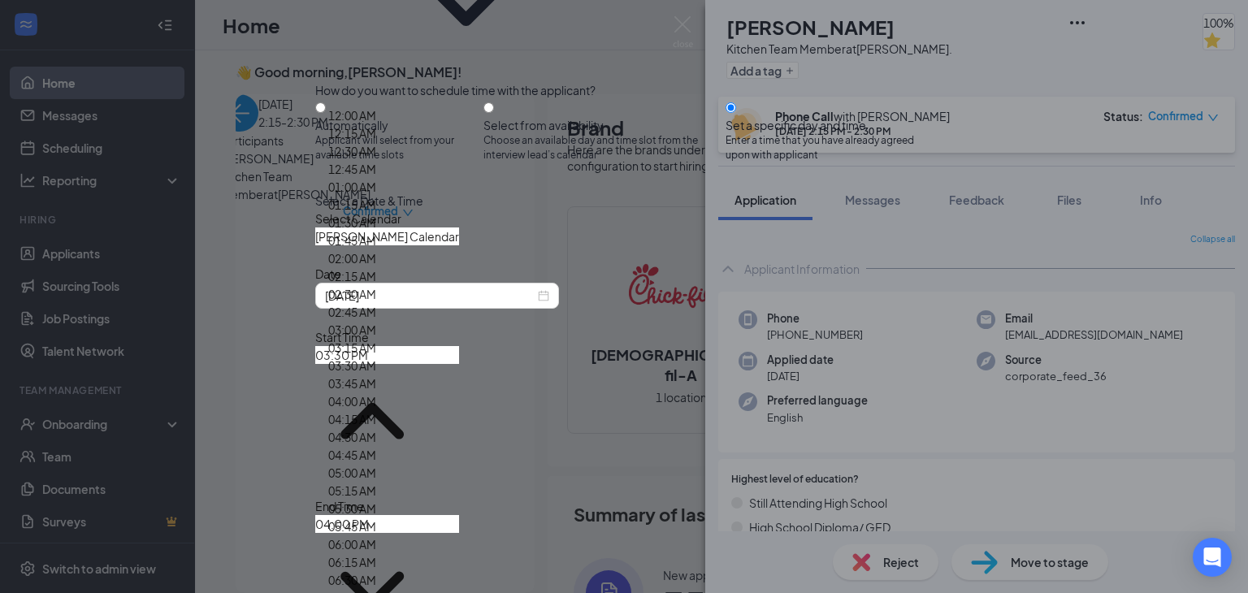
scroll to position [1237, 0]
type input "09:00 AM"
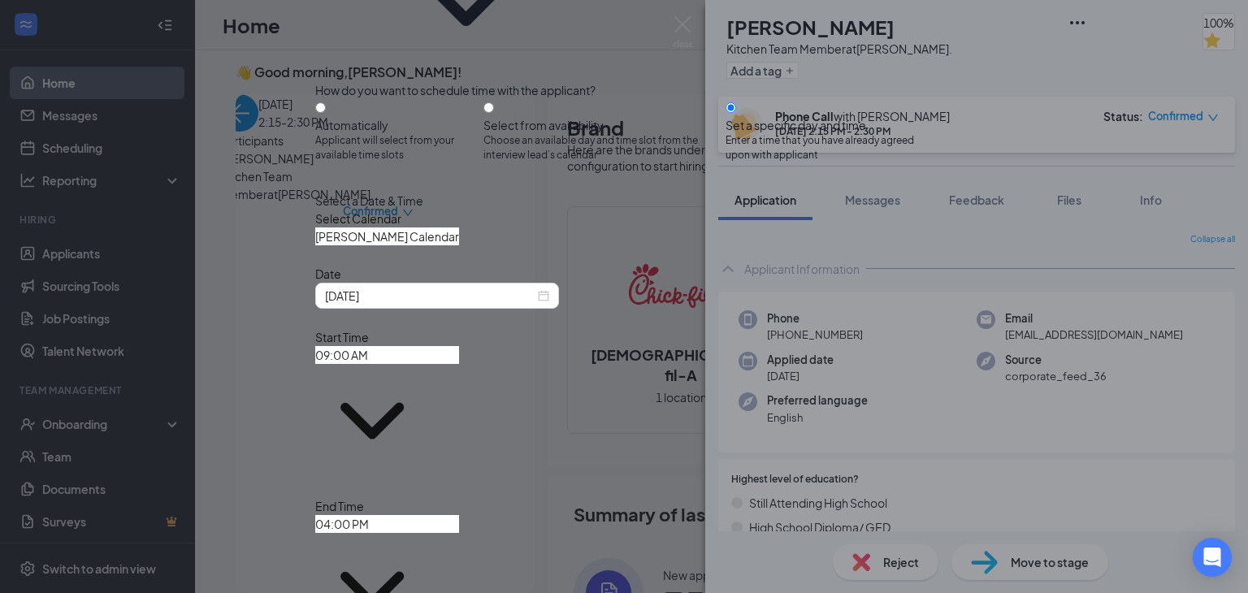
click at [459, 515] on input "04:00 PM" at bounding box center [387, 524] width 144 height 18
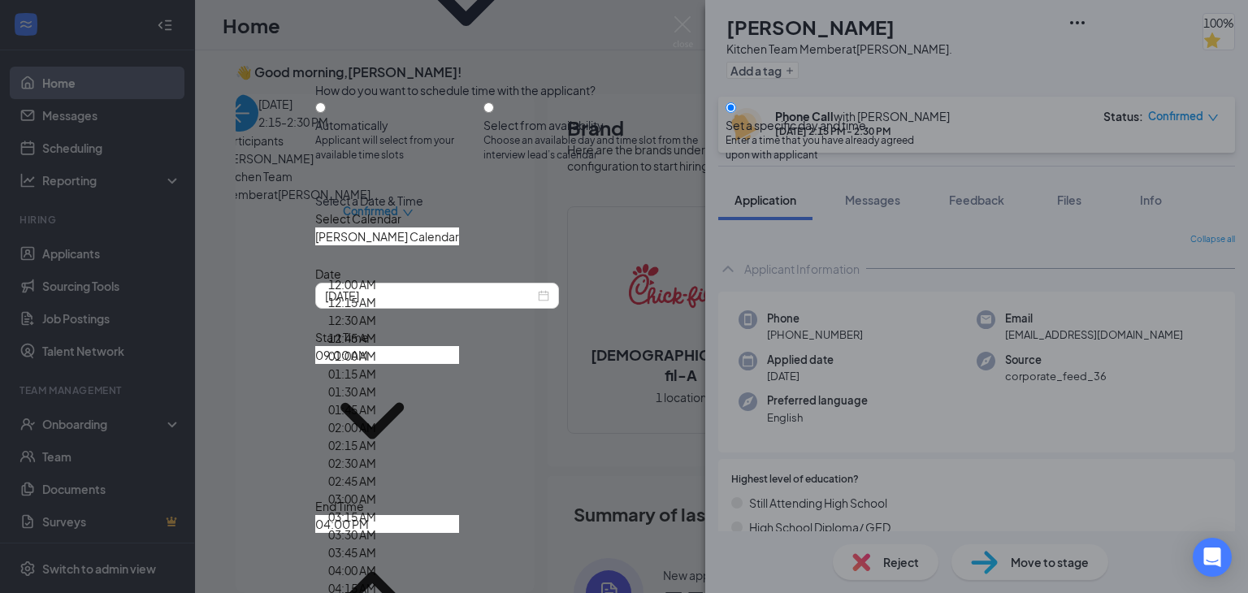
scroll to position [1279, 0]
type input "09:15 AM"
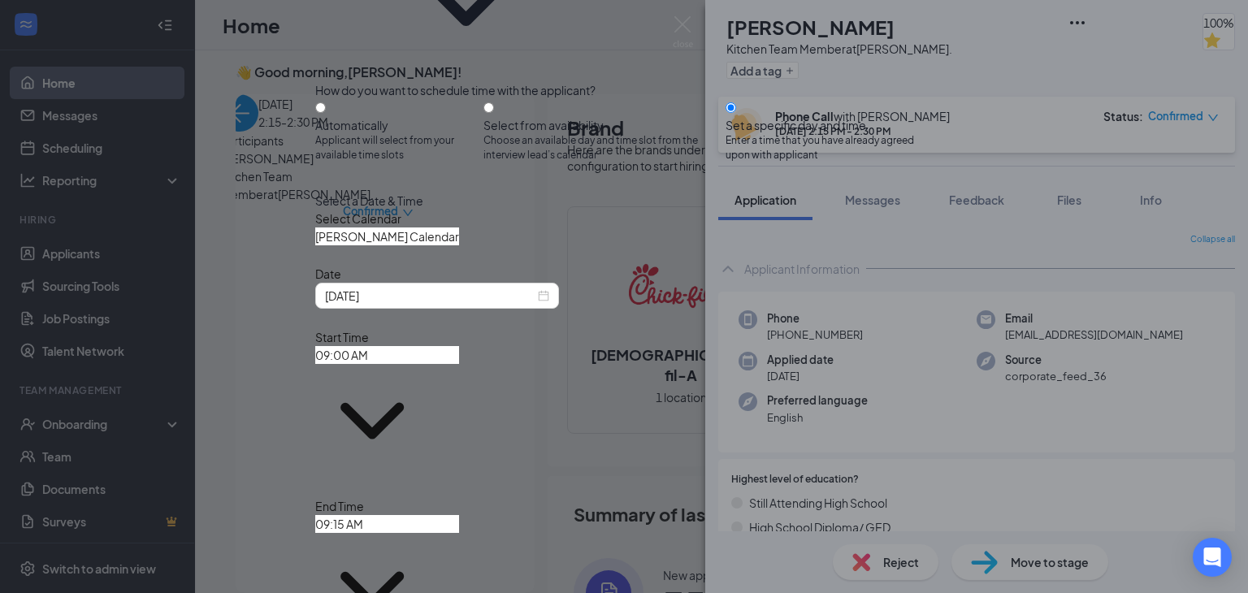
click at [851, 245] on div "Select Calendar Abram Waller's Calendar Abram Waller's Calendar Aime Serna's Ca…" at bounding box center [623, 228] width 617 height 36
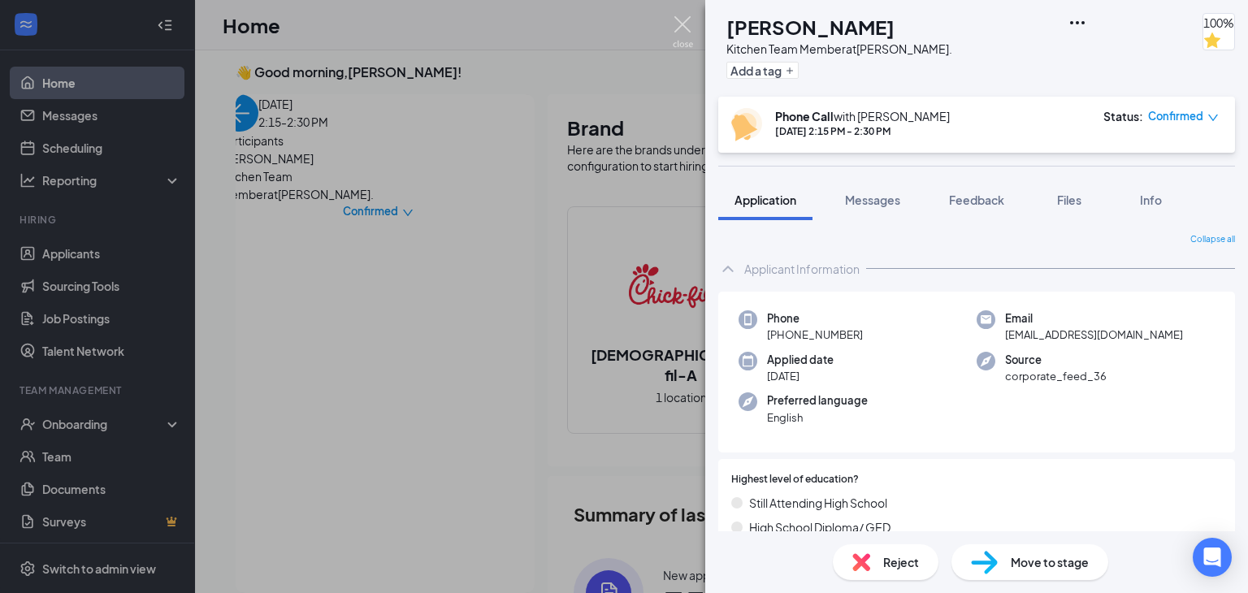
click at [686, 26] on img at bounding box center [683, 32] width 20 height 32
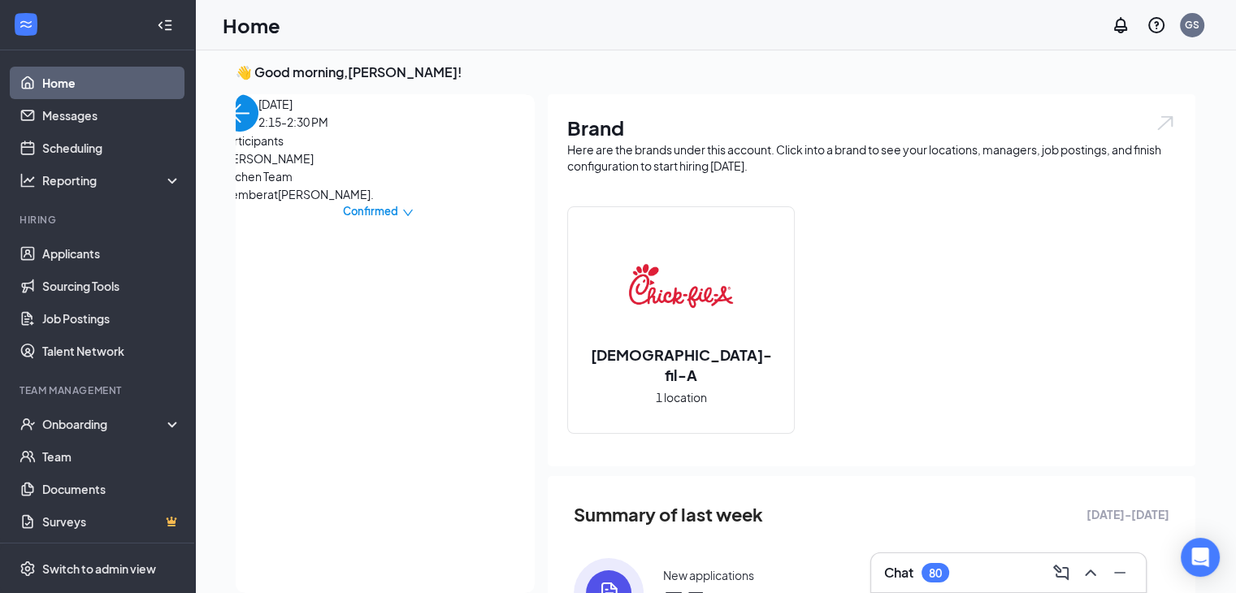
click at [258, 132] on img "back-button" at bounding box center [239, 112] width 37 height 37
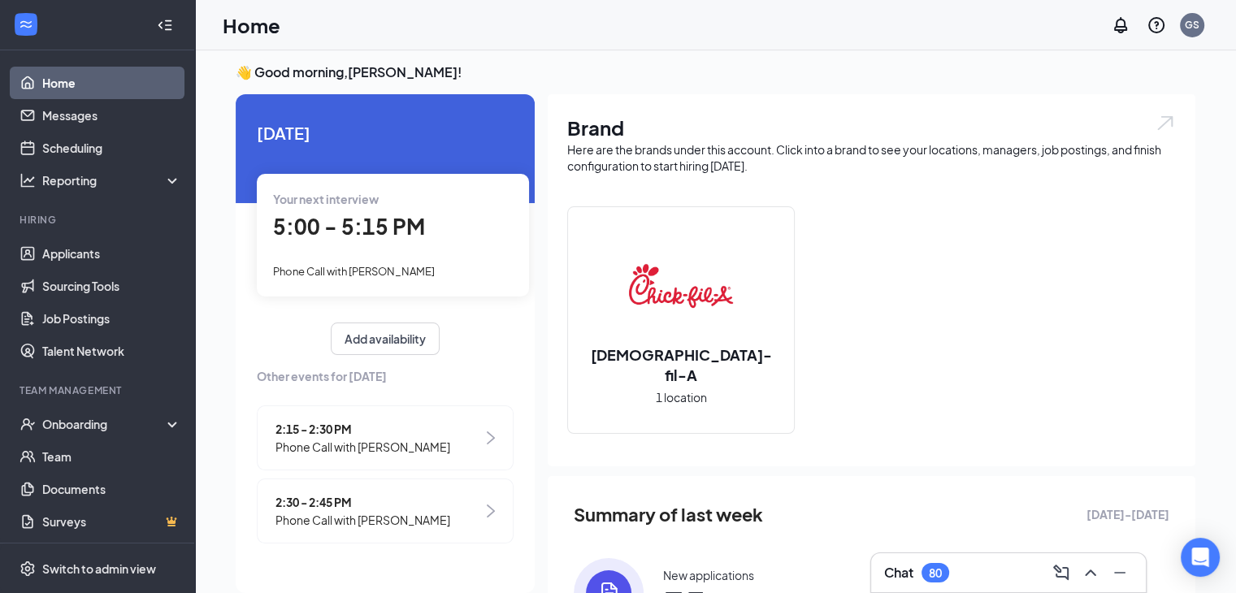
click at [433, 512] on div "2:30 - 2:45 PM Phone Call with Aaron Allen" at bounding box center [385, 511] width 257 height 65
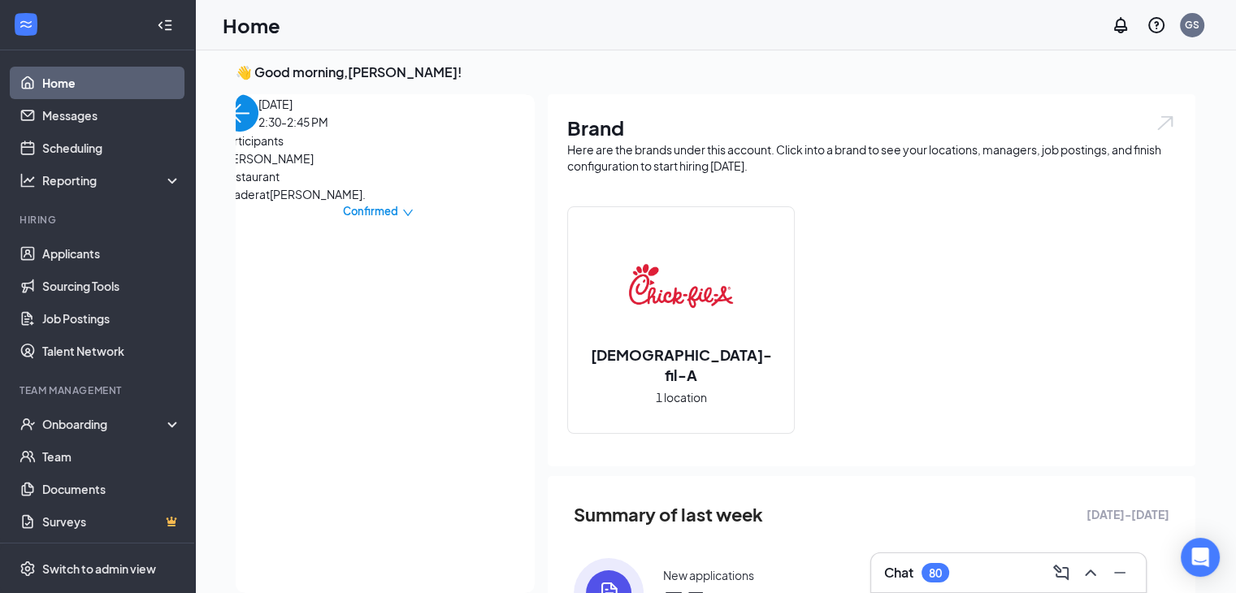
click at [315, 167] on span "[PERSON_NAME]" at bounding box center [306, 158] width 171 height 18
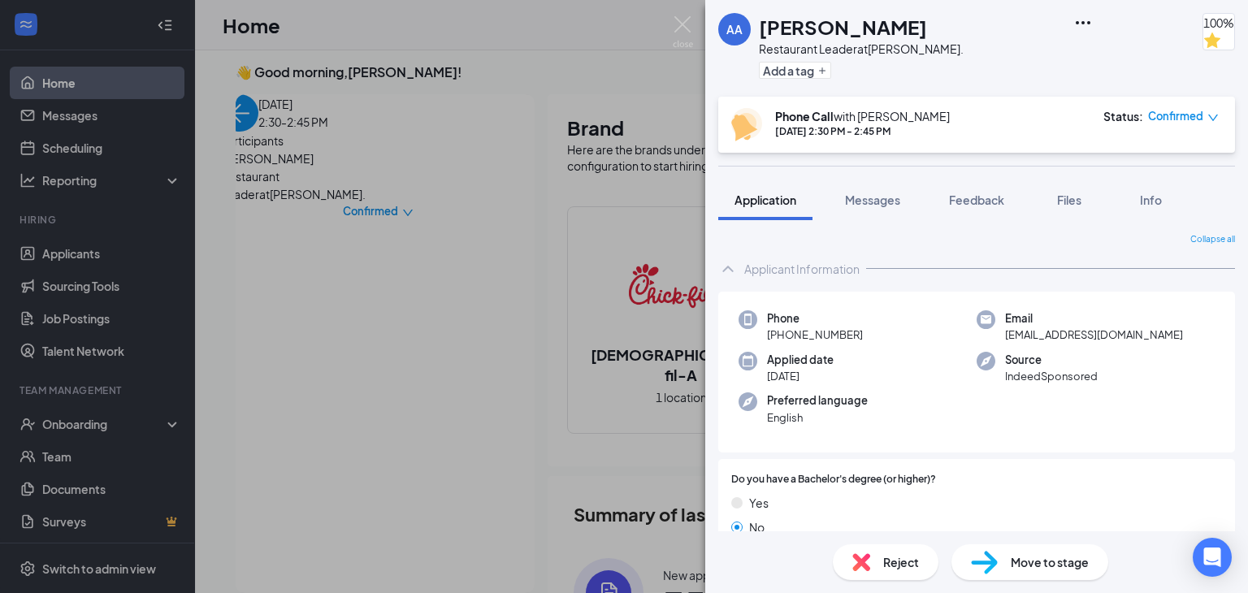
click at [1033, 558] on span "Move to stage" at bounding box center [1050, 562] width 78 height 18
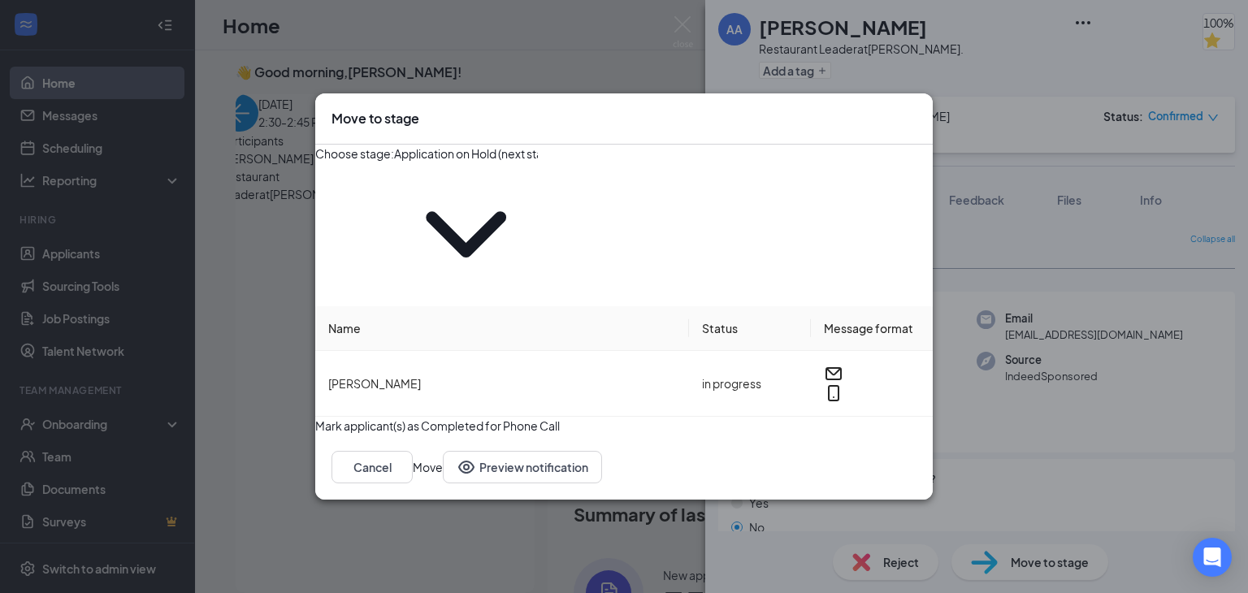
click at [538, 162] on input "Application on Hold (next stage)" at bounding box center [466, 154] width 144 height 18
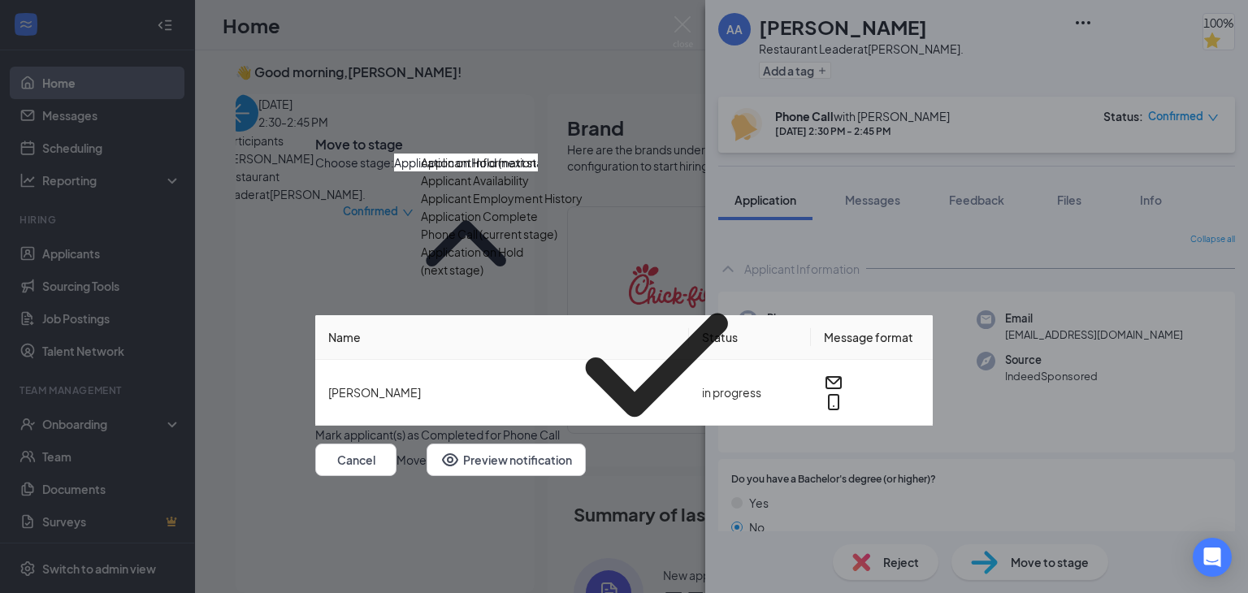
scroll to position [148, 0]
click at [495, 487] on div "First Interview" at bounding box center [458, 496] width 74 height 18
type input "First Interview"
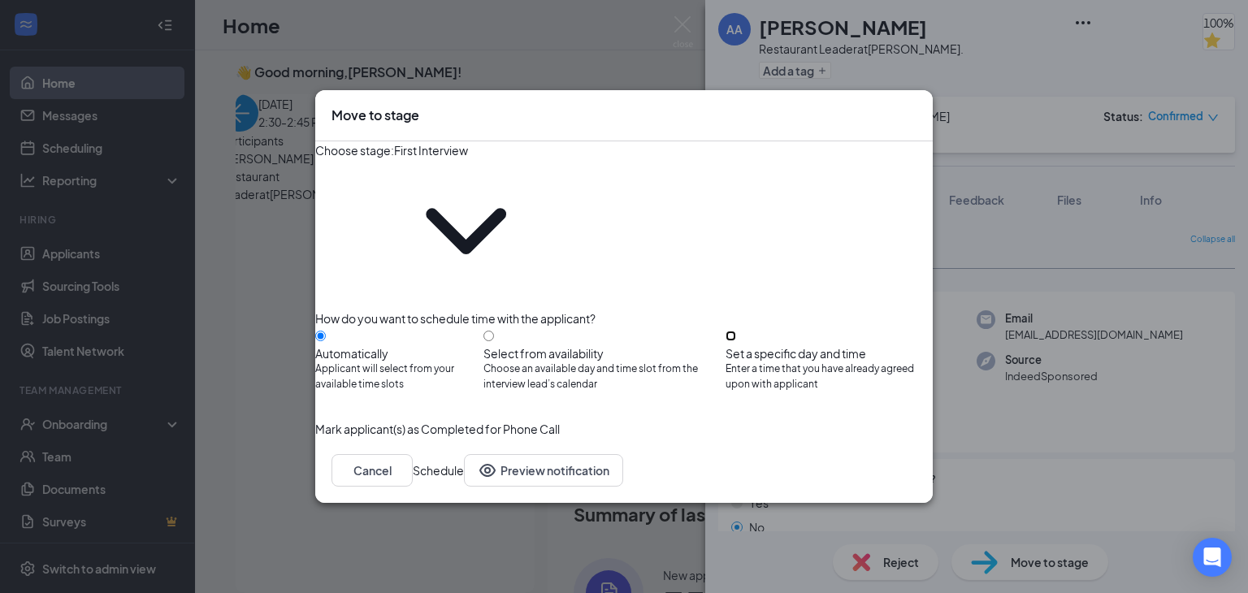
click at [736, 331] on input "Set a specific day and time Enter a time that you have already agreed upon with…" at bounding box center [730, 336] width 11 height 11
radio input "true"
radio input "false"
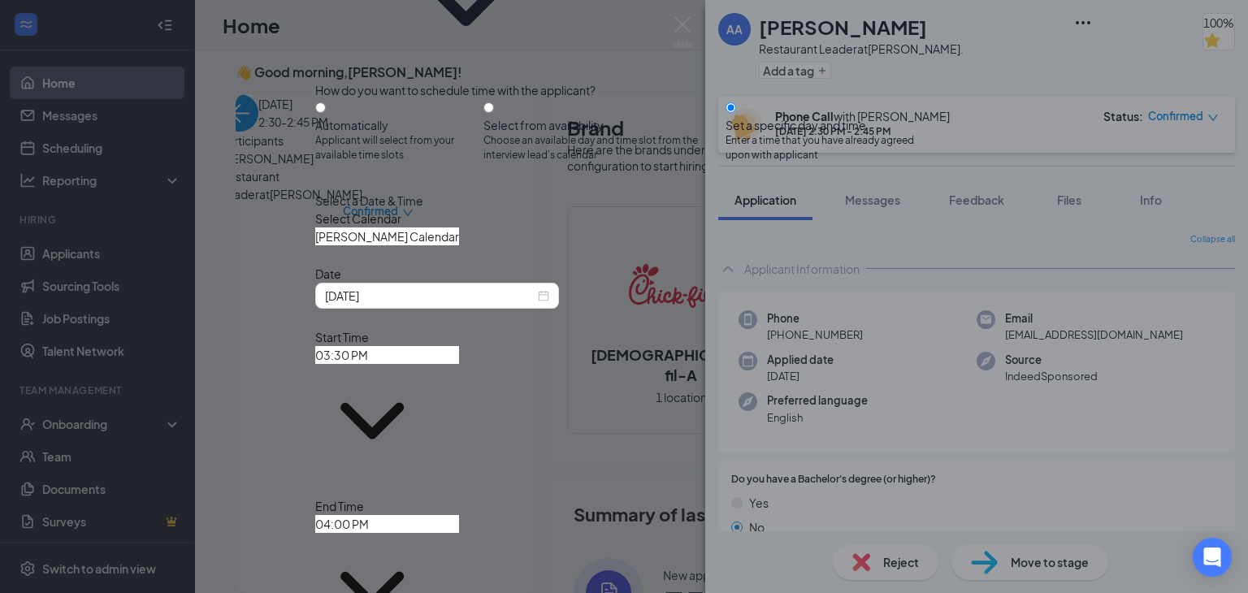
click at [459, 245] on input "Gaston Smith's Calendar" at bounding box center [387, 236] width 144 height 18
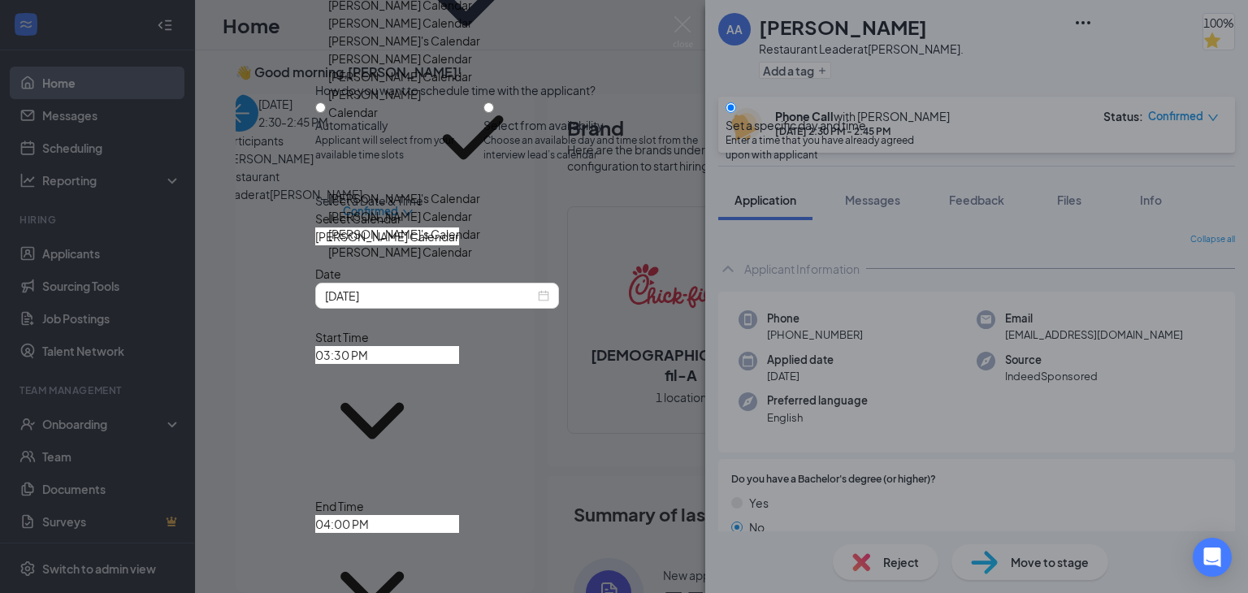
click at [472, 14] on div "Abram Waller's Calendar" at bounding box center [400, 5] width 144 height 18
type input "Abram Waller's Calendar"
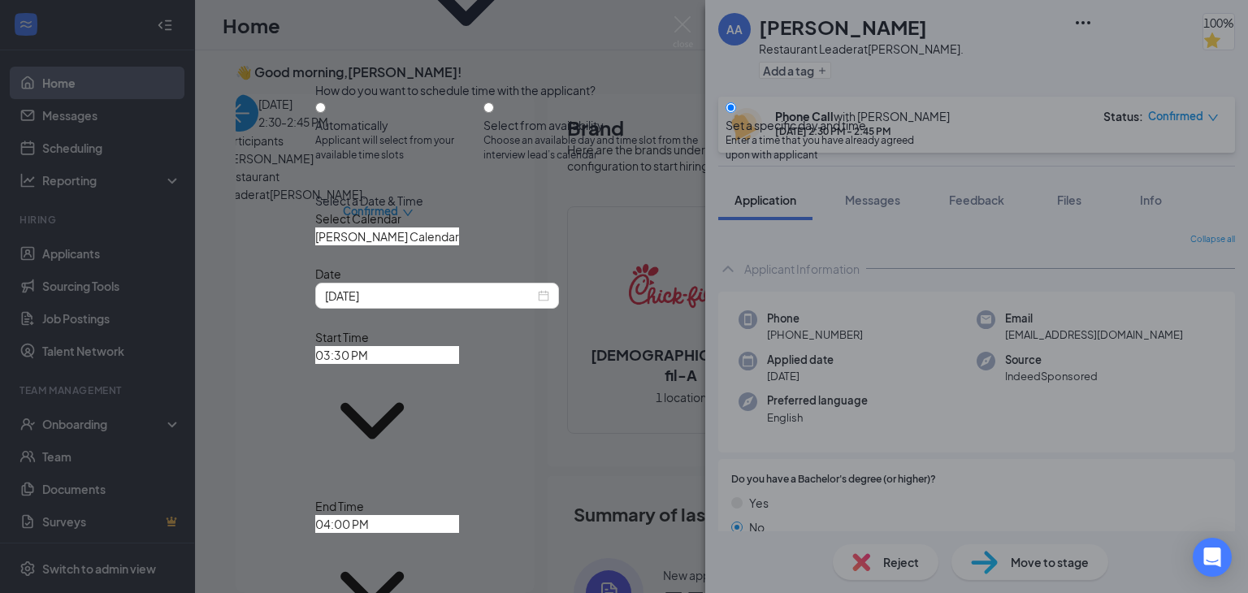
click at [459, 364] on input "03:30 PM" at bounding box center [387, 355] width 144 height 18
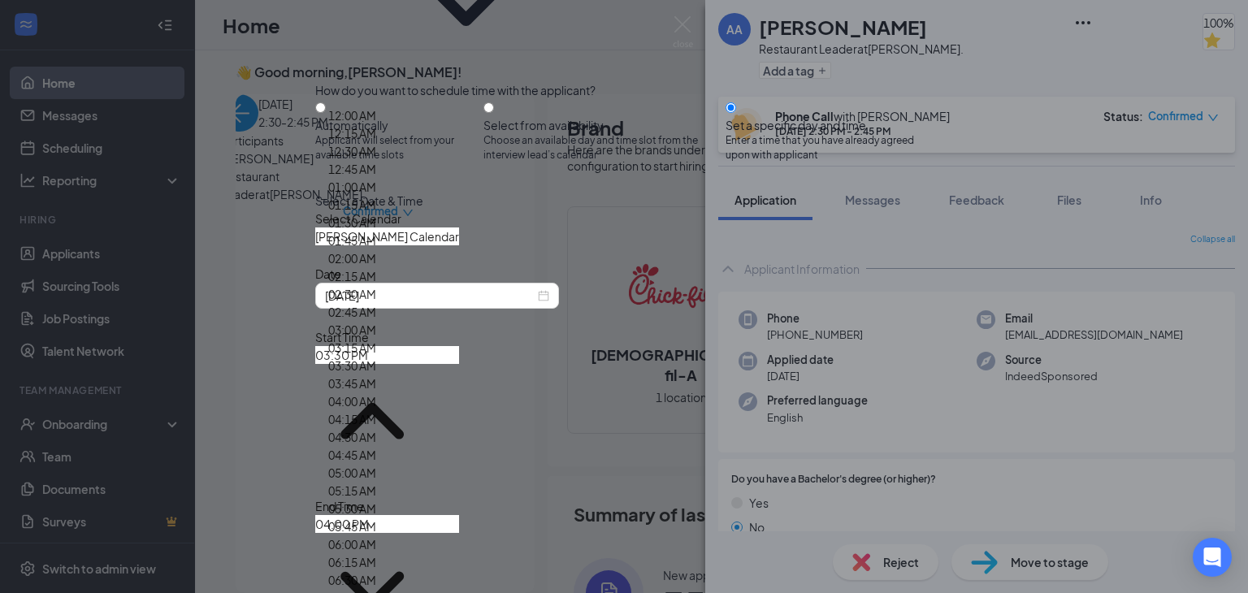
scroll to position [1279, 0]
type input "09:15 AM"
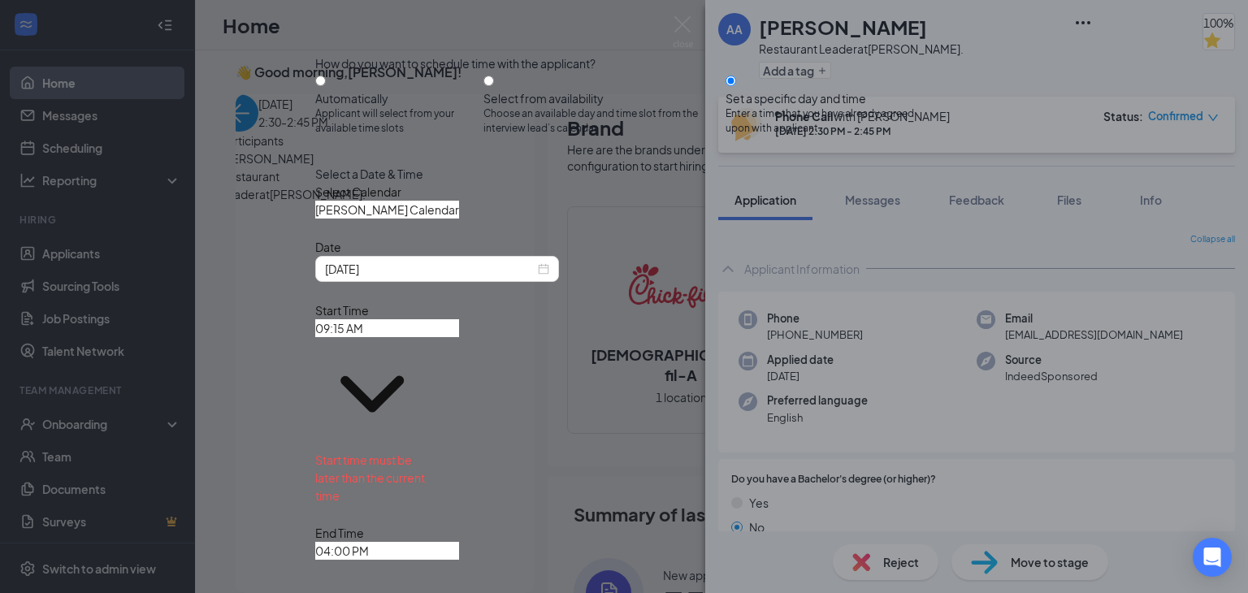
click at [549, 278] on div "Sep 15, 2025" at bounding box center [437, 269] width 224 height 18
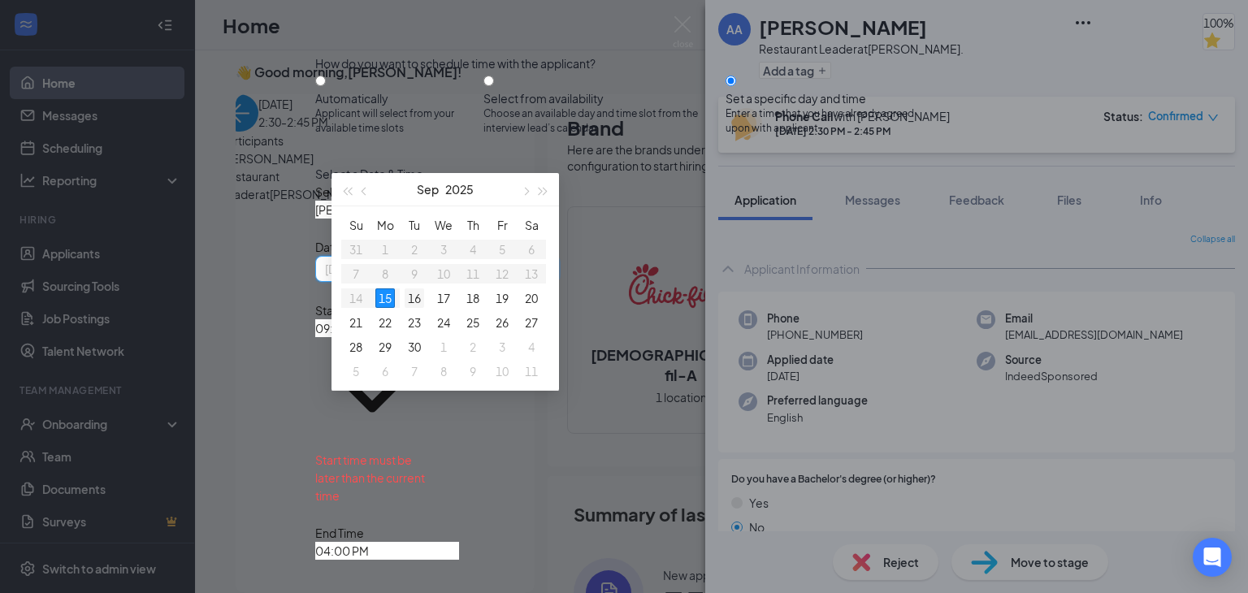
type input "Sep 16, 2025"
click at [418, 305] on div "16" at bounding box center [414, 297] width 19 height 19
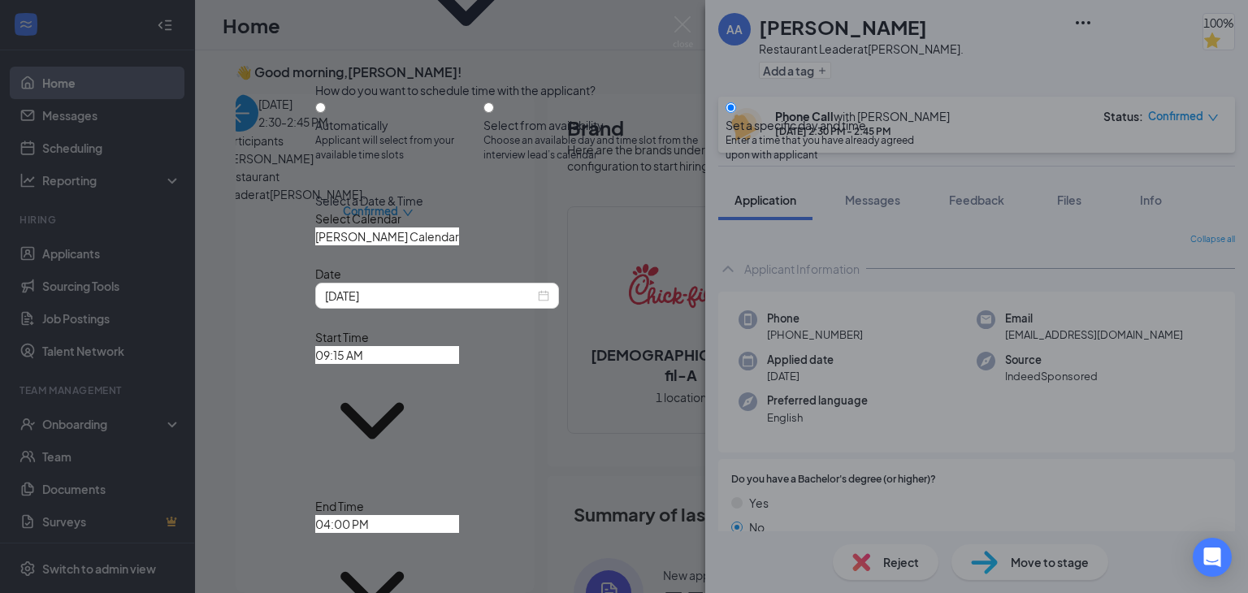
click at [459, 517] on span "04:00 PM" at bounding box center [387, 582] width 144 height 130
click at [459, 515] on input "04:00 PM" at bounding box center [387, 524] width 144 height 18
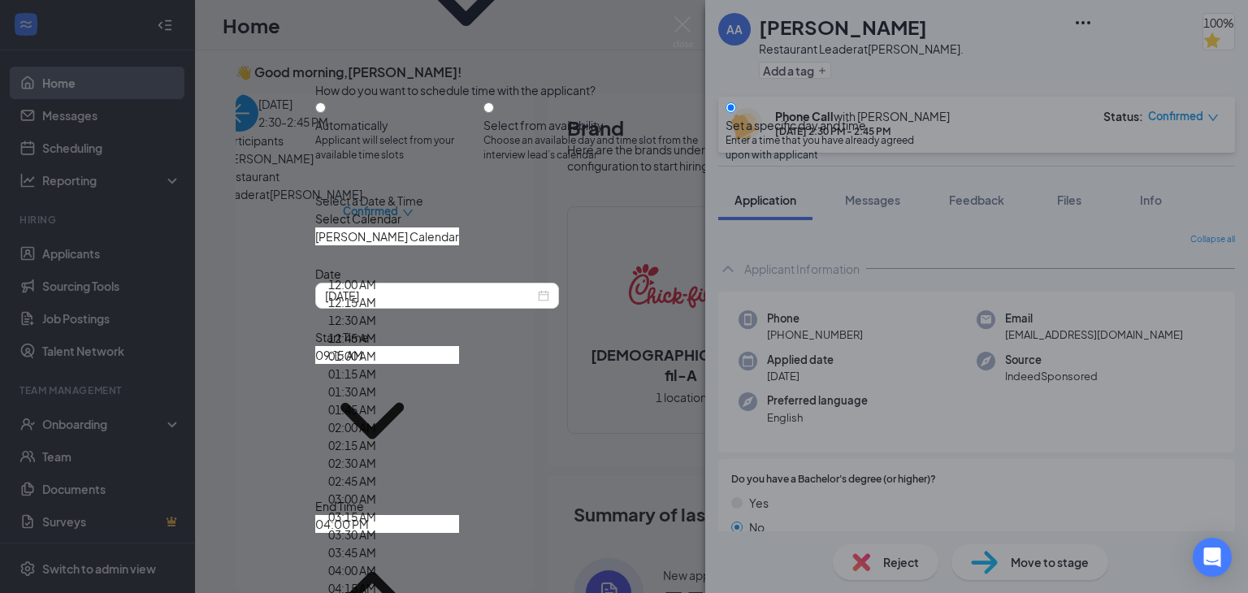
type input "09:30 AM"
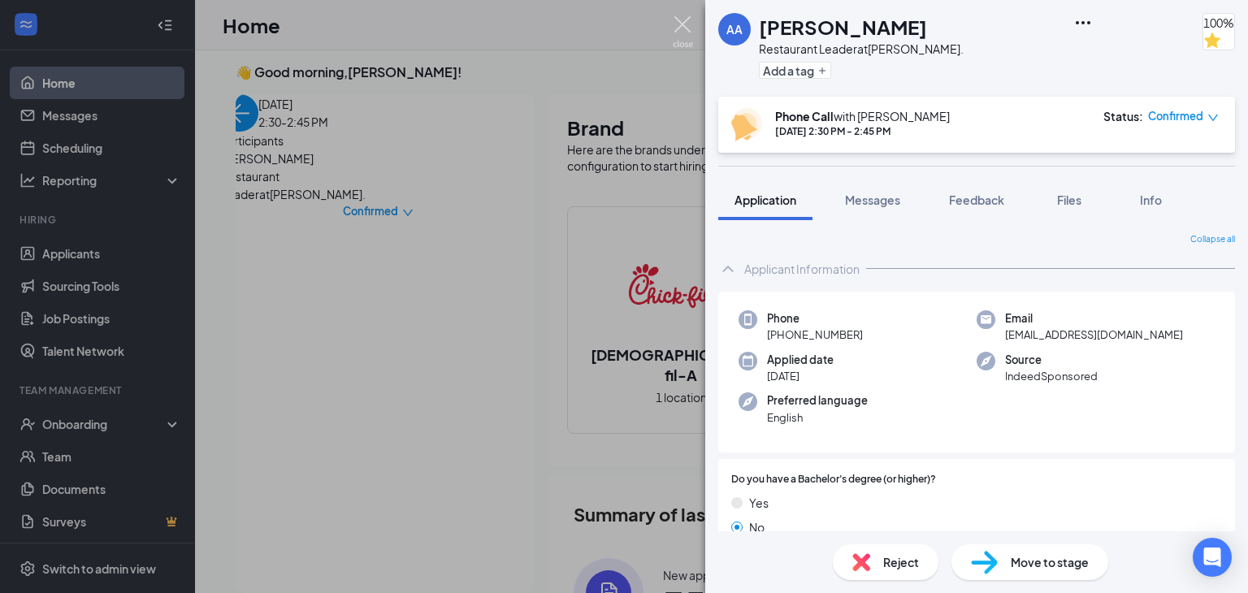
click at [686, 30] on img at bounding box center [683, 32] width 20 height 32
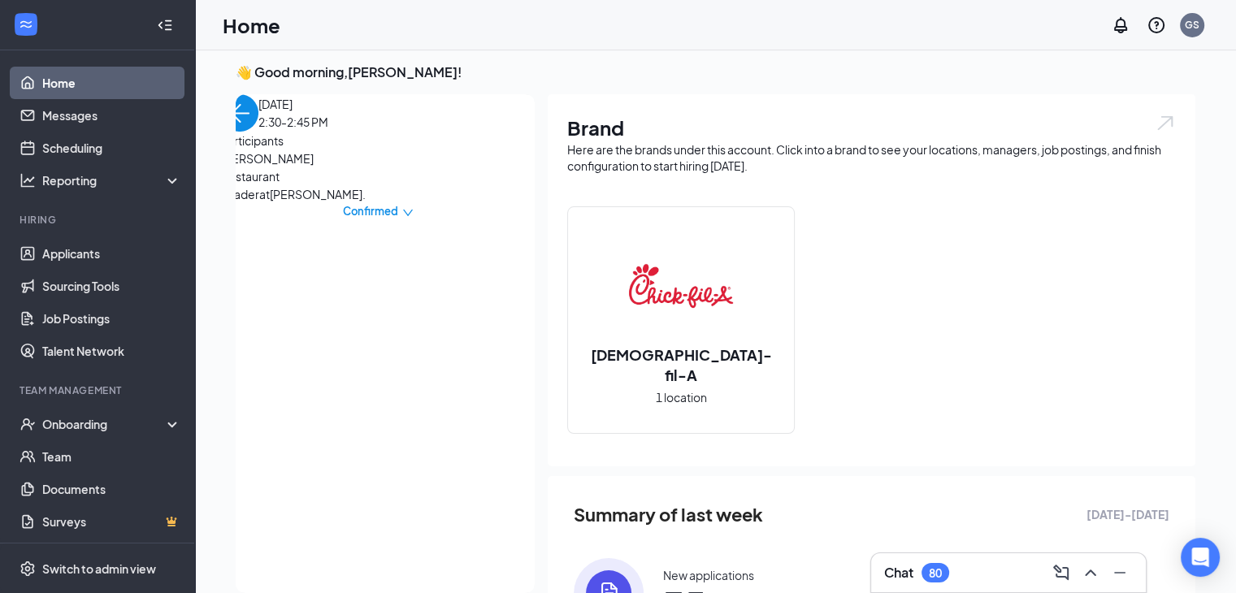
click at [258, 132] on img "back-button" at bounding box center [239, 112] width 37 height 37
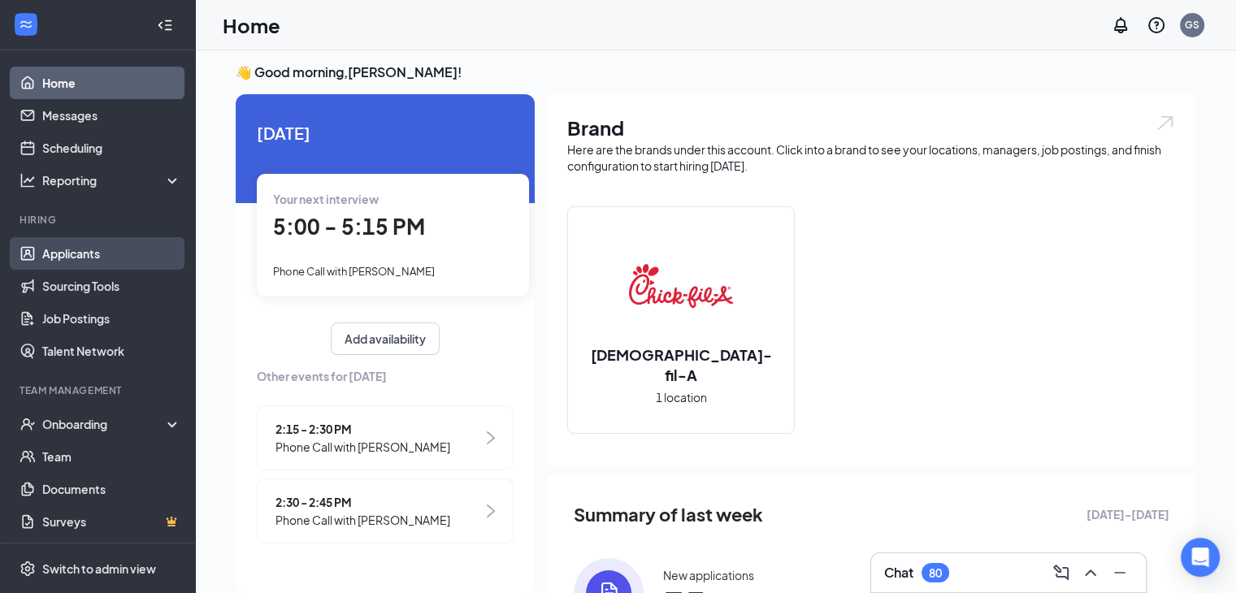
click at [123, 245] on link "Applicants" at bounding box center [111, 253] width 139 height 32
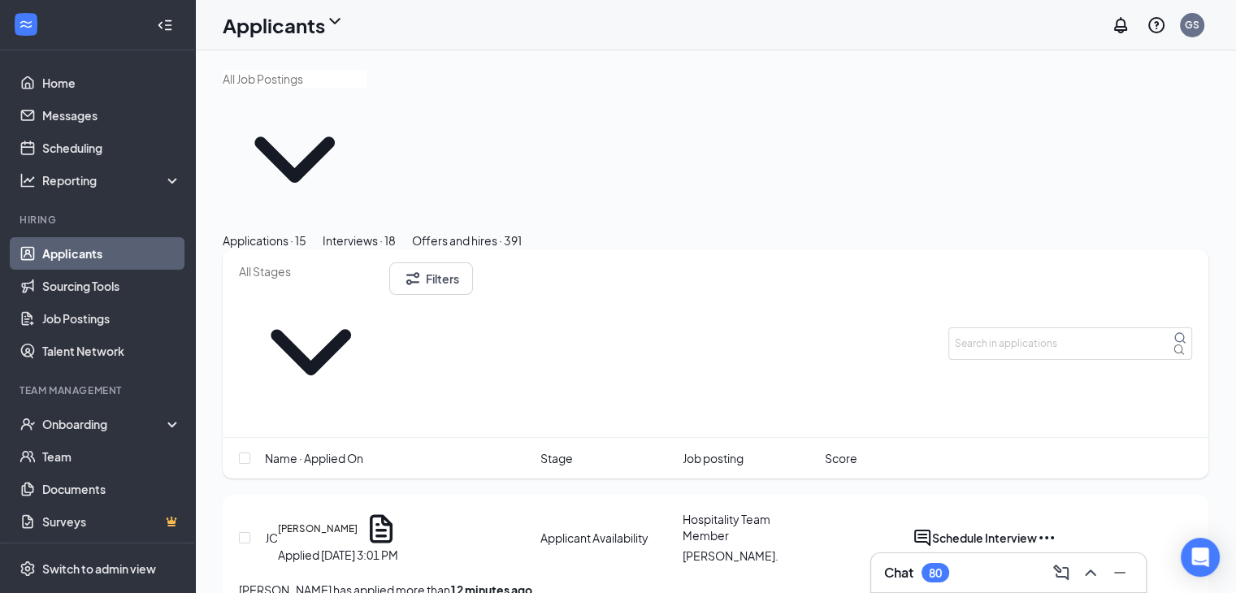
click at [396, 232] on button "Interviews · 18" at bounding box center [359, 241] width 73 height 18
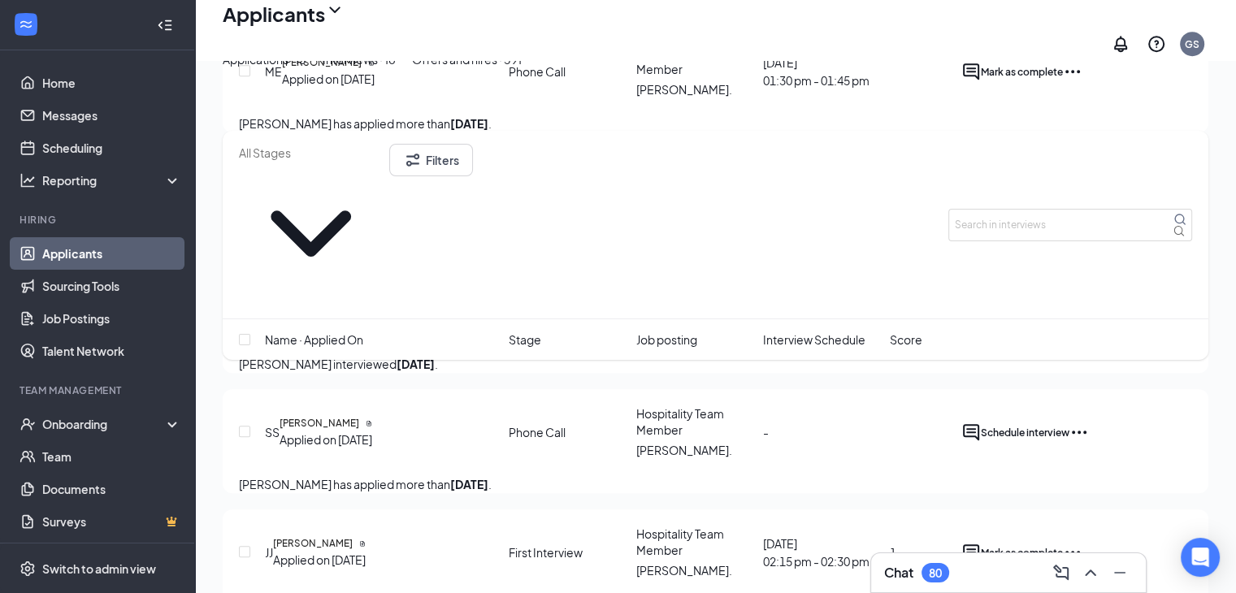
scroll to position [1234, 0]
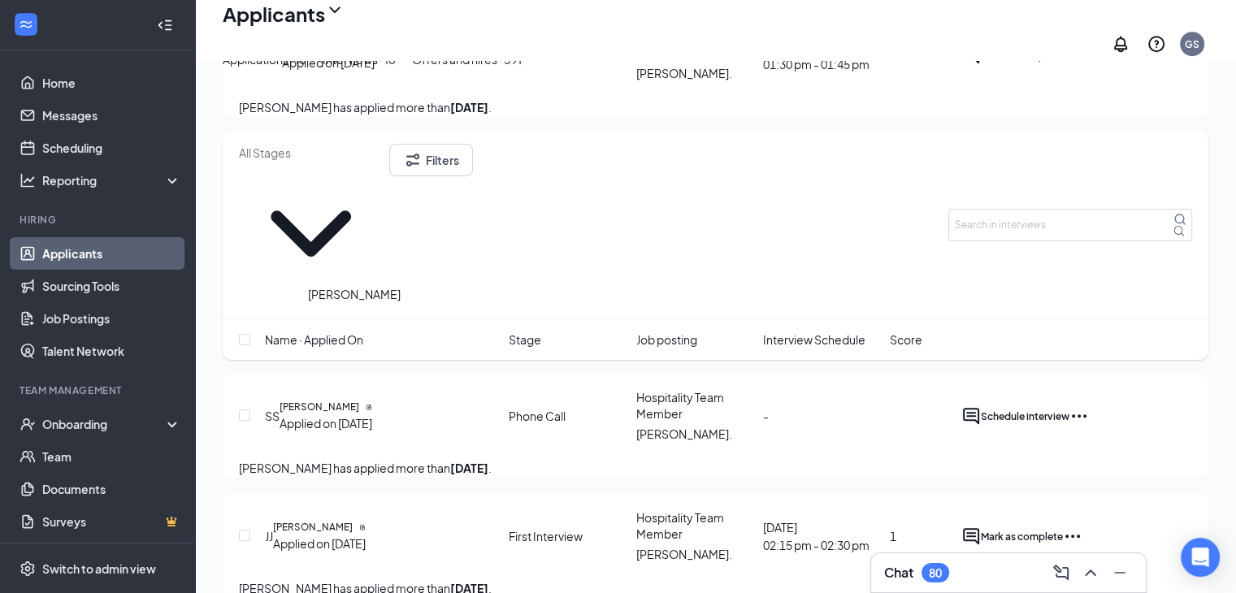
click at [359, 294] on h5 "[PERSON_NAME]" at bounding box center [319, 286] width 80 height 15
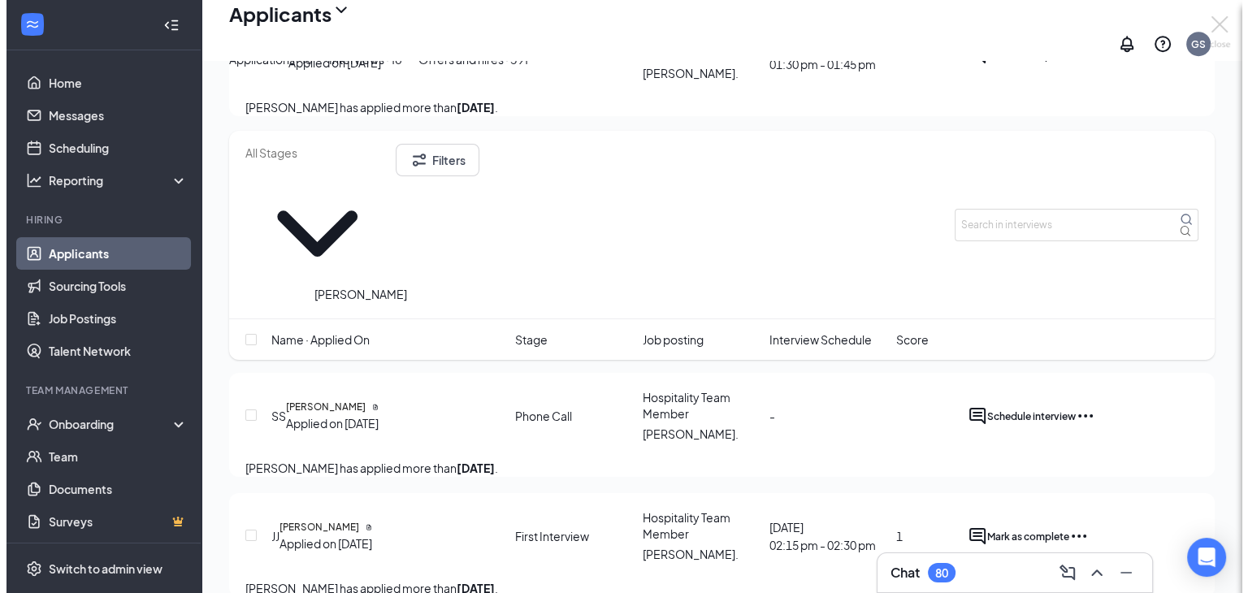
scroll to position [1157, 0]
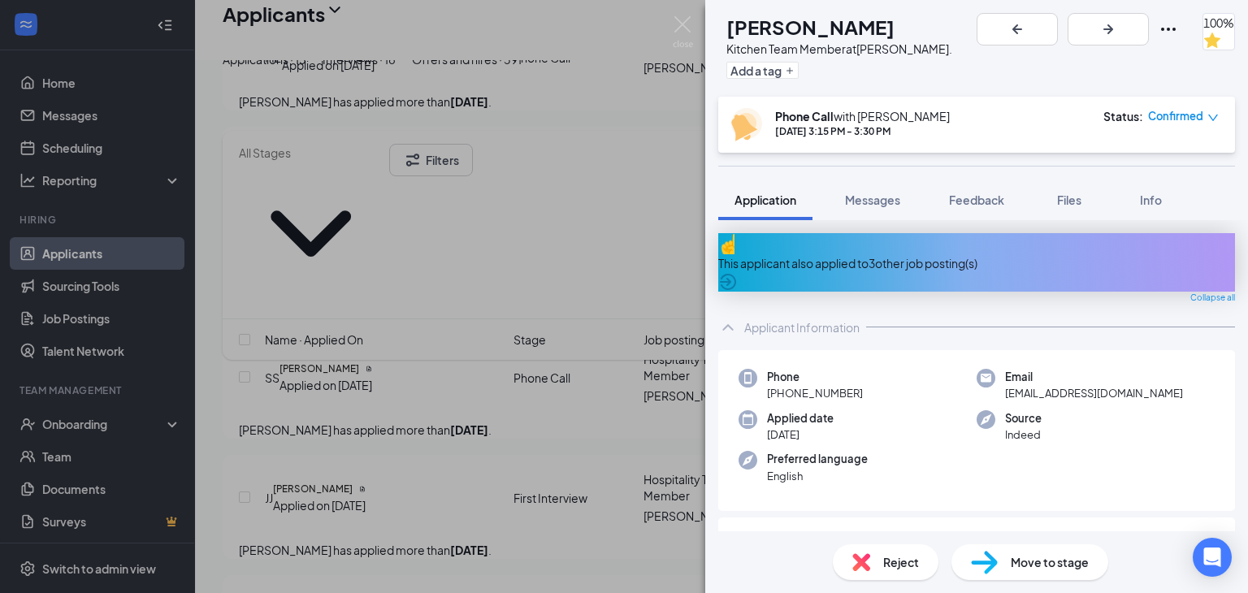
click at [1019, 561] on span "Move to stage" at bounding box center [1050, 562] width 78 height 18
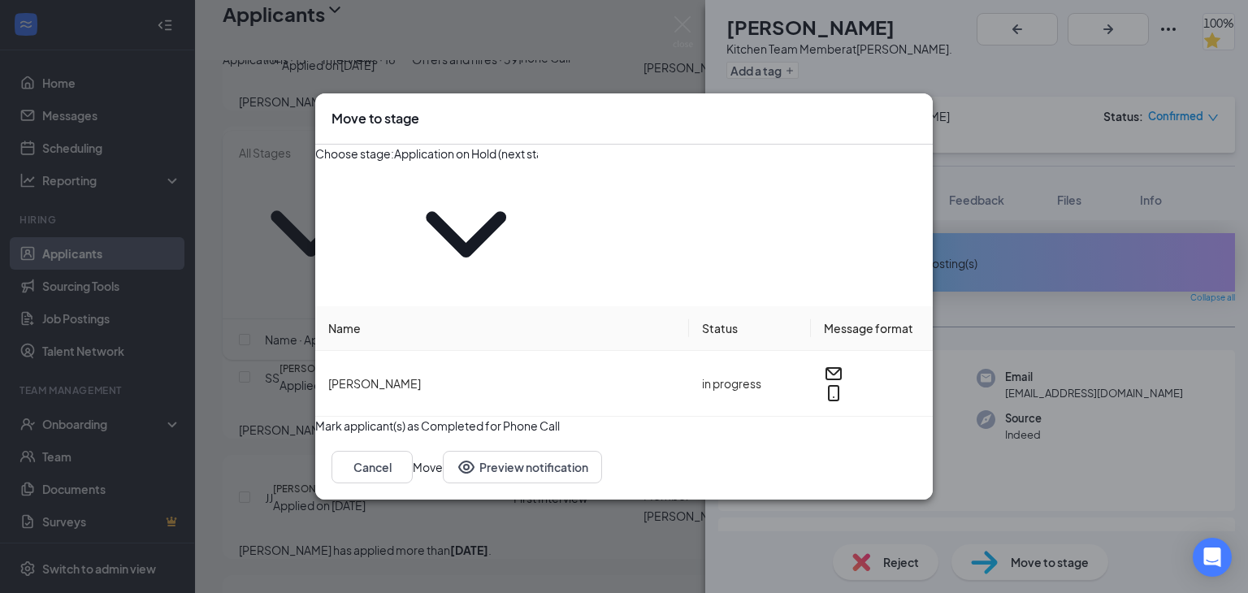
click at [538, 222] on span "Application on Hold (next stage)" at bounding box center [466, 226] width 144 height 160
click at [538, 218] on icon "ChevronDown" at bounding box center [466, 234] width 144 height 144
click at [538, 209] on icon "ChevronDown" at bounding box center [466, 234] width 144 height 144
click at [538, 162] on input "Application on Hold (next stage)" at bounding box center [466, 154] width 144 height 18
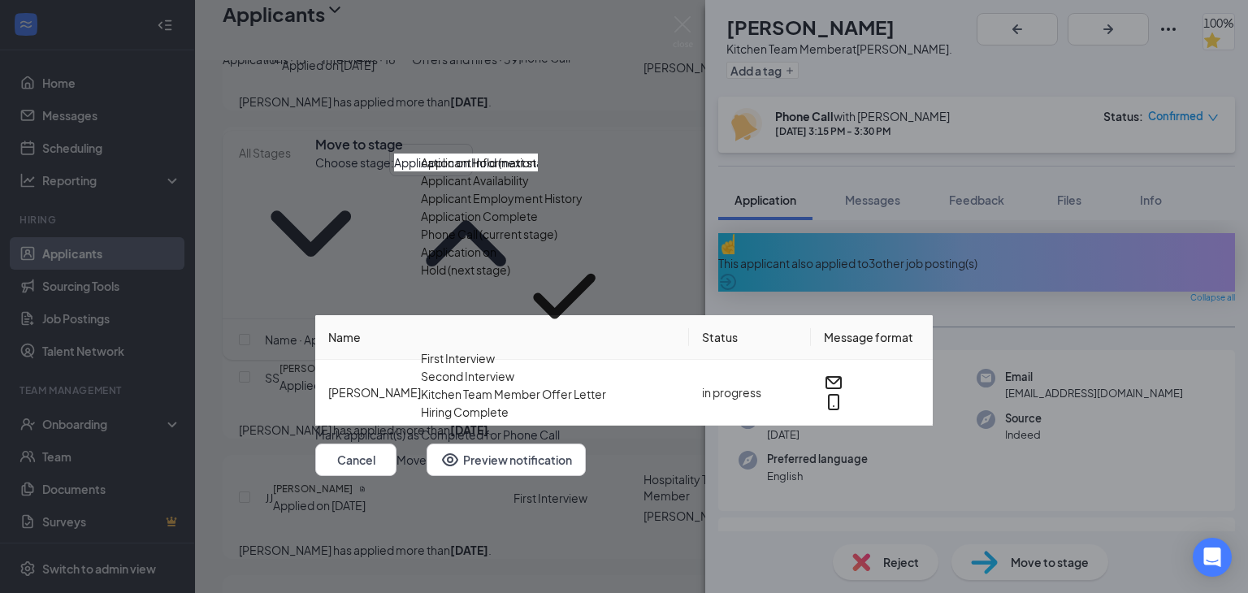
scroll to position [115, 0]
click at [495, 349] on div "First Interview" at bounding box center [458, 358] width 74 height 18
type input "First Interview"
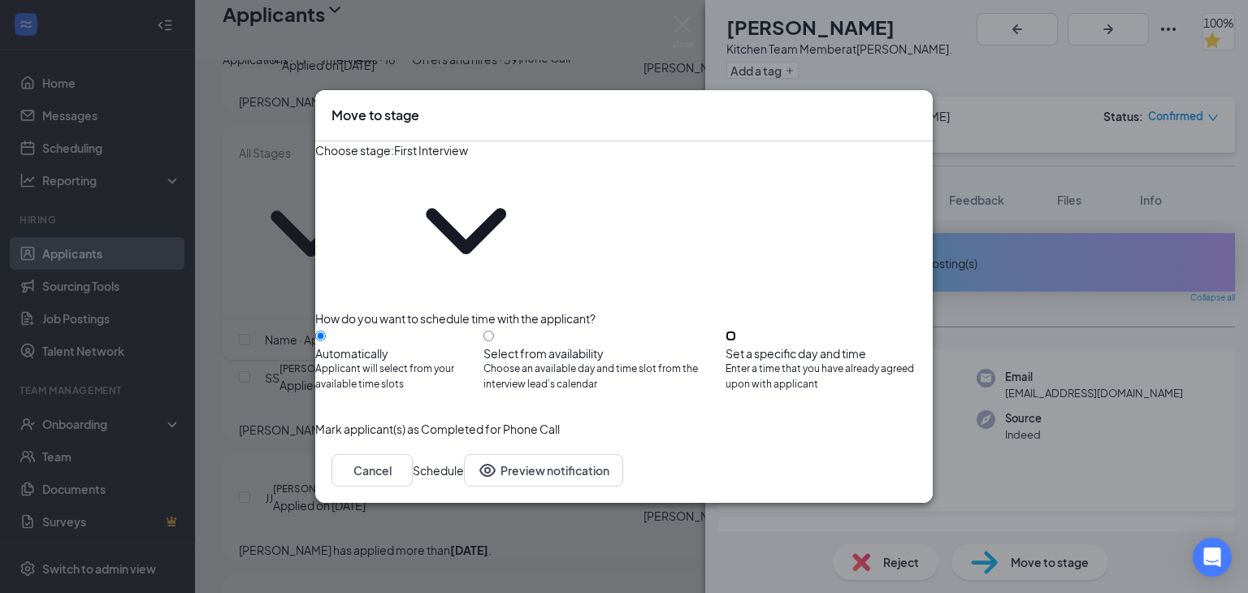
click at [736, 331] on input "Set a specific day and time Enter a time that you have already agreed upon with…" at bounding box center [730, 336] width 11 height 11
radio input "true"
radio input "false"
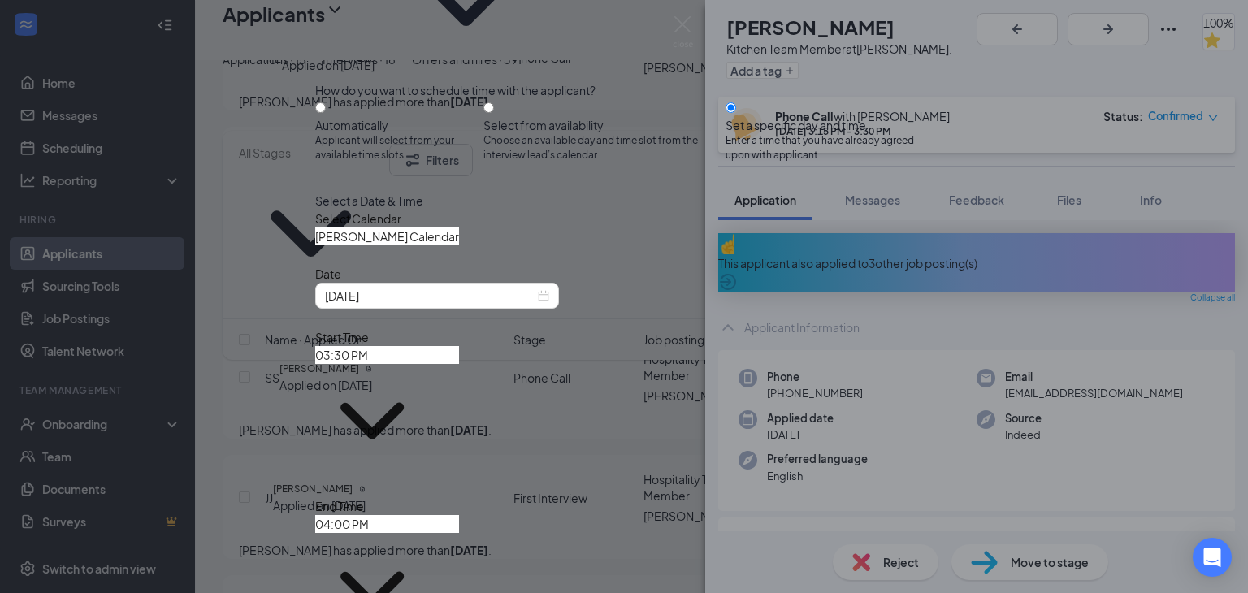
click at [459, 227] on icon "ChevronDown" at bounding box center [459, 227] width 0 height 0
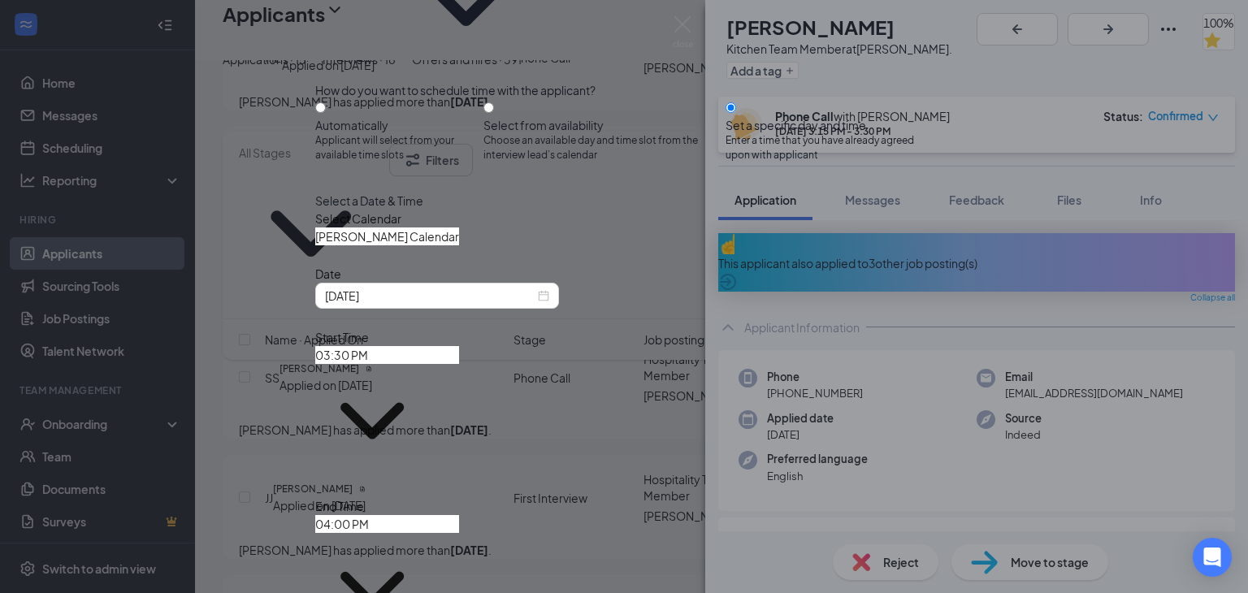
click at [459, 245] on input "Gaston Smith's Calendar" at bounding box center [387, 236] width 144 height 18
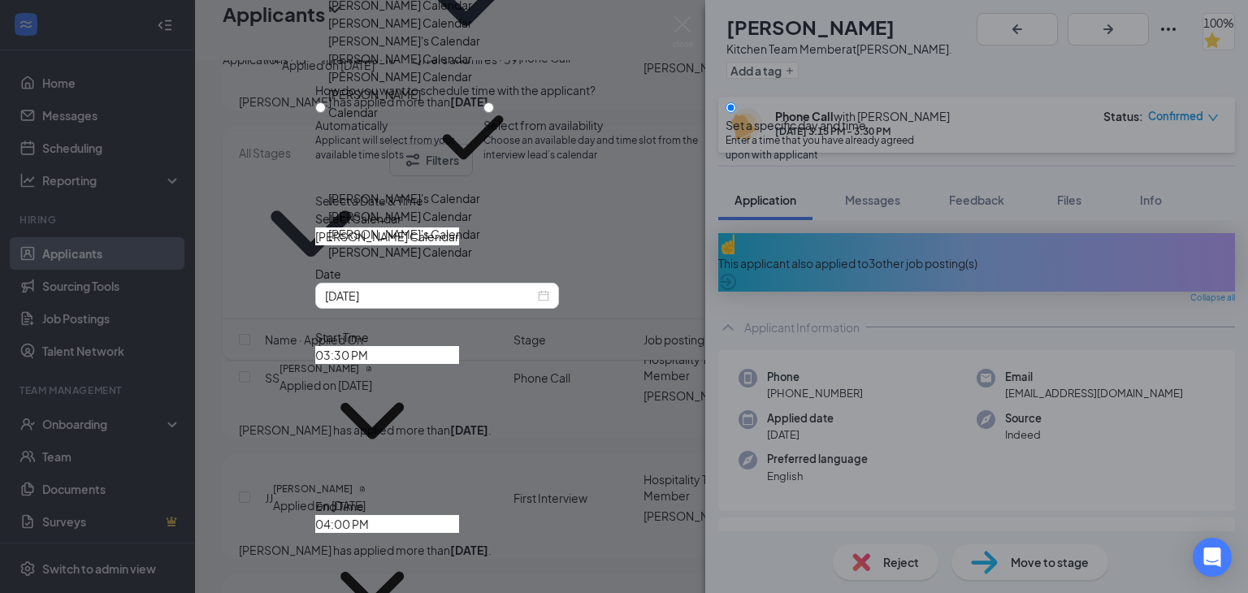
click at [472, 14] on div "Abram Waller's Calendar" at bounding box center [400, 5] width 144 height 18
type input "Abram Waller's Calendar"
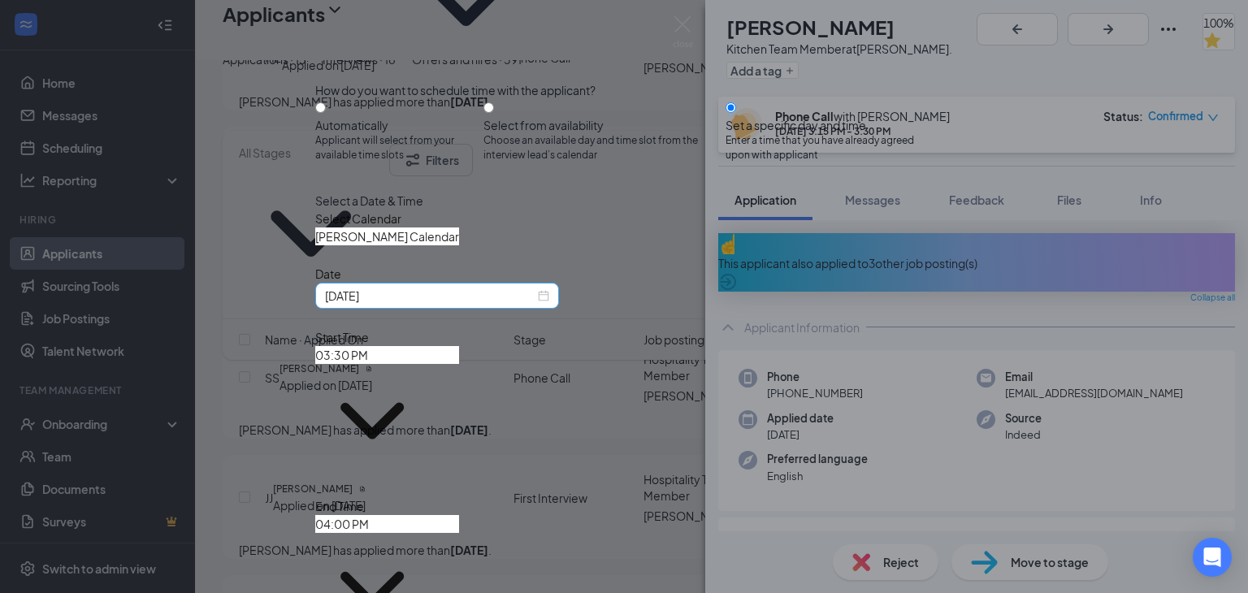
click at [549, 305] on div "Sep 15, 2025" at bounding box center [437, 296] width 224 height 18
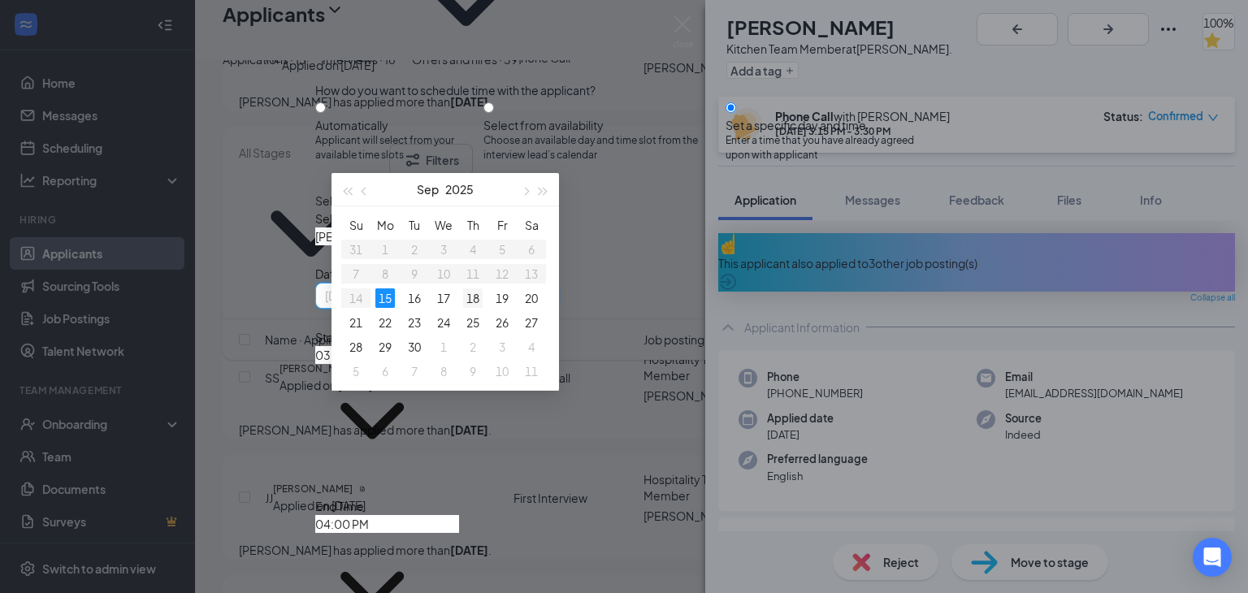
type input "Sep 18, 2025"
click at [479, 293] on div "18" at bounding box center [472, 297] width 19 height 19
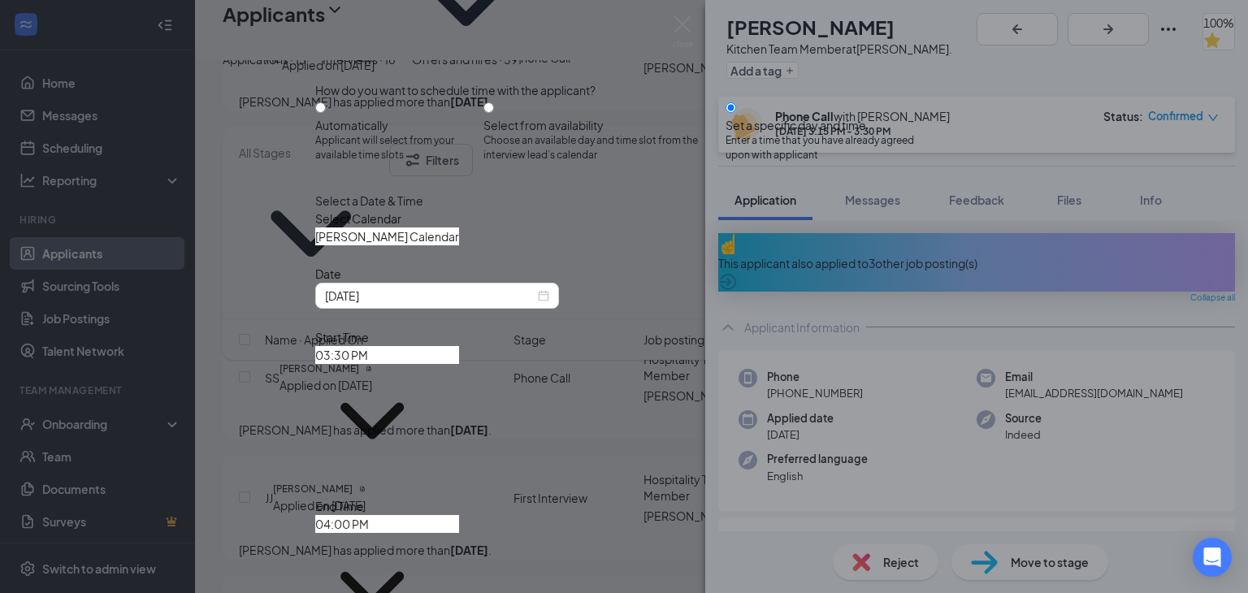
click at [459, 364] on input "03:30 PM" at bounding box center [387, 355] width 144 height 18
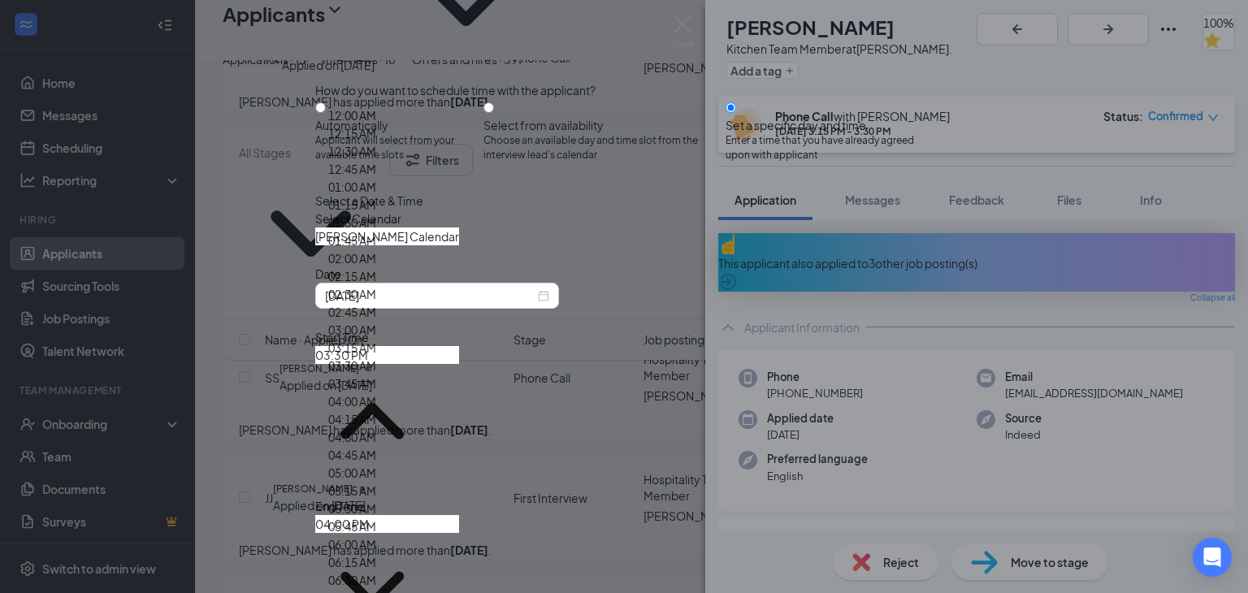
scroll to position [1492, 0]
type input "10:30 AM"
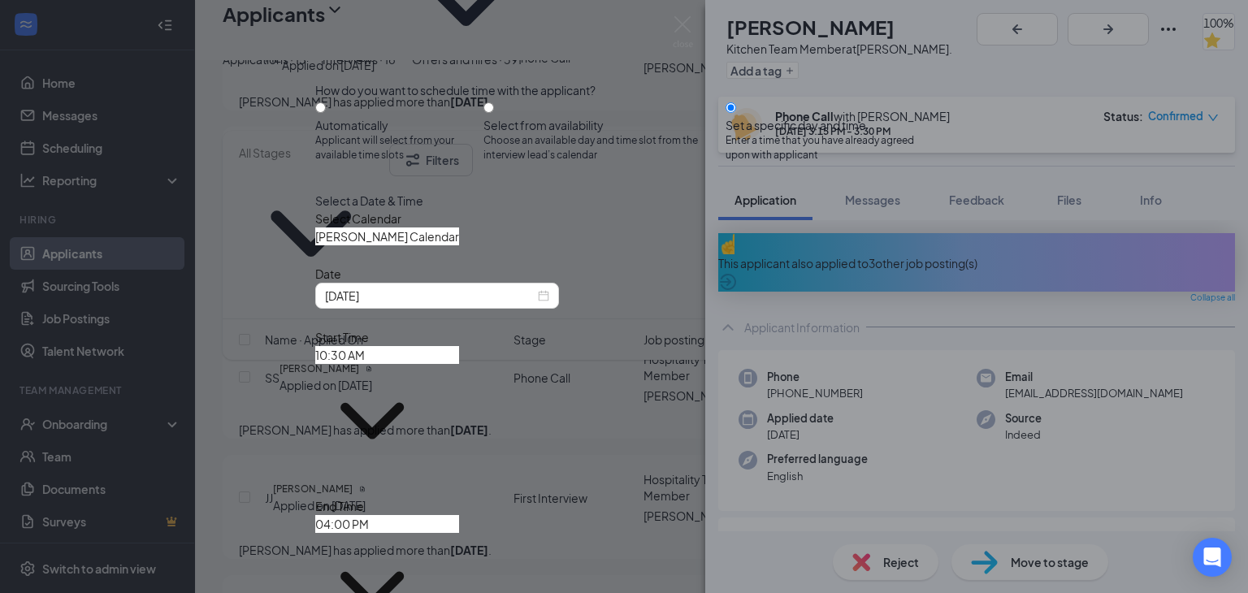
click at [459, 517] on span "04:00 PM" at bounding box center [387, 582] width 144 height 130
click at [459, 515] on input "04:00 PM" at bounding box center [387, 524] width 144 height 18
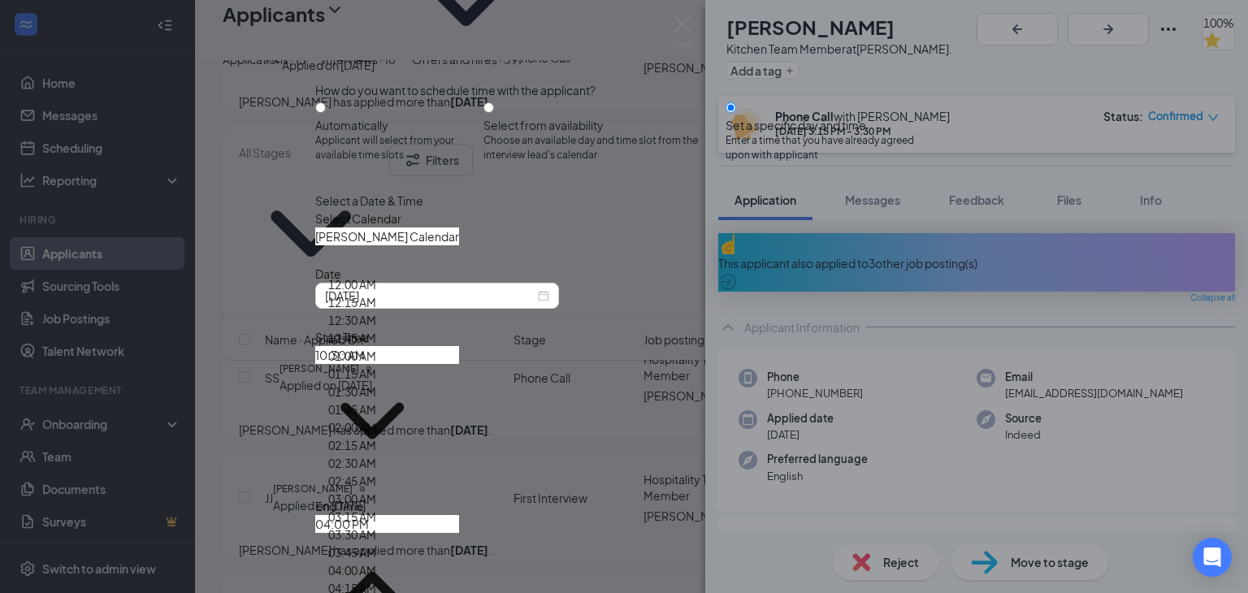
type input "10:45 AM"
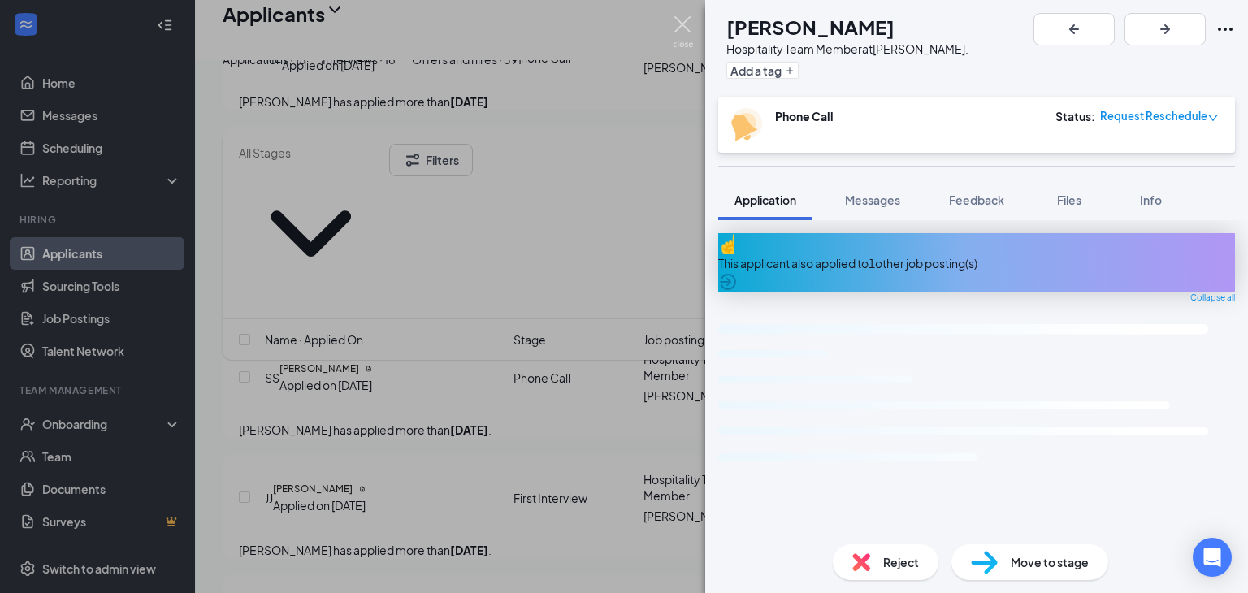
click at [681, 27] on img at bounding box center [683, 32] width 20 height 32
